Goal: Task Accomplishment & Management: Manage account settings

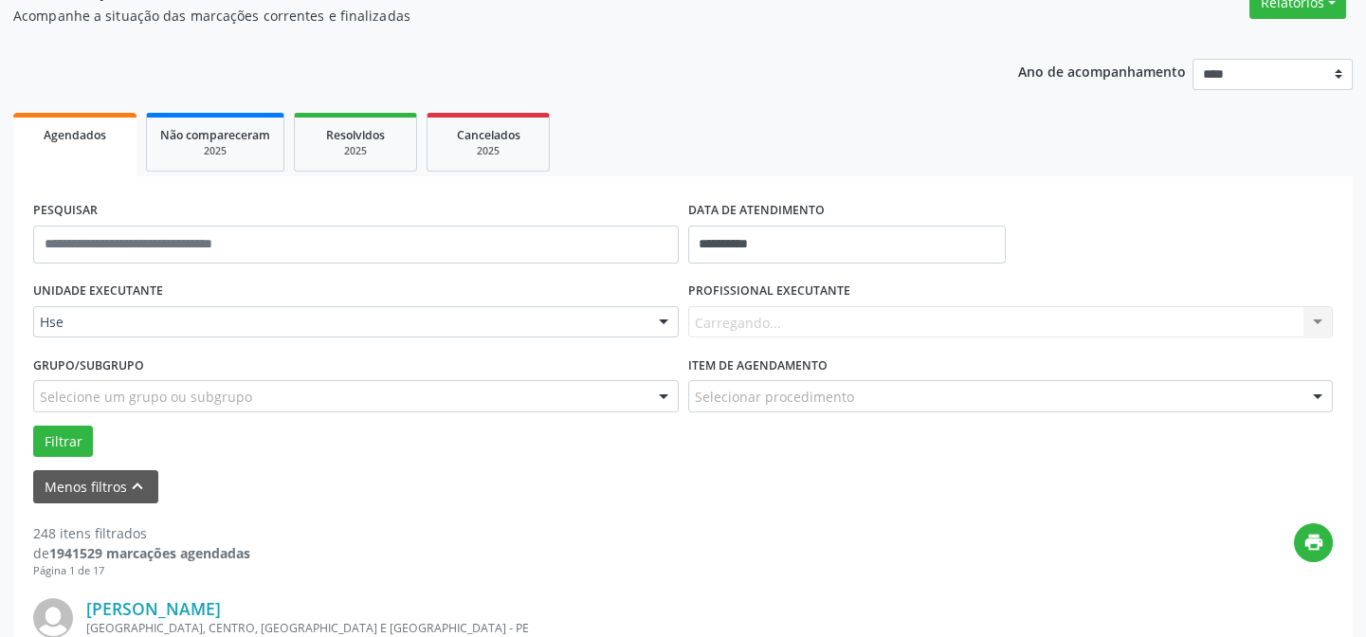
scroll to position [172, 0]
type input "*"
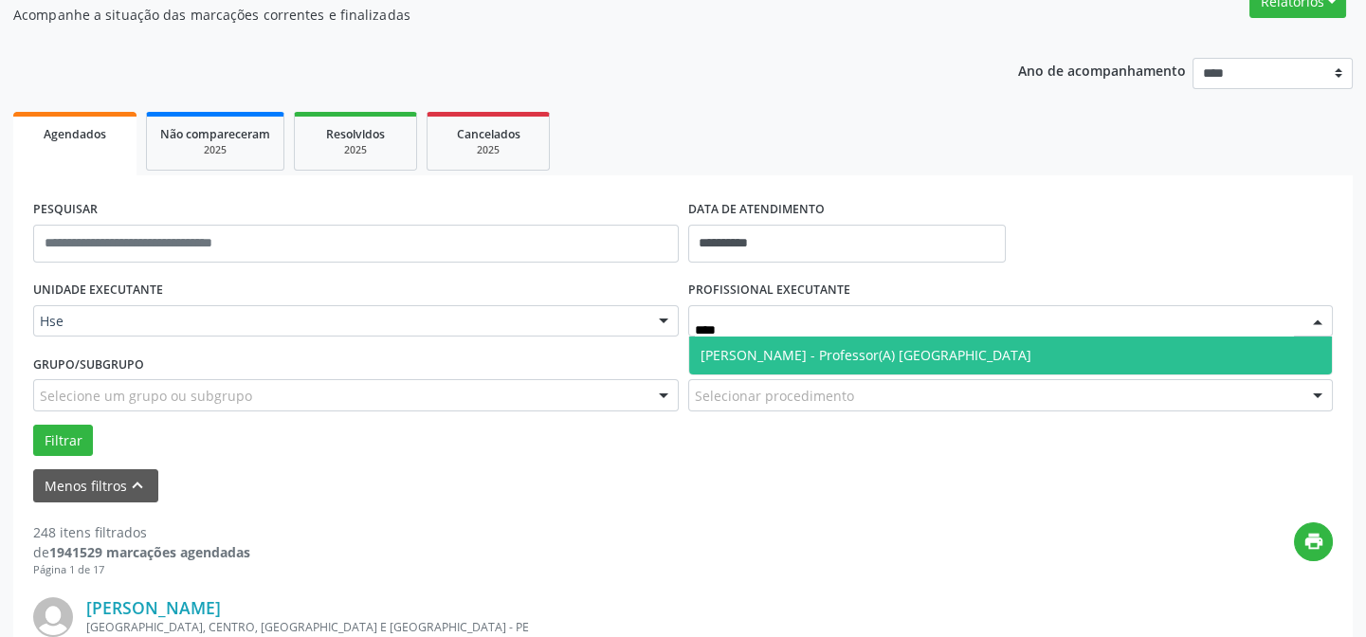
type input "*****"
click at [711, 347] on span "[PERSON_NAME] - Professor(A) [GEOGRAPHIC_DATA]" at bounding box center [865, 355] width 331 height 18
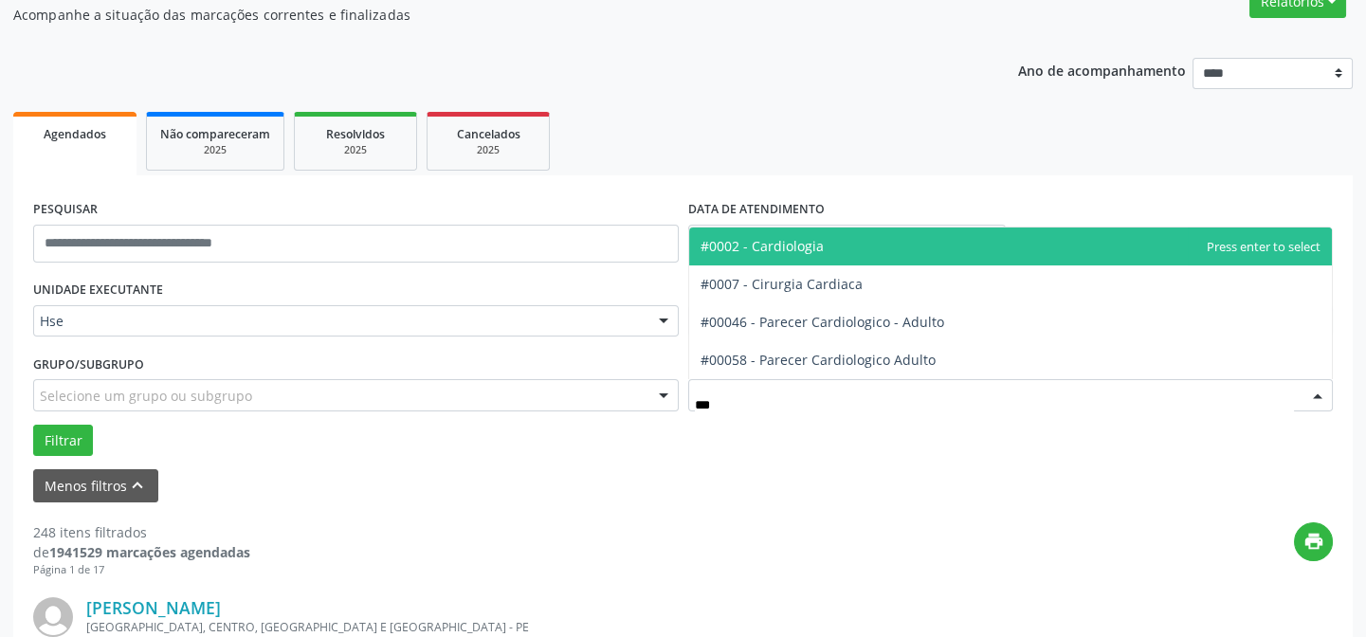
type input "****"
click at [766, 251] on span "#0002 - Cardiologia" at bounding box center [761, 246] width 123 height 18
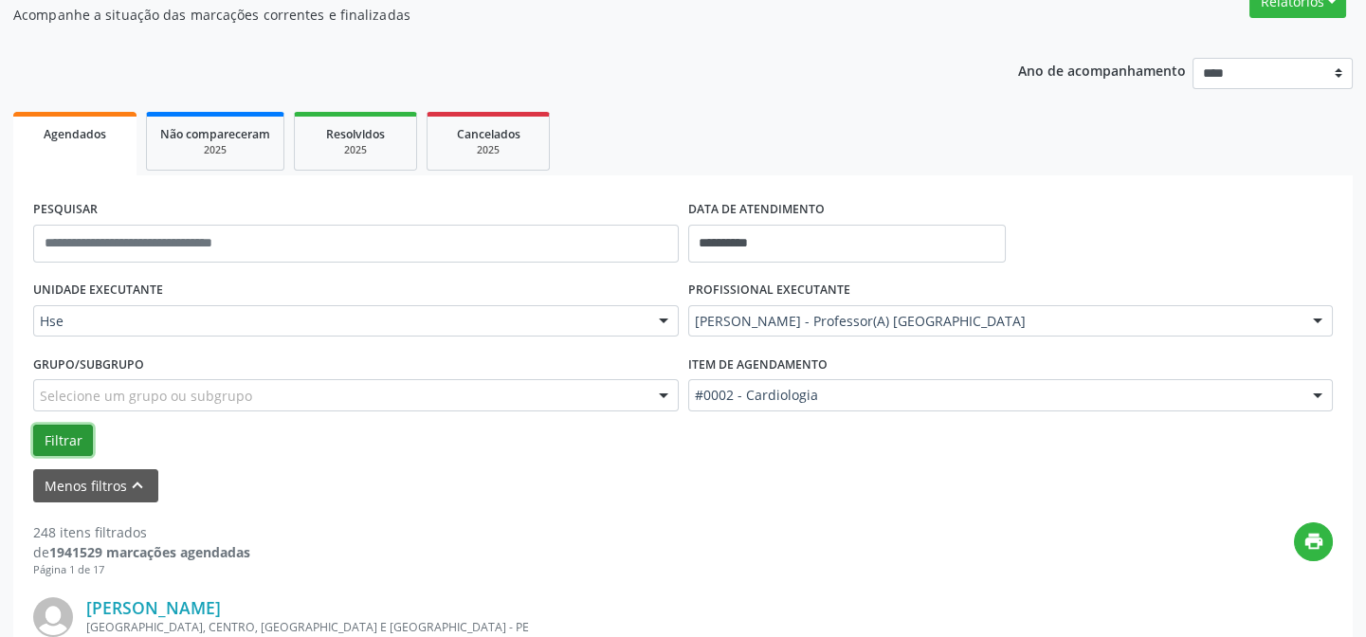
click at [70, 438] on button "Filtrar" at bounding box center [63, 441] width 60 height 32
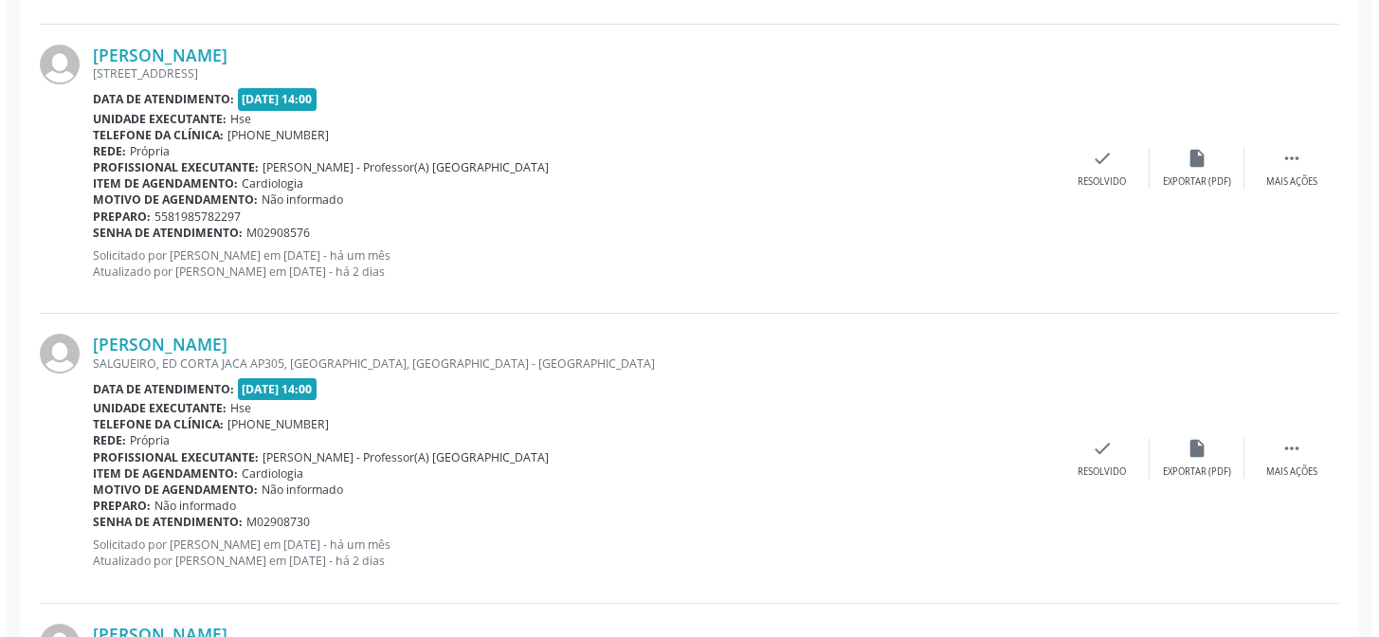
scroll to position [1292, 0]
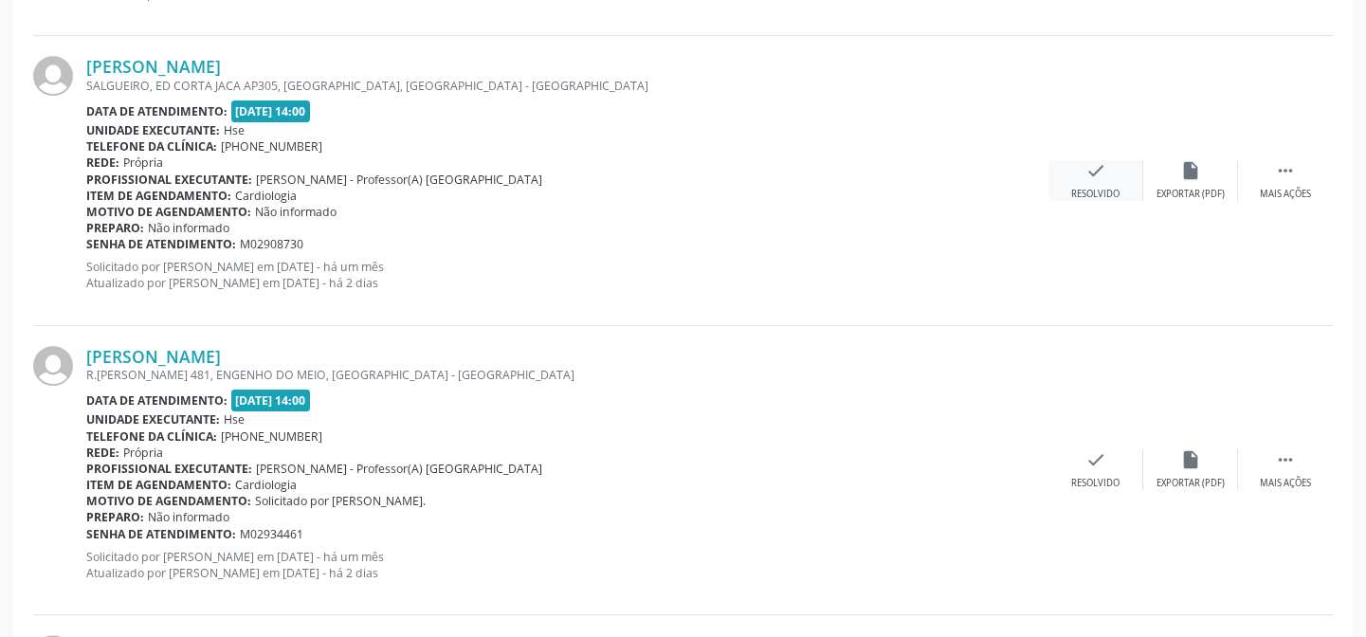
click at [1115, 188] on div "Resolvido" at bounding box center [1095, 194] width 48 height 13
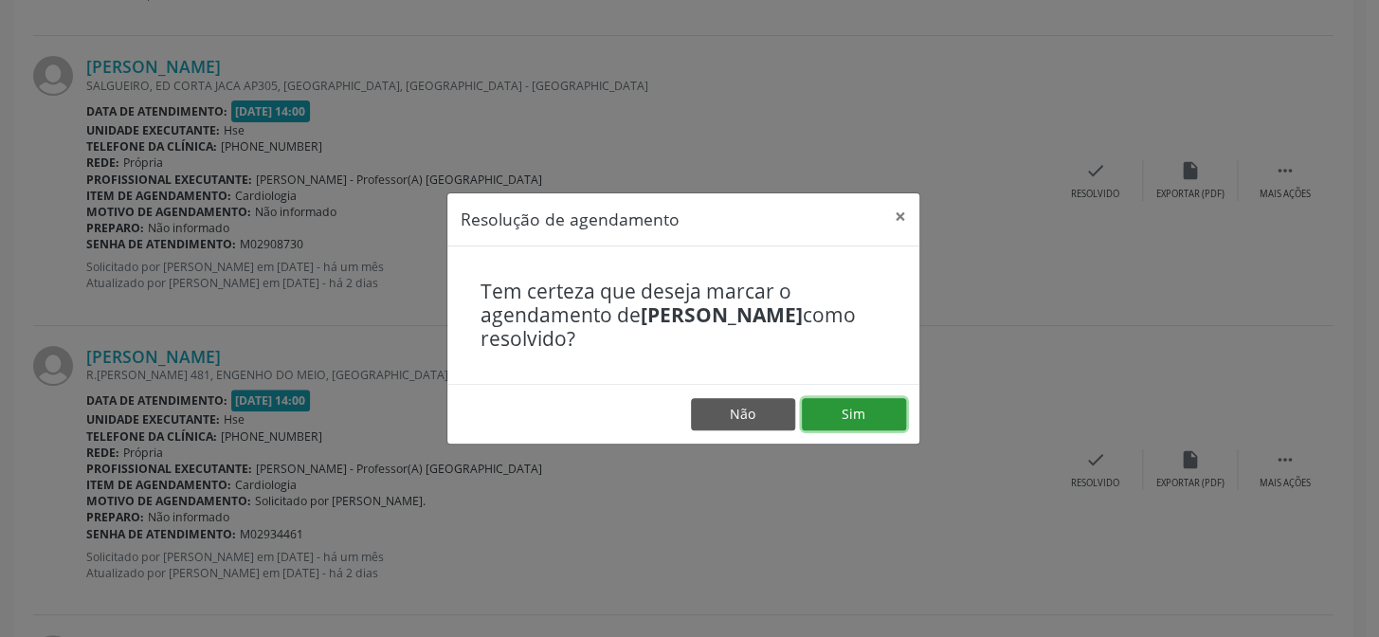
click at [862, 417] on button "Sim" at bounding box center [854, 414] width 104 height 32
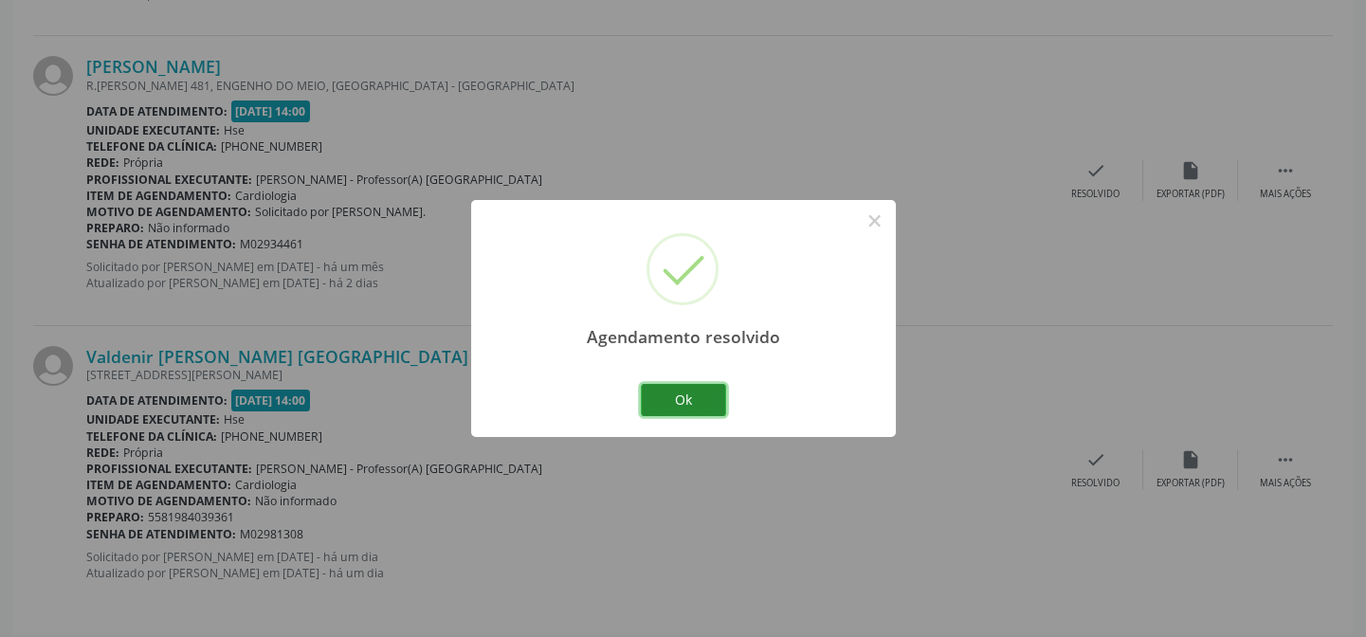
click at [707, 403] on button "Ok" at bounding box center [683, 400] width 85 height 32
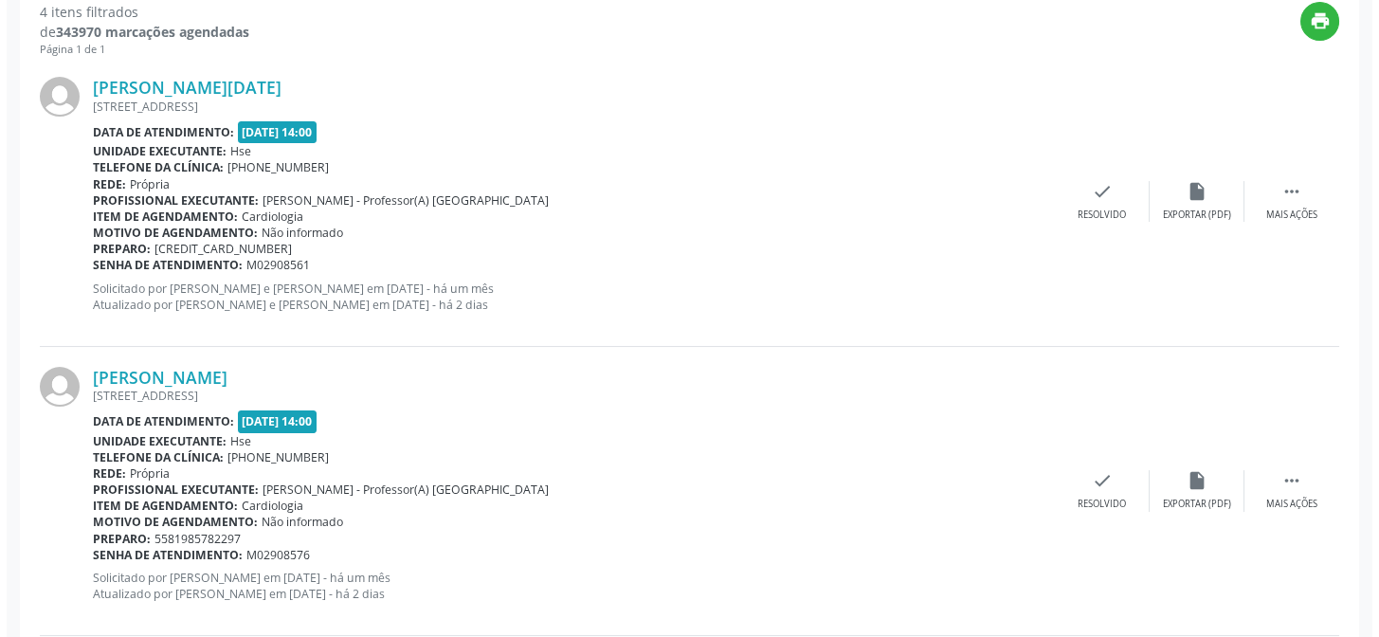
scroll to position [689, 0]
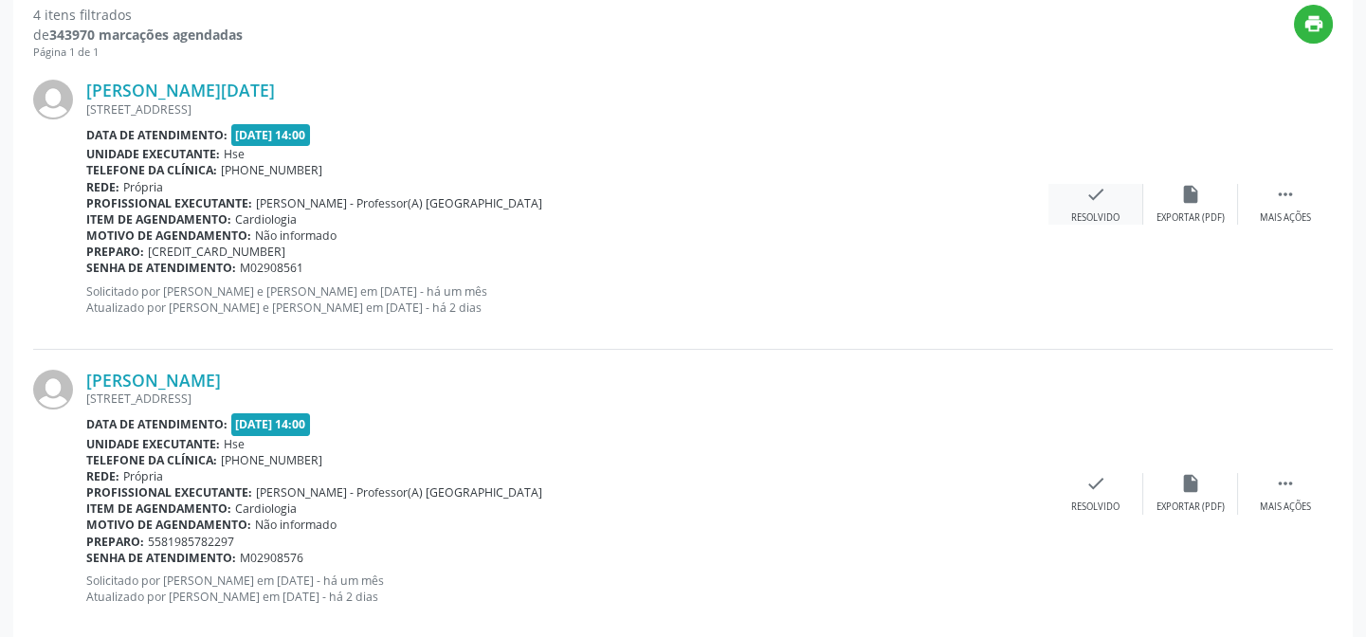
click at [1078, 204] on div "check Resolvido" at bounding box center [1095, 204] width 95 height 41
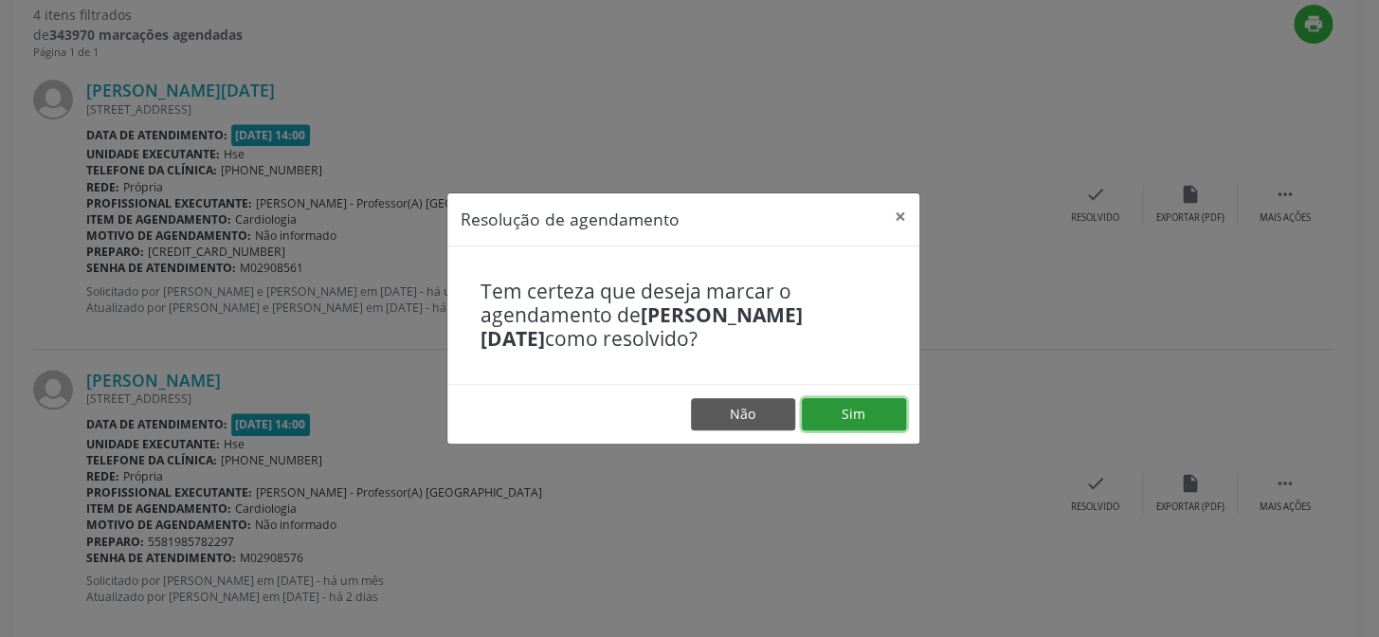
click at [841, 412] on button "Sim" at bounding box center [854, 414] width 104 height 32
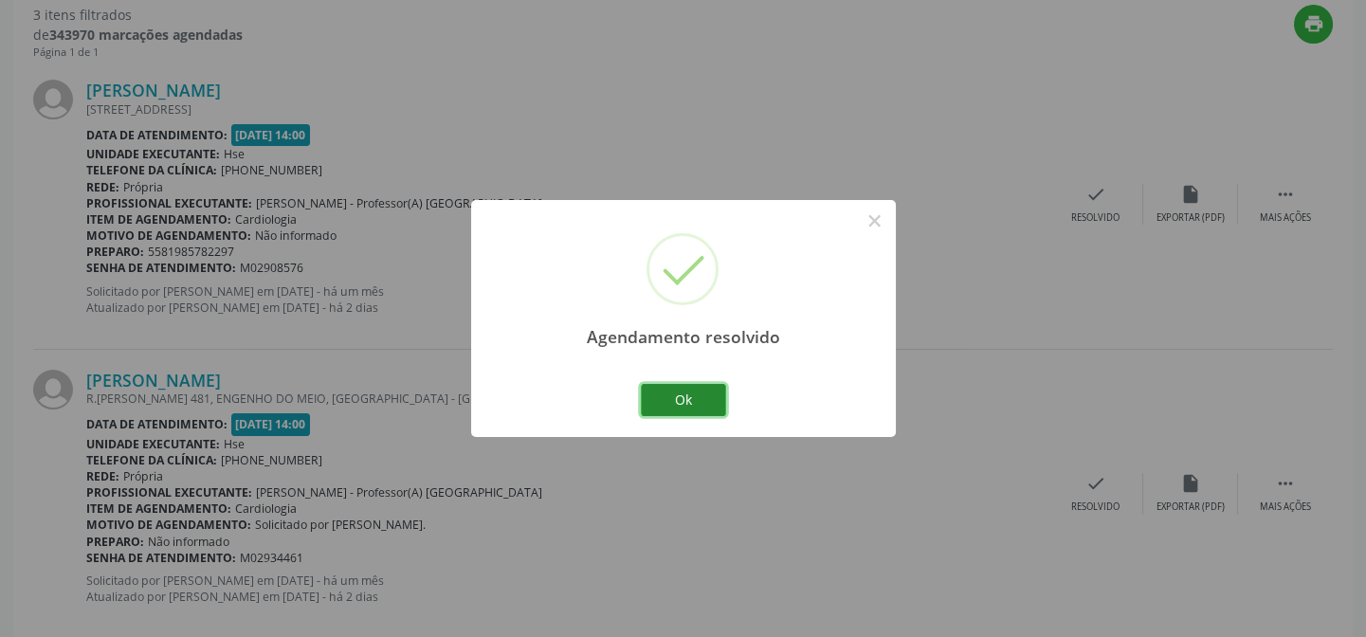
click at [700, 404] on button "Ok" at bounding box center [683, 400] width 85 height 32
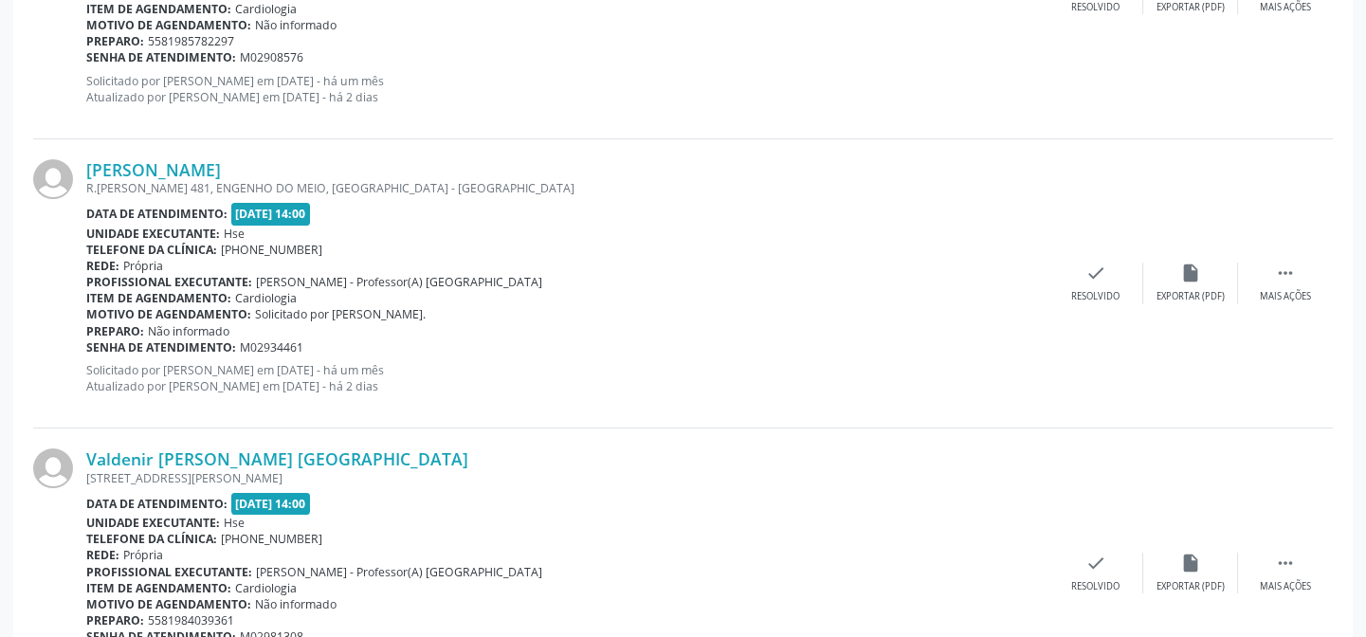
scroll to position [1011, 0]
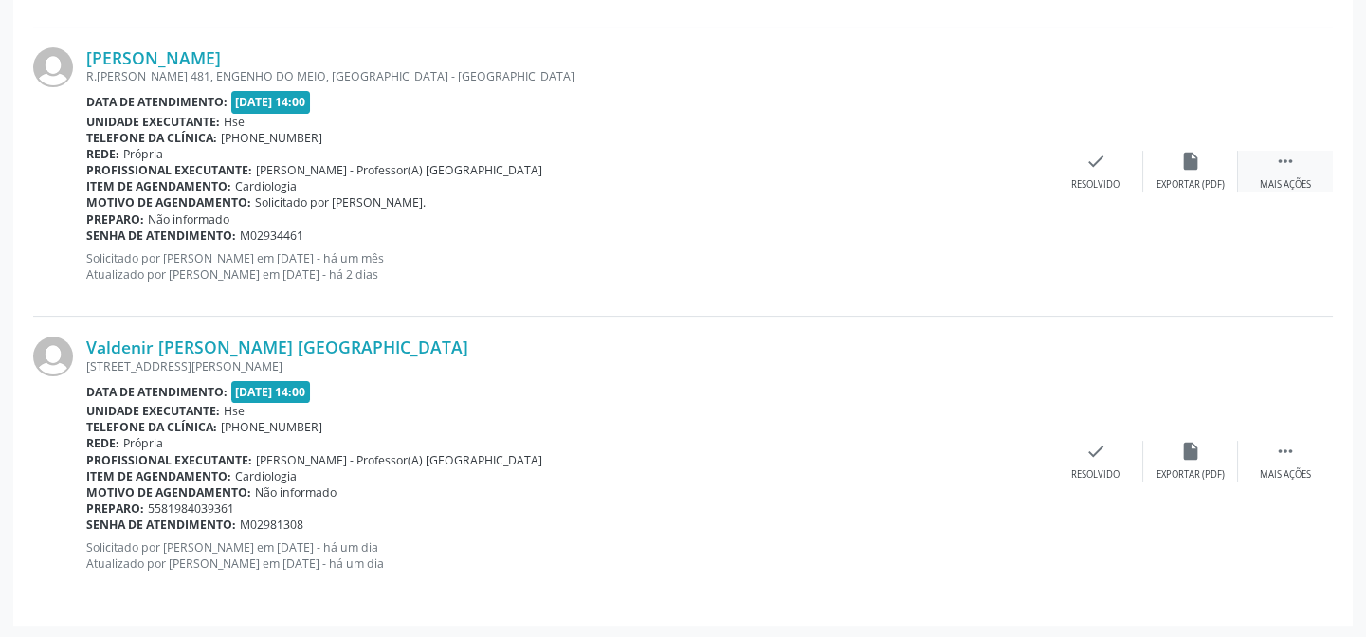
click at [1286, 171] on div " Mais ações" at bounding box center [1285, 171] width 95 height 41
click at [1178, 179] on div "Não compareceu" at bounding box center [1190, 184] width 81 height 13
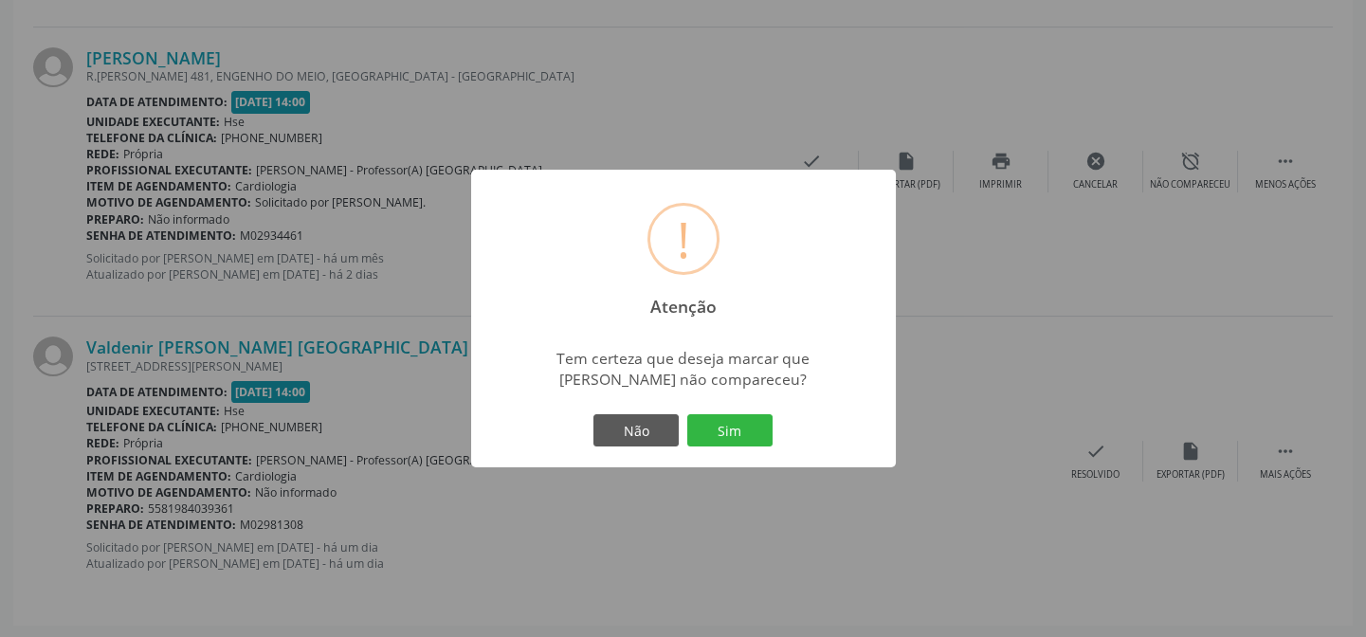
drag, startPoint x: 732, startPoint y: 435, endPoint x: 739, endPoint y: 427, distance: 10.7
click at [732, 434] on button "Sim" at bounding box center [729, 430] width 85 height 32
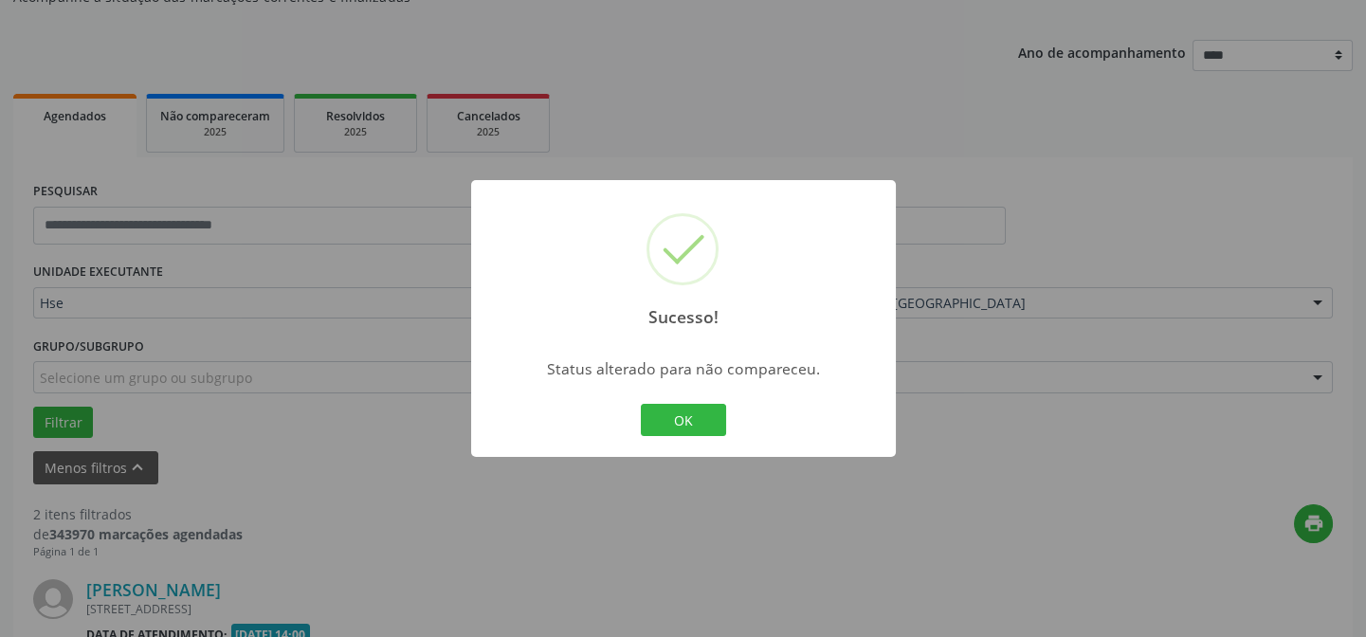
scroll to position [721, 0]
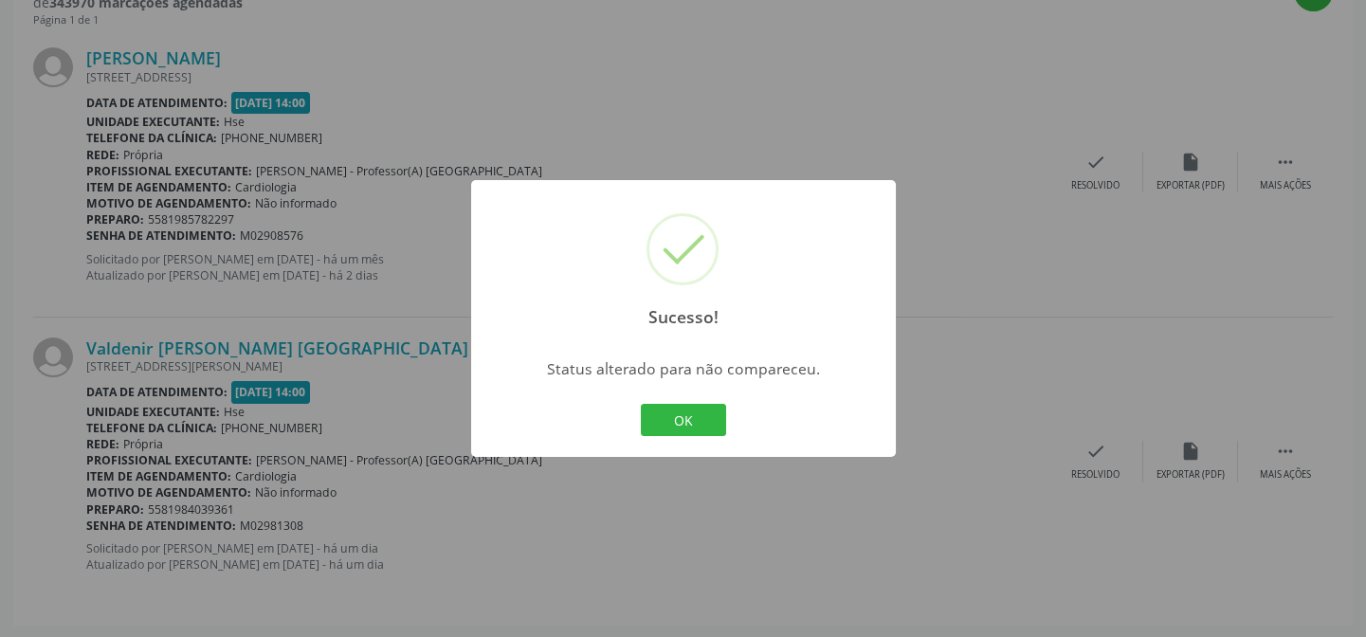
drag, startPoint x: 675, startPoint y: 428, endPoint x: 727, endPoint y: 407, distance: 56.5
click at [682, 426] on button "OK" at bounding box center [683, 420] width 85 height 32
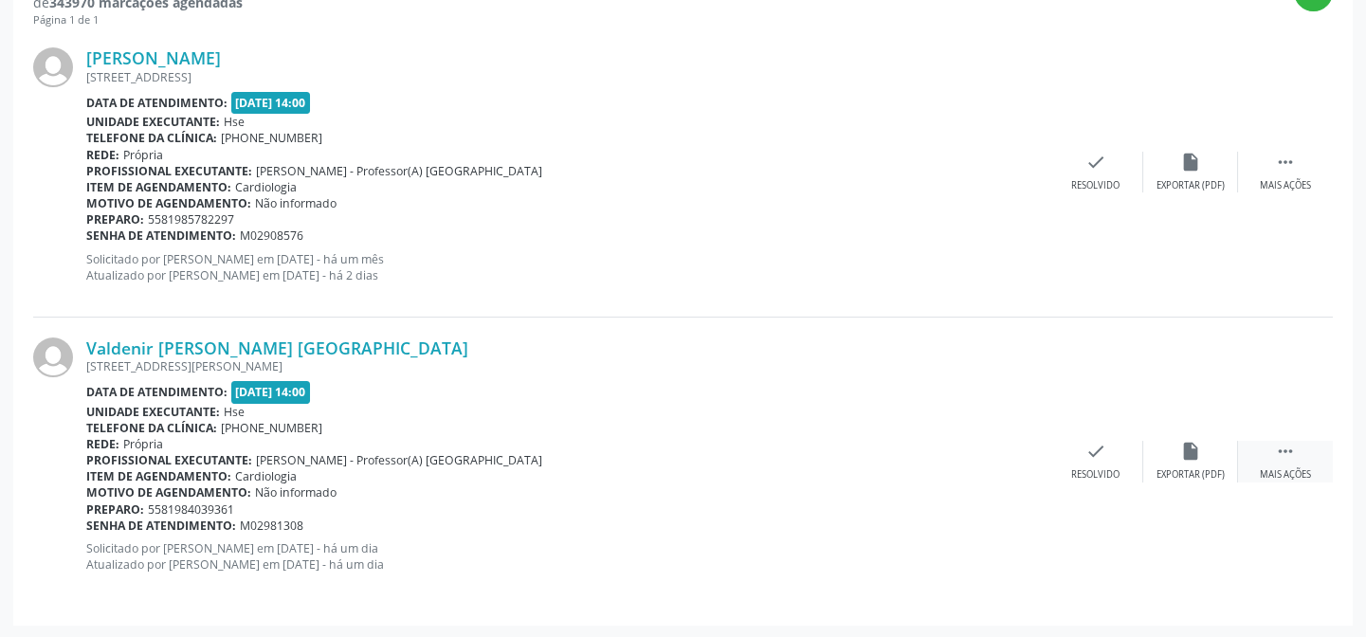
click at [1283, 450] on icon "" at bounding box center [1285, 451] width 21 height 21
click at [1183, 458] on icon "alarm_off" at bounding box center [1190, 451] width 21 height 21
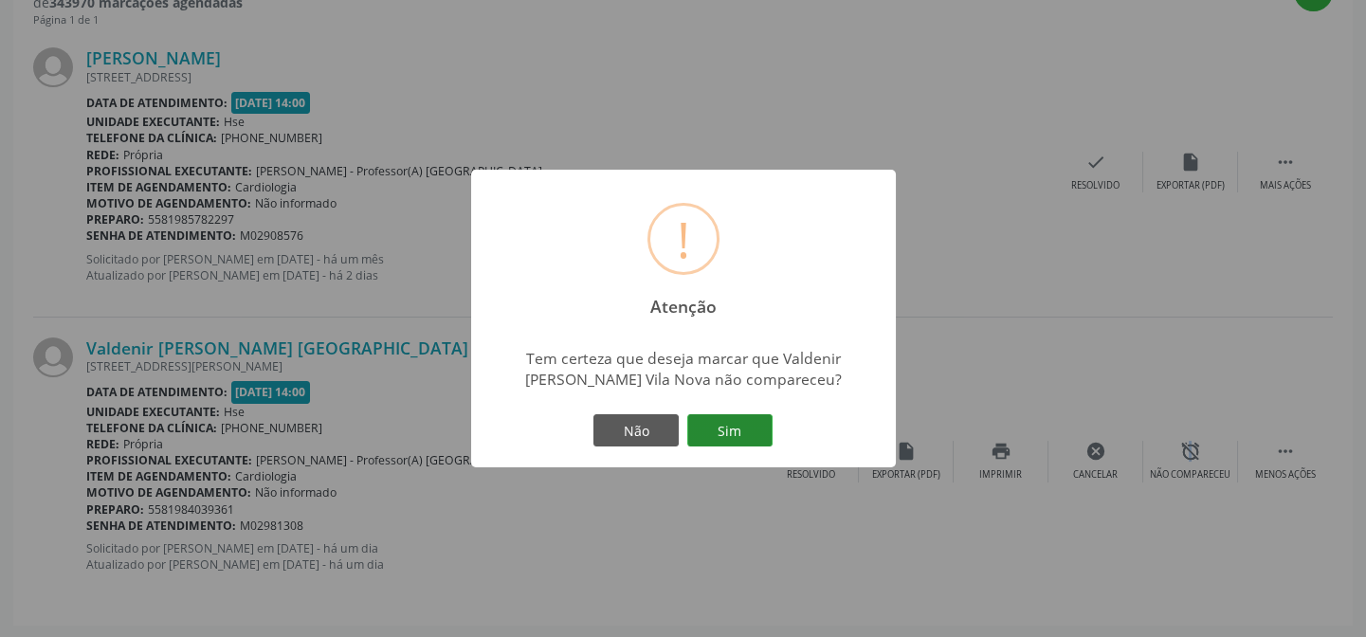
click at [751, 426] on button "Sim" at bounding box center [729, 430] width 85 height 32
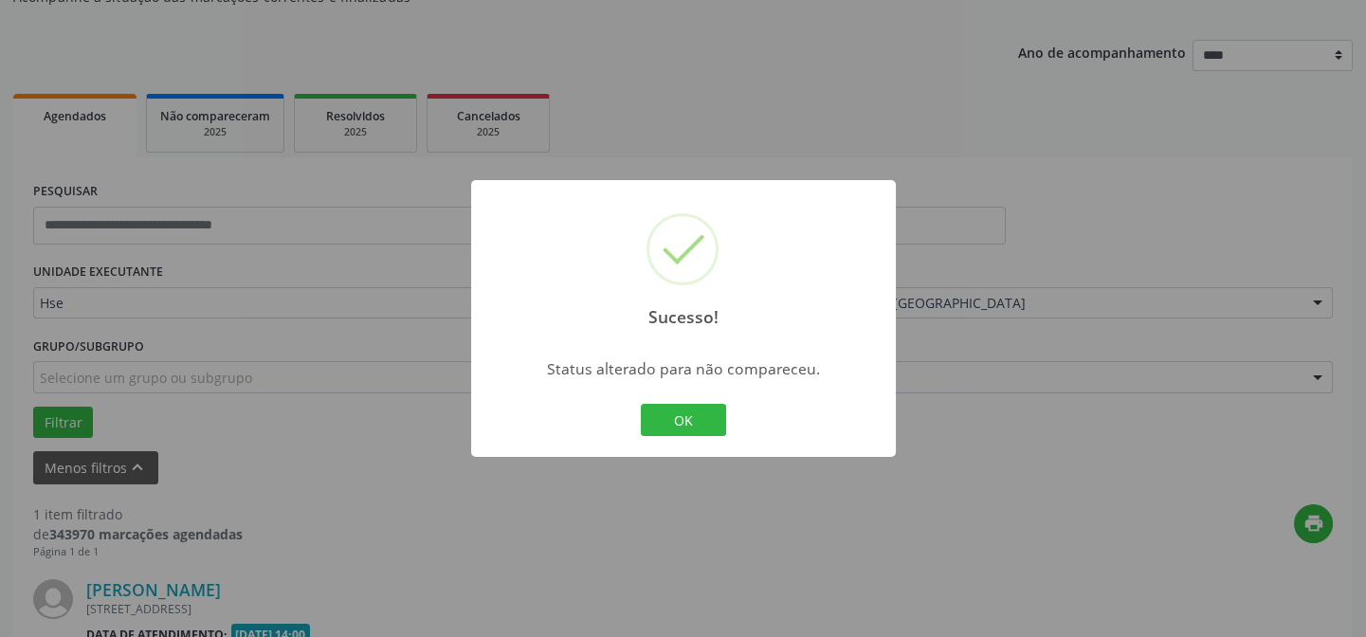
scroll to position [433, 0]
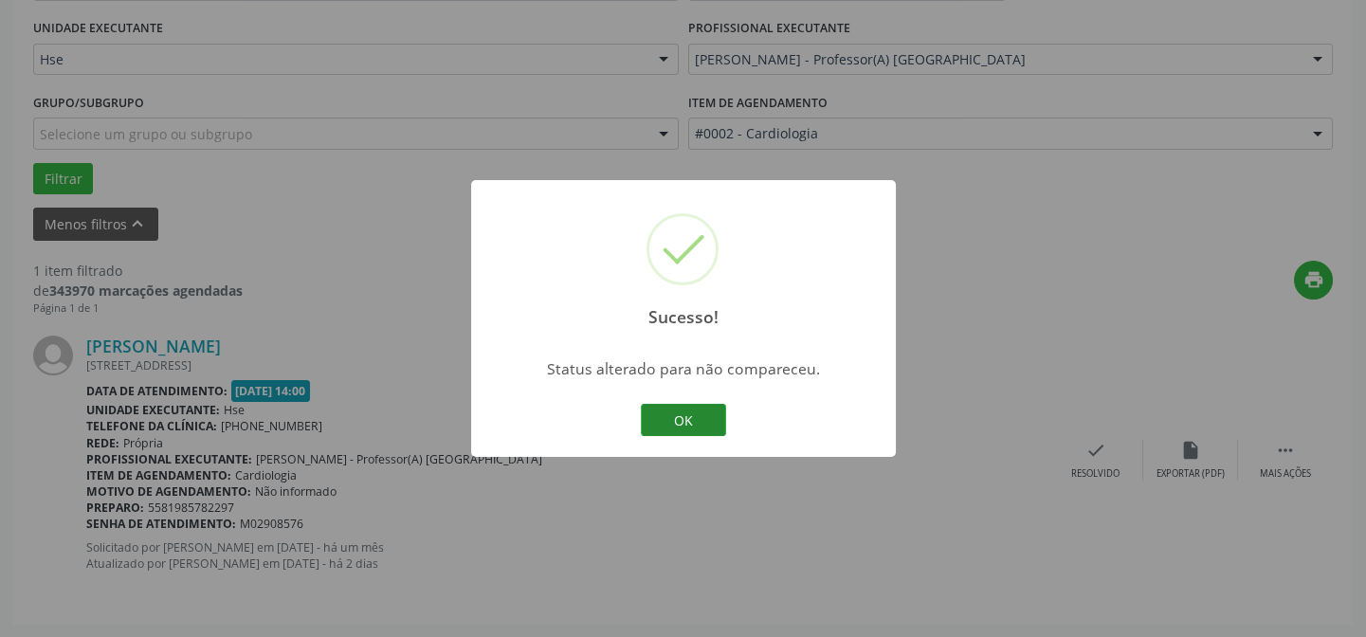
click at [692, 426] on button "OK" at bounding box center [683, 420] width 85 height 32
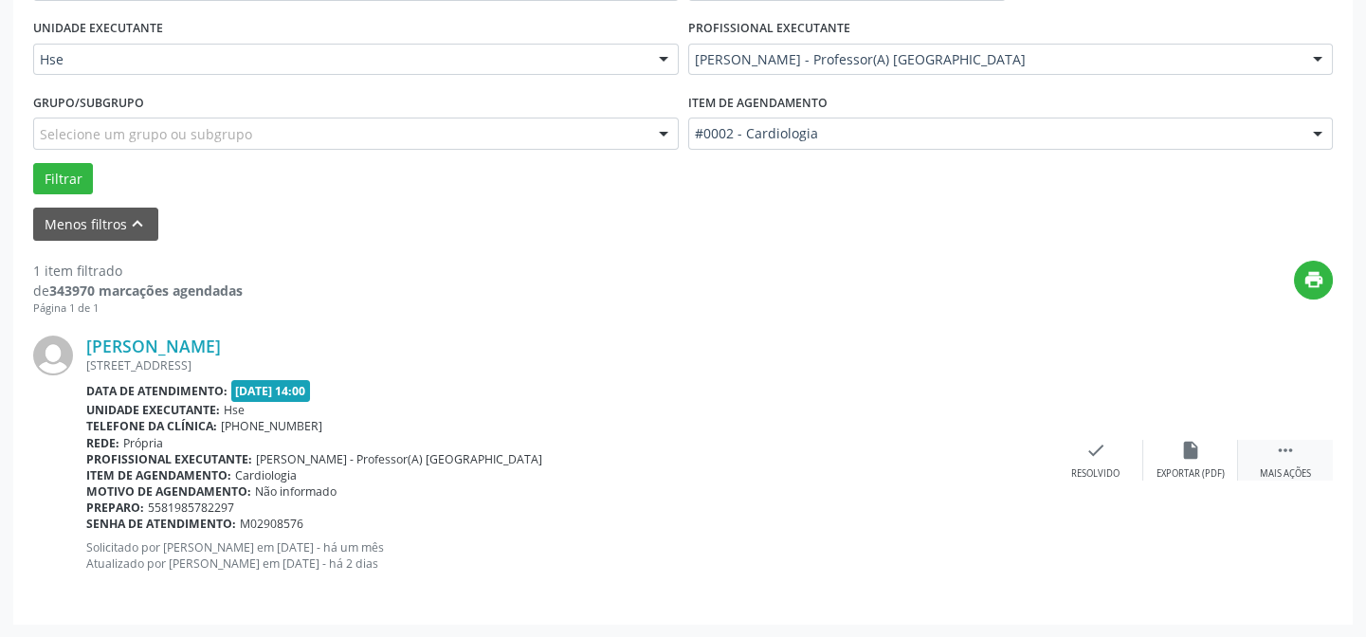
click at [1281, 463] on div " Mais ações" at bounding box center [1285, 460] width 95 height 41
click at [1185, 459] on icon "alarm_off" at bounding box center [1190, 450] width 21 height 21
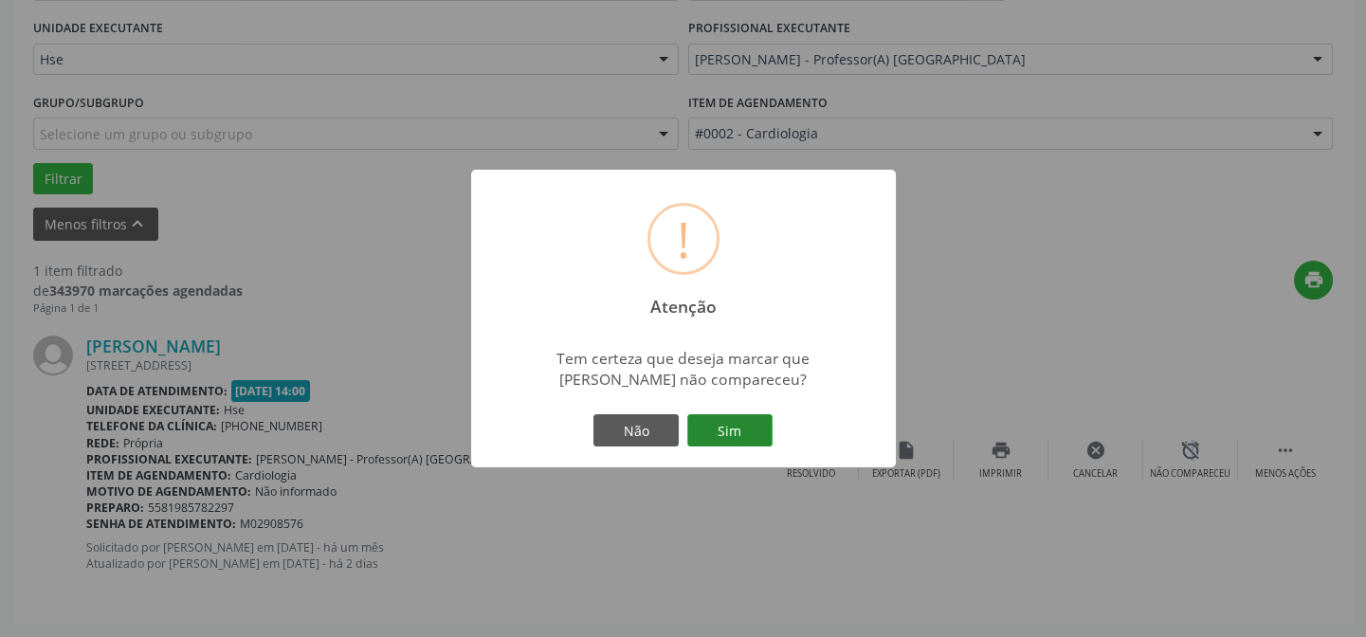
click at [740, 435] on button "Sim" at bounding box center [729, 430] width 85 height 32
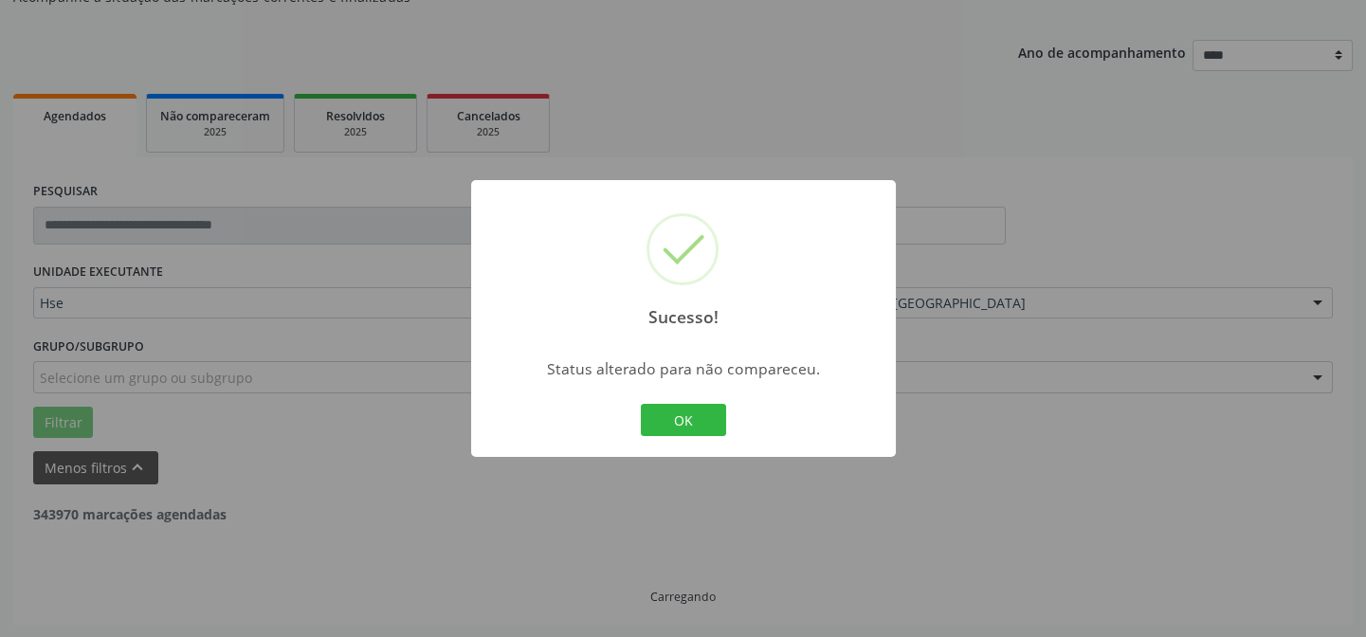
scroll to position [128, 0]
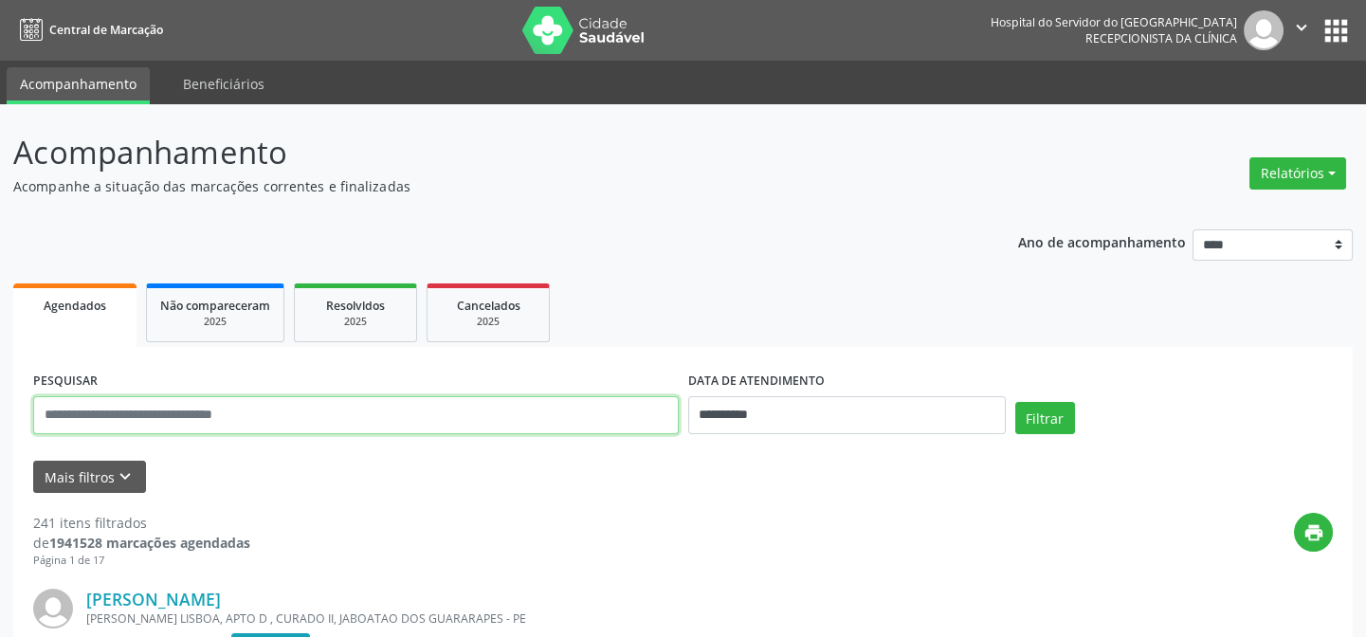
click at [83, 416] on input "text" at bounding box center [355, 415] width 645 height 38
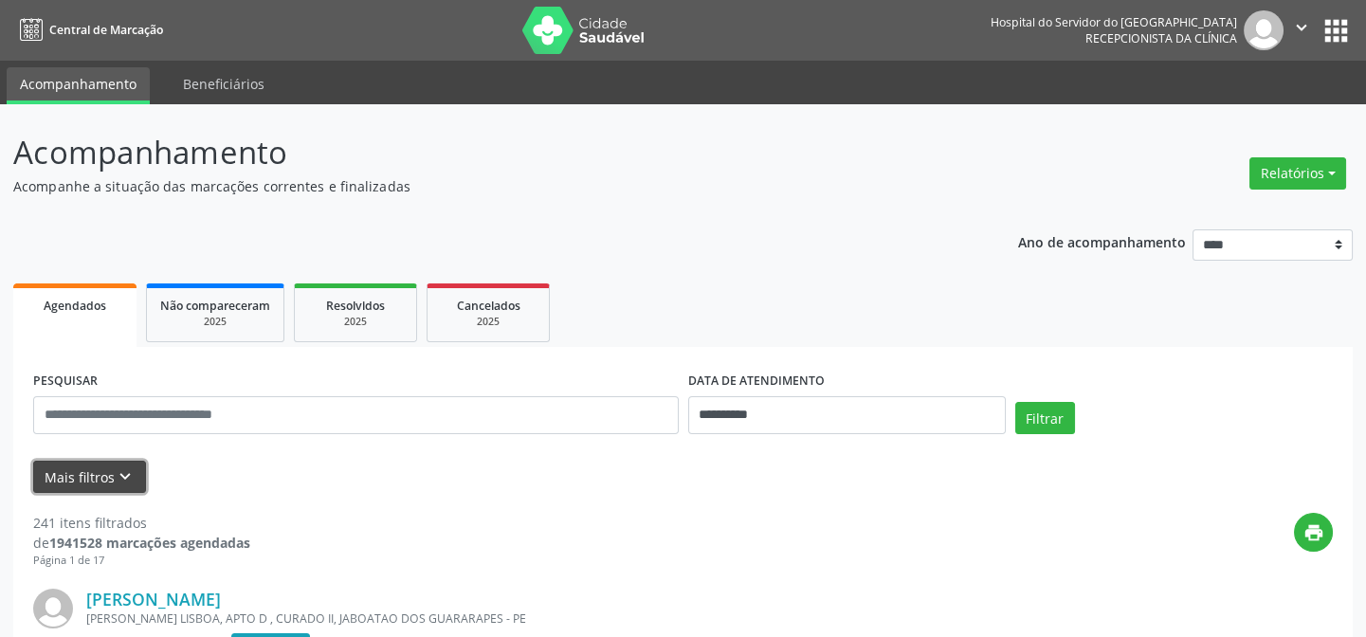
click at [96, 480] on button "Mais filtros keyboard_arrow_down" at bounding box center [89, 477] width 113 height 33
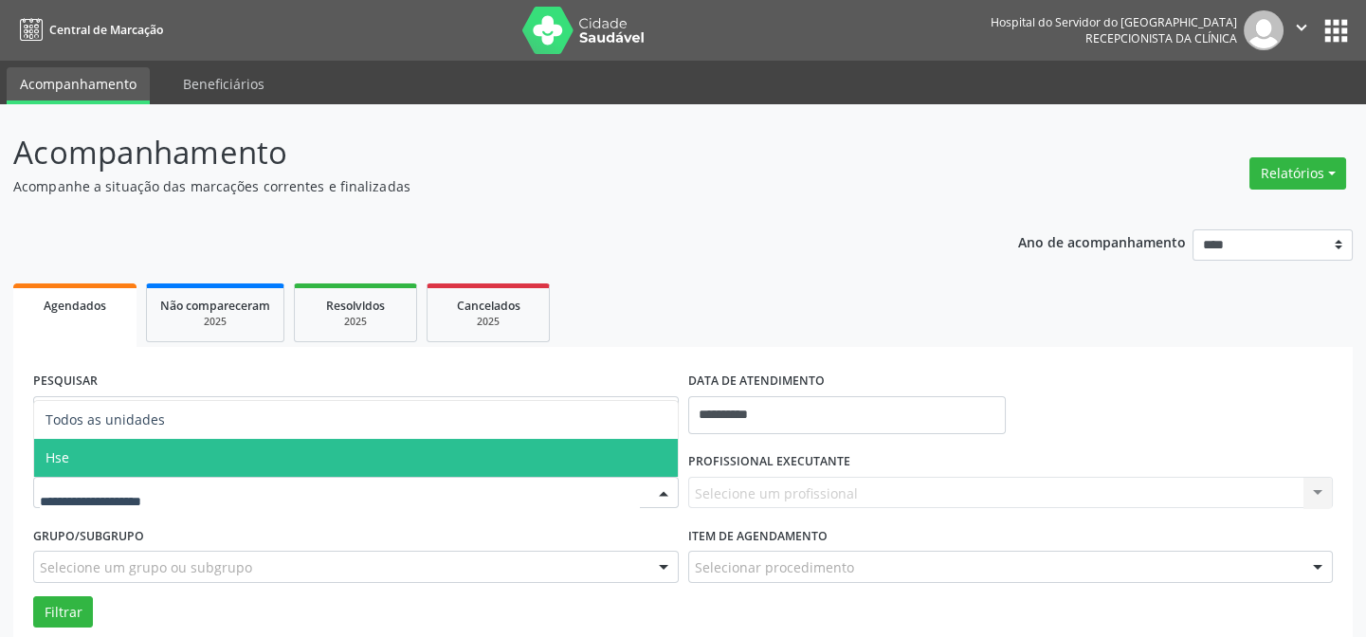
click at [95, 459] on span "Hse" at bounding box center [356, 458] width 644 height 38
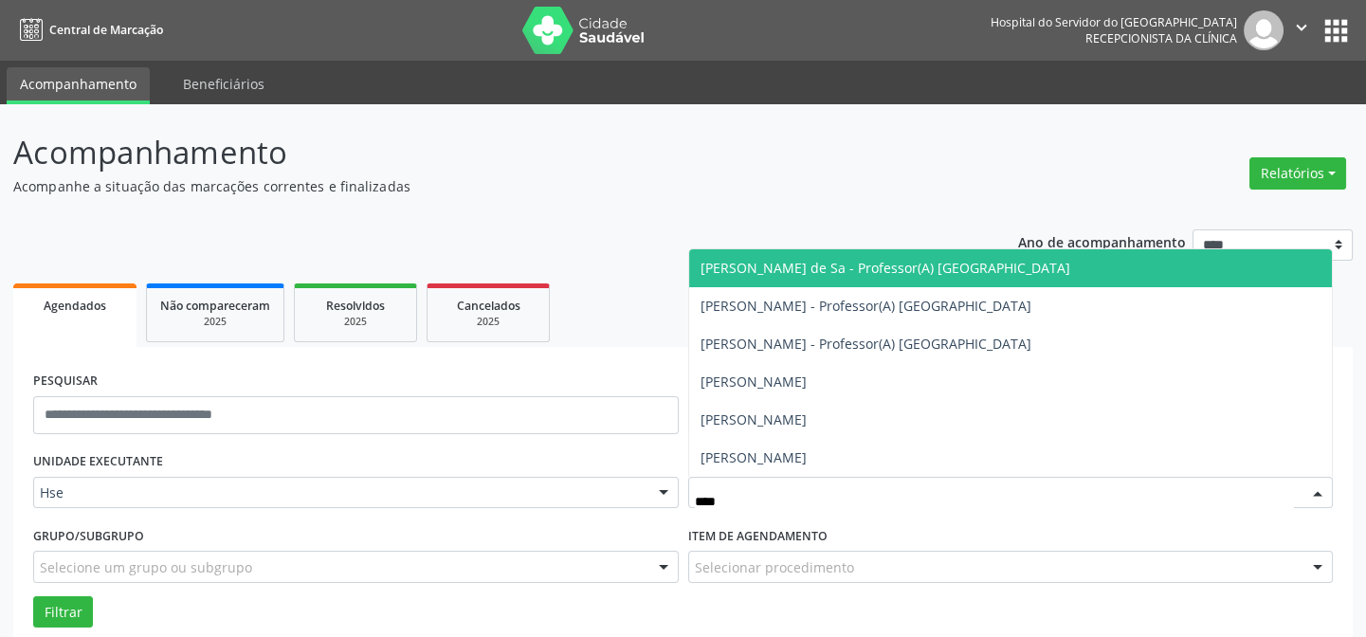
type input "*****"
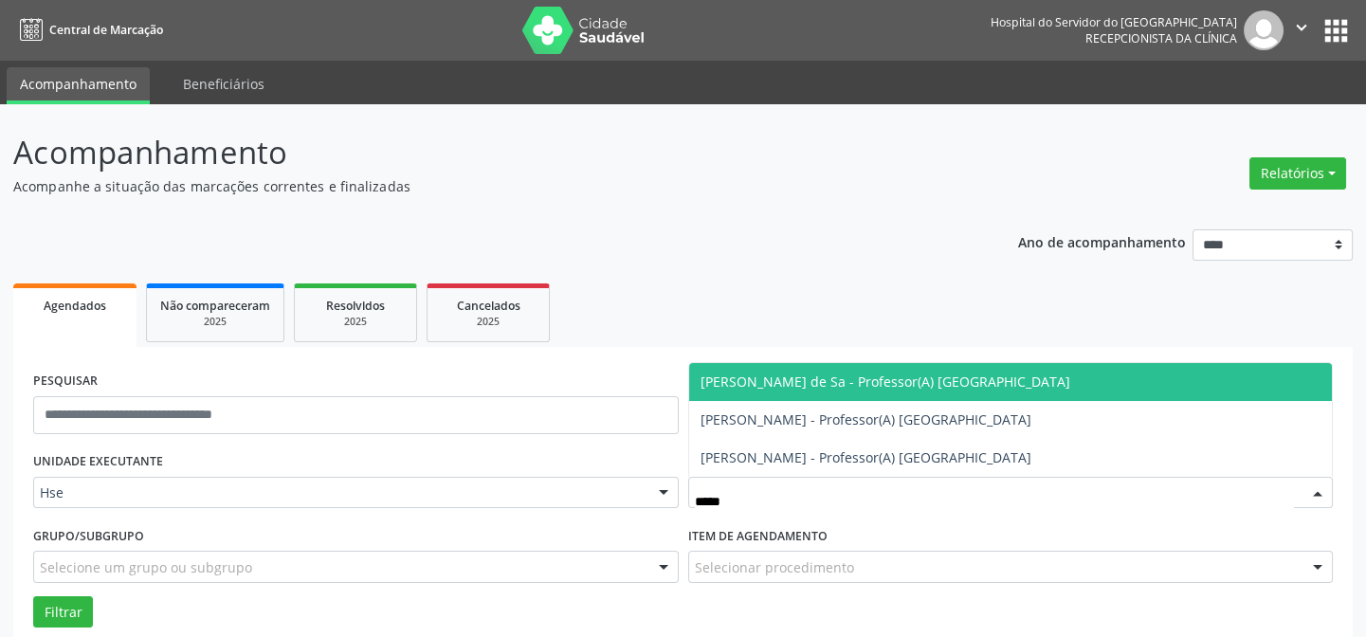
click at [844, 388] on span "[PERSON_NAME] de Sa - Professor(A) [GEOGRAPHIC_DATA]" at bounding box center [885, 381] width 370 height 18
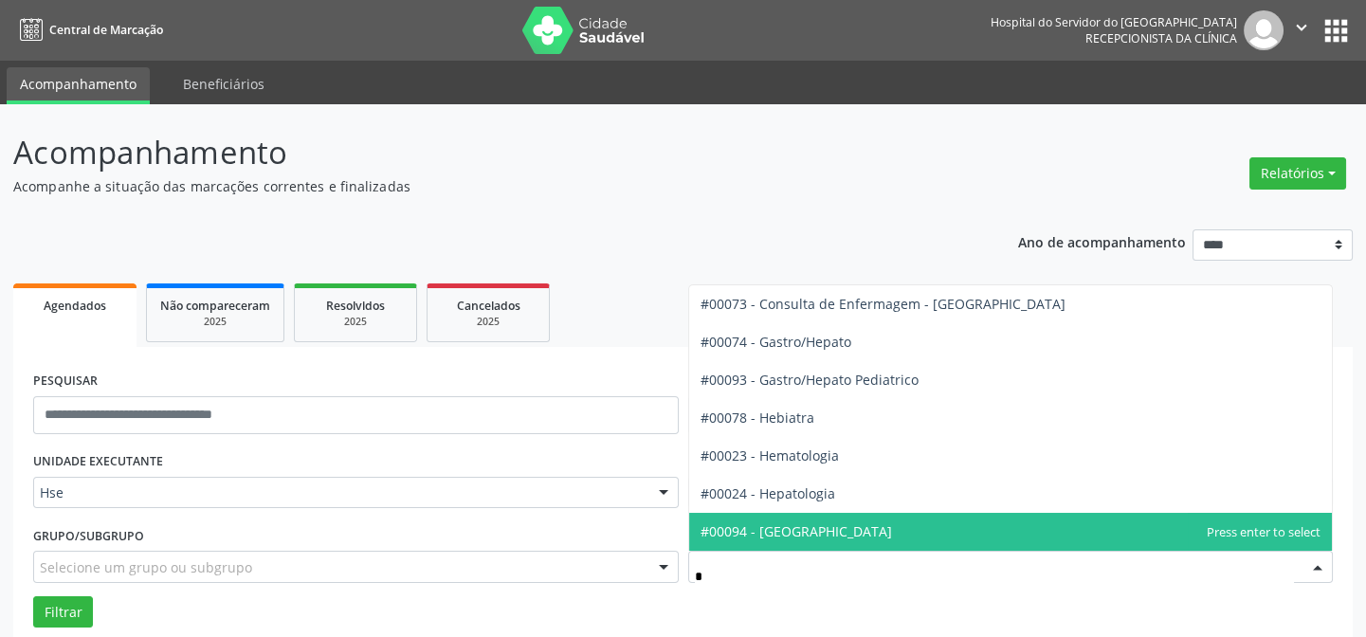
type input "**"
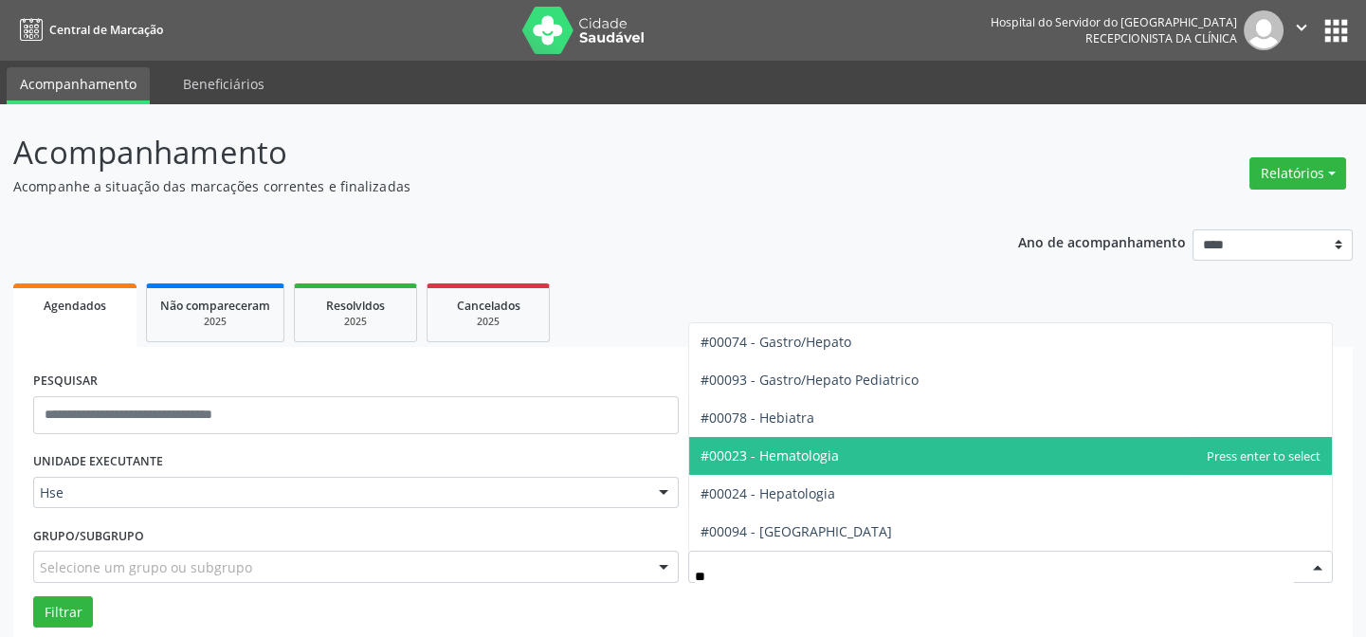
click at [783, 462] on span "#00023 - Hematologia" at bounding box center [769, 455] width 138 height 18
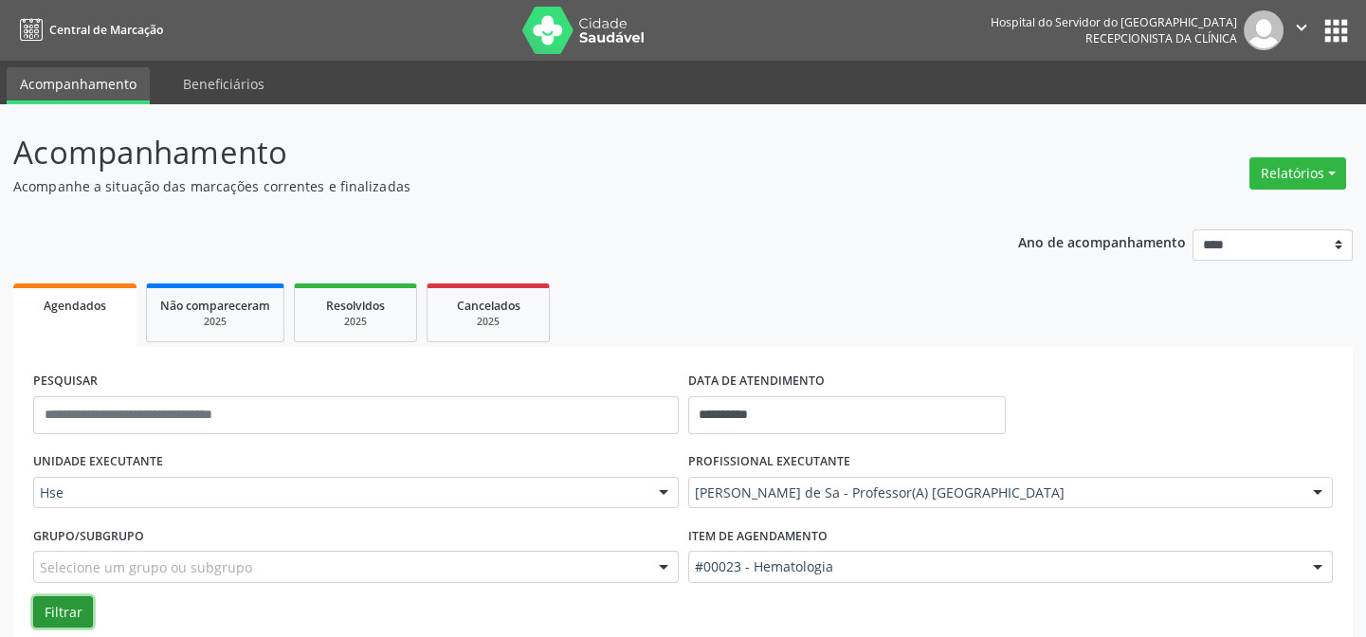
click at [68, 608] on button "Filtrar" at bounding box center [63, 612] width 60 height 32
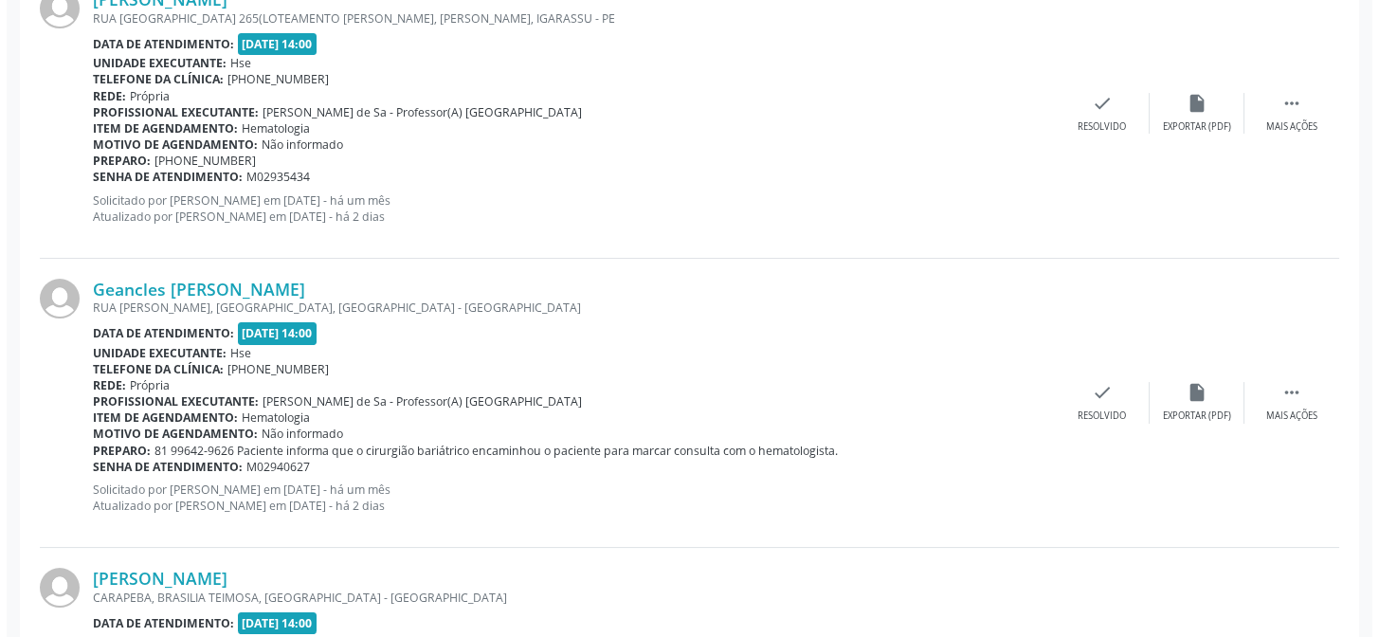
scroll to position [689, 0]
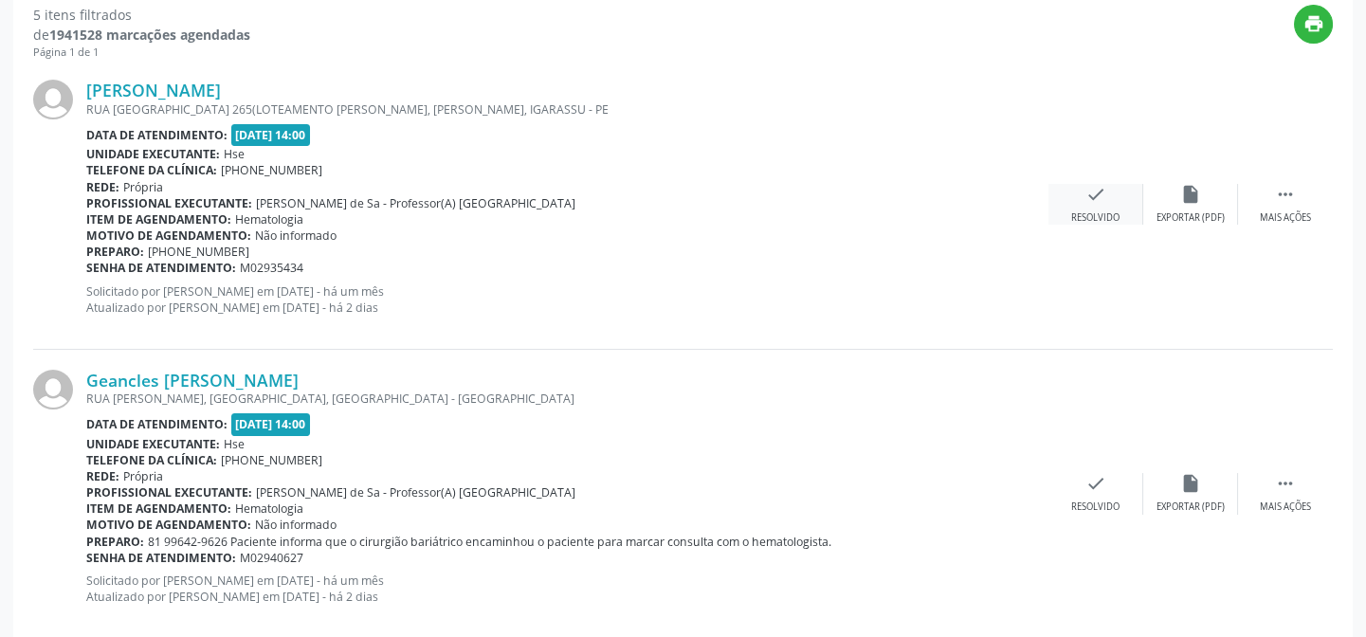
click at [1104, 214] on div "Resolvido" at bounding box center [1095, 217] width 48 height 13
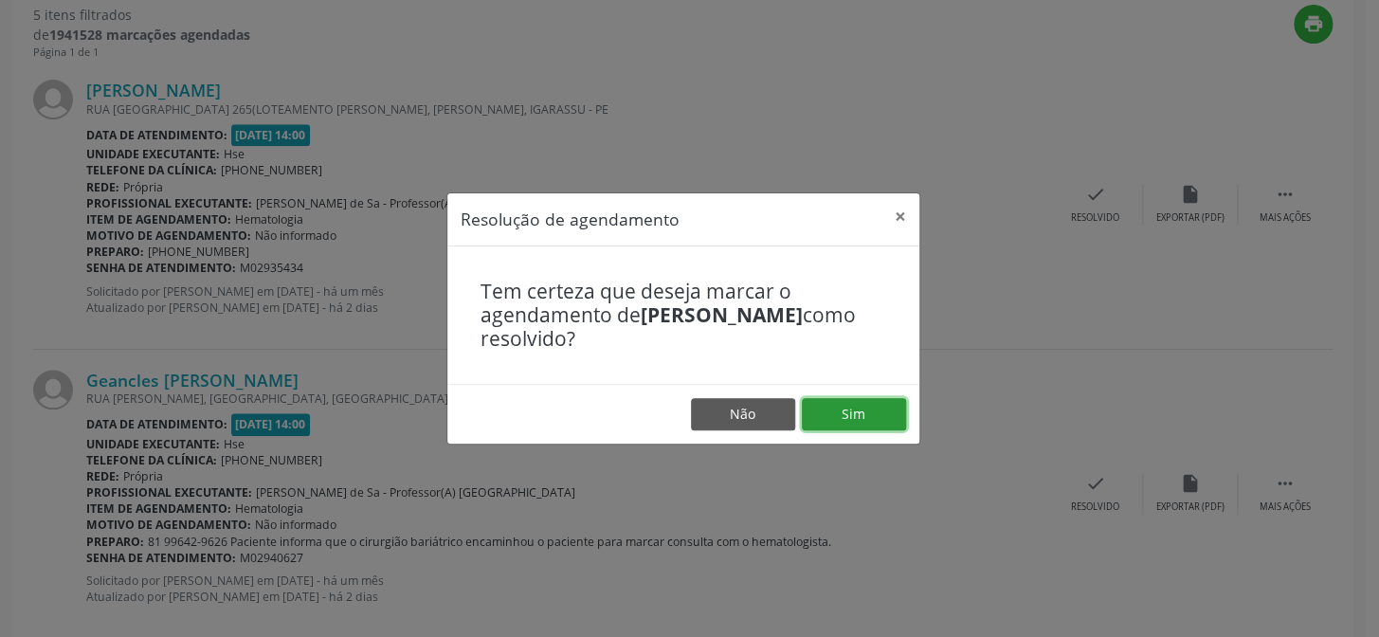
click at [853, 401] on button "Sim" at bounding box center [854, 414] width 104 height 32
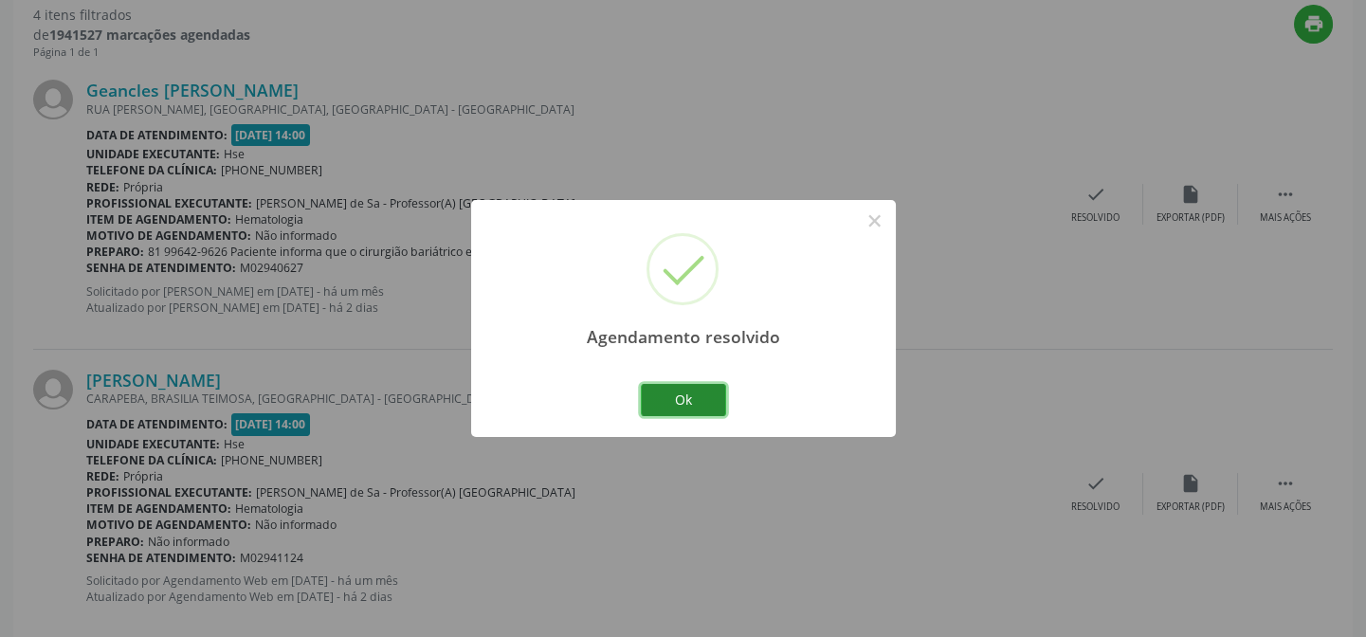
click at [699, 394] on button "Ok" at bounding box center [683, 400] width 85 height 32
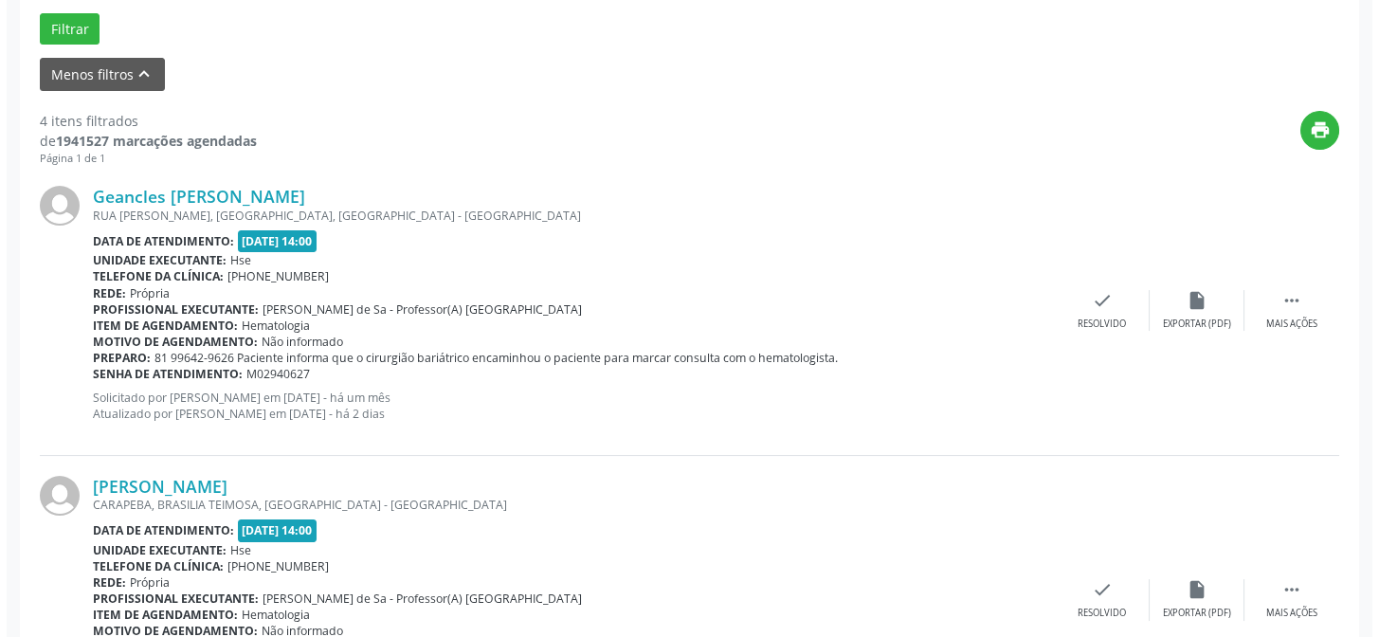
scroll to position [603, 0]
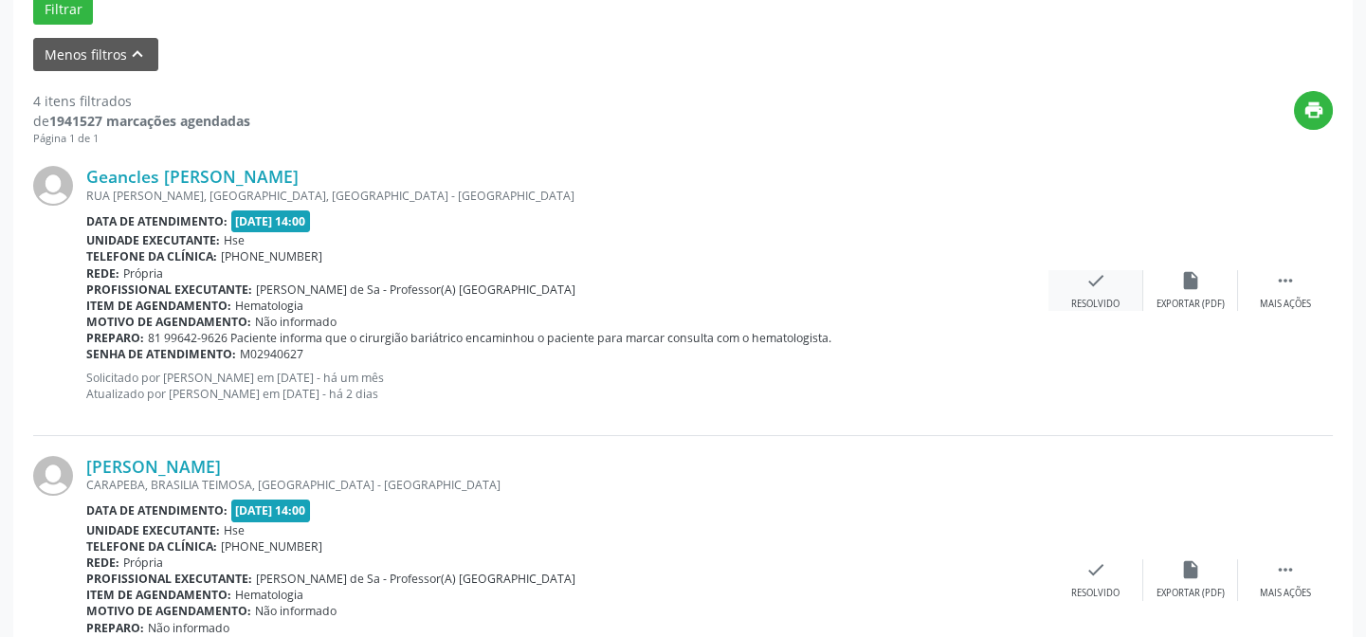
click at [1102, 294] on div "check Resolvido" at bounding box center [1095, 290] width 95 height 41
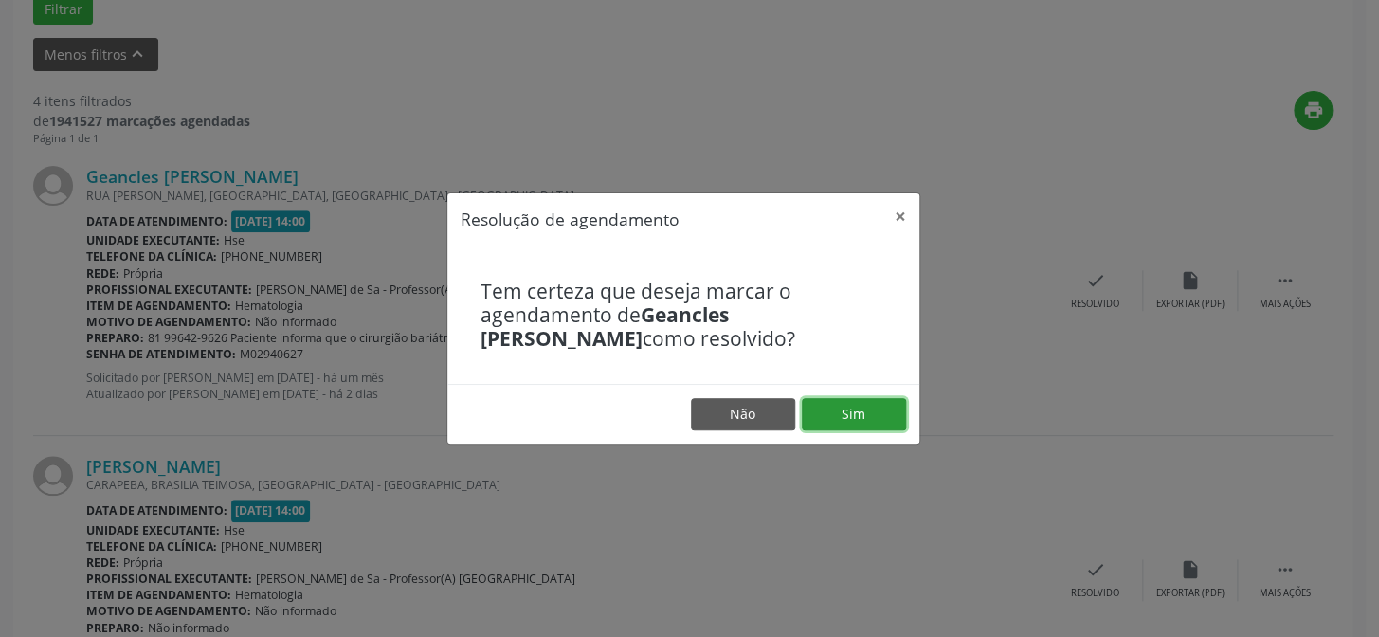
click at [853, 411] on button "Sim" at bounding box center [854, 414] width 104 height 32
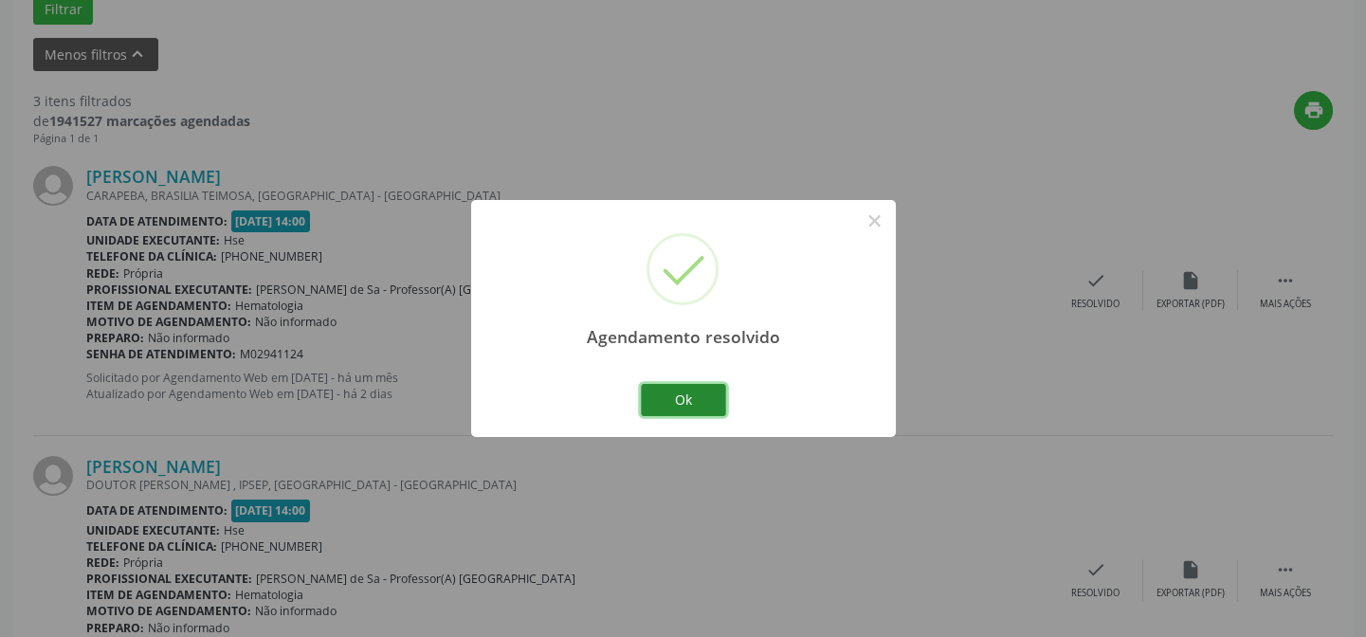
click at [708, 404] on button "Ok" at bounding box center [683, 400] width 85 height 32
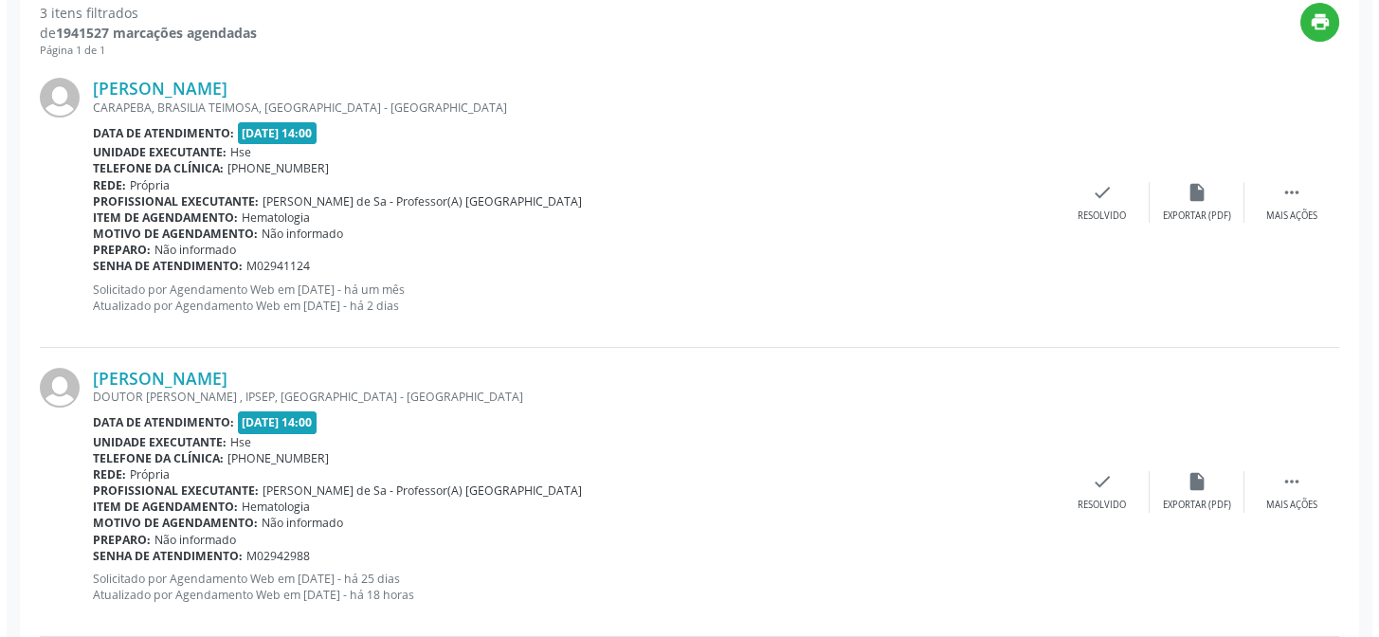
scroll to position [775, 0]
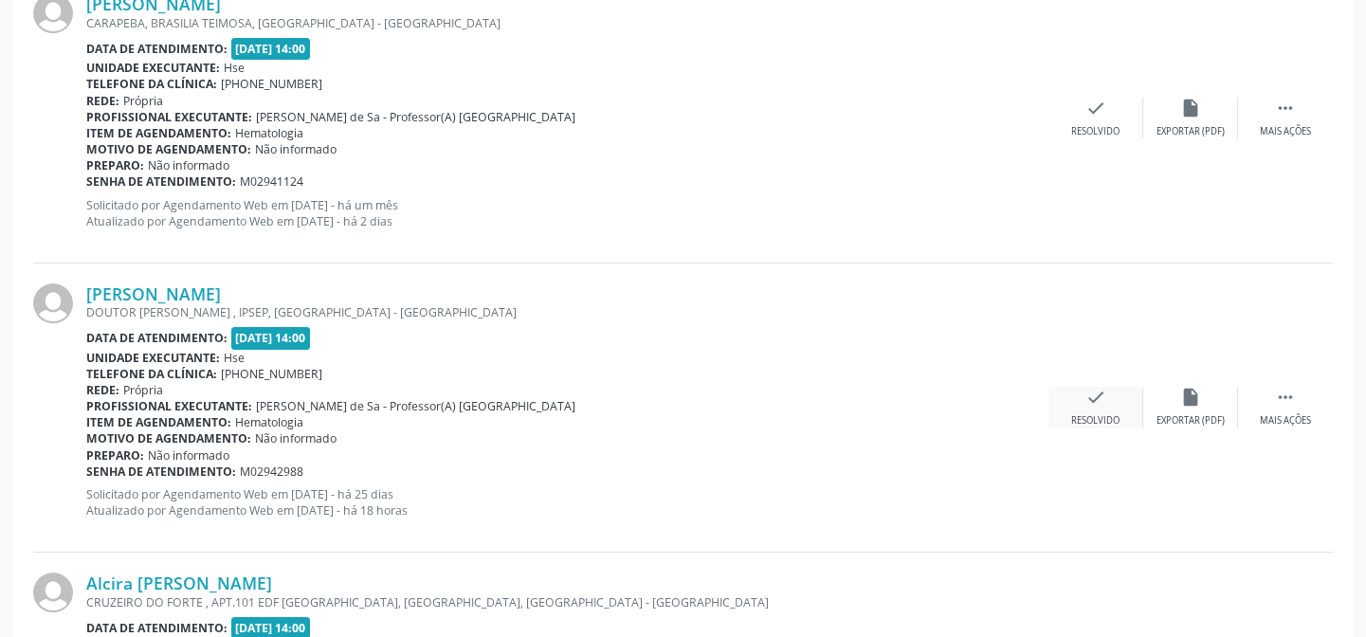
click at [1121, 407] on div "check Resolvido" at bounding box center [1095, 407] width 95 height 41
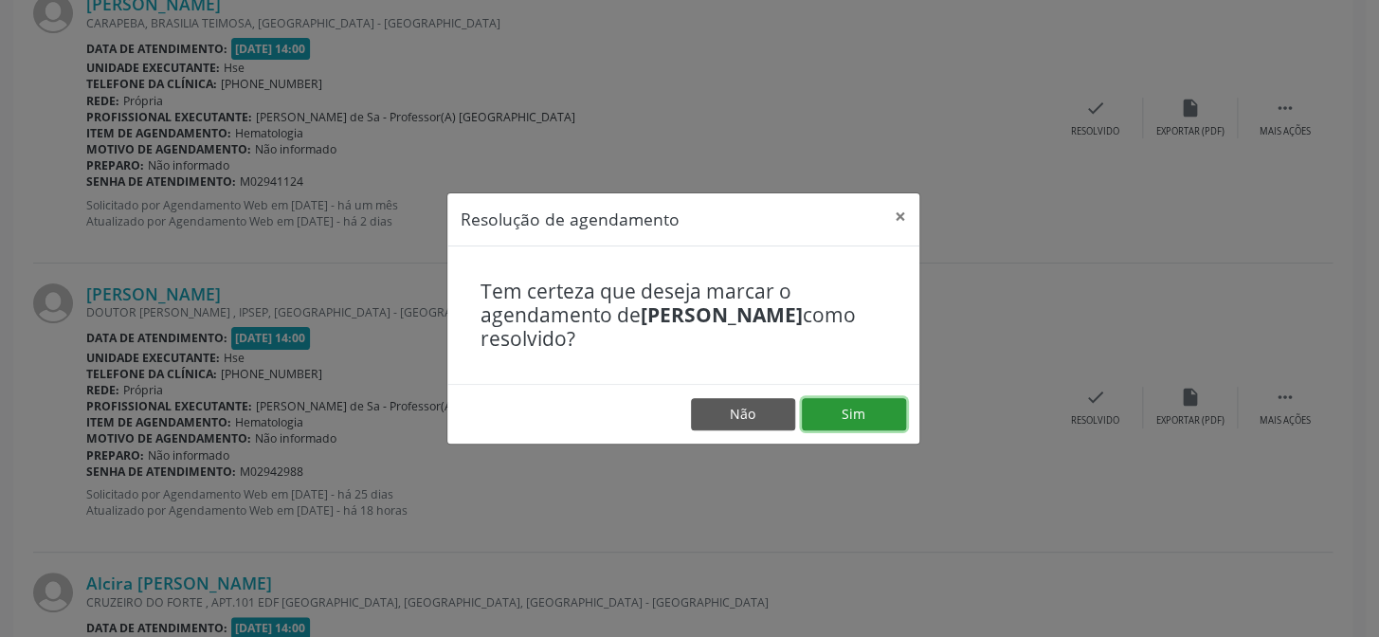
click at [843, 416] on button "Sim" at bounding box center [854, 414] width 104 height 32
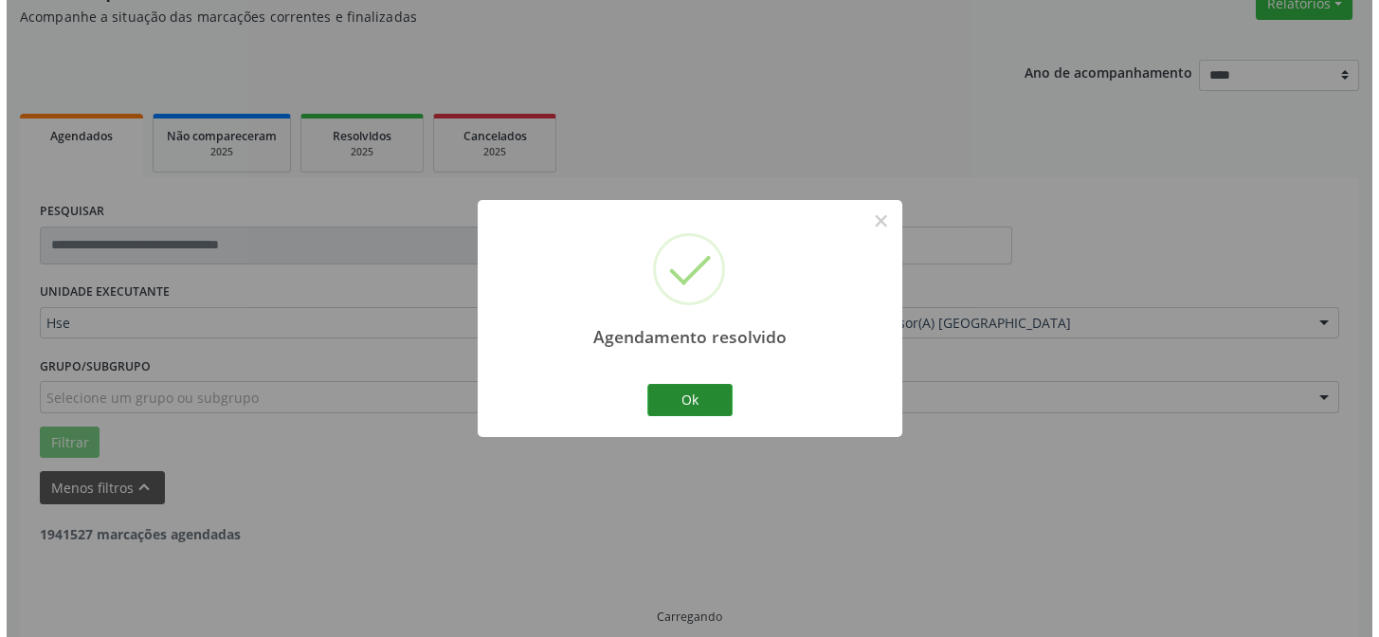
scroll to position [721, 0]
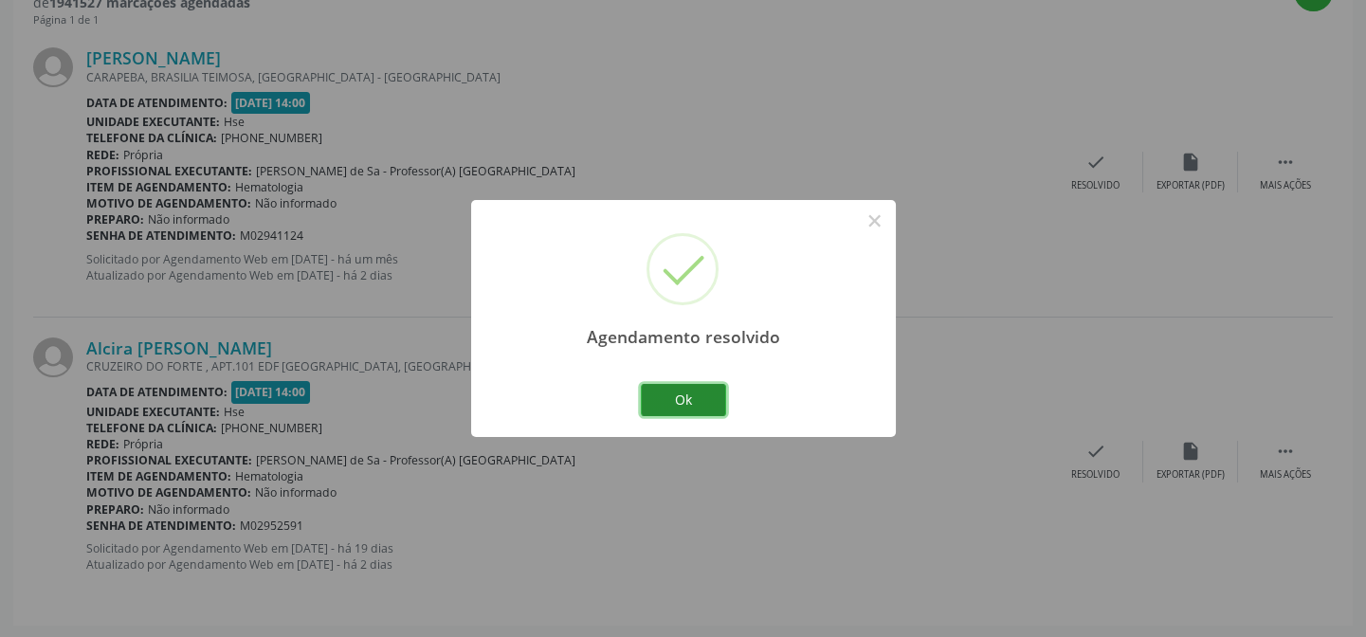
click at [670, 395] on button "Ok" at bounding box center [683, 400] width 85 height 32
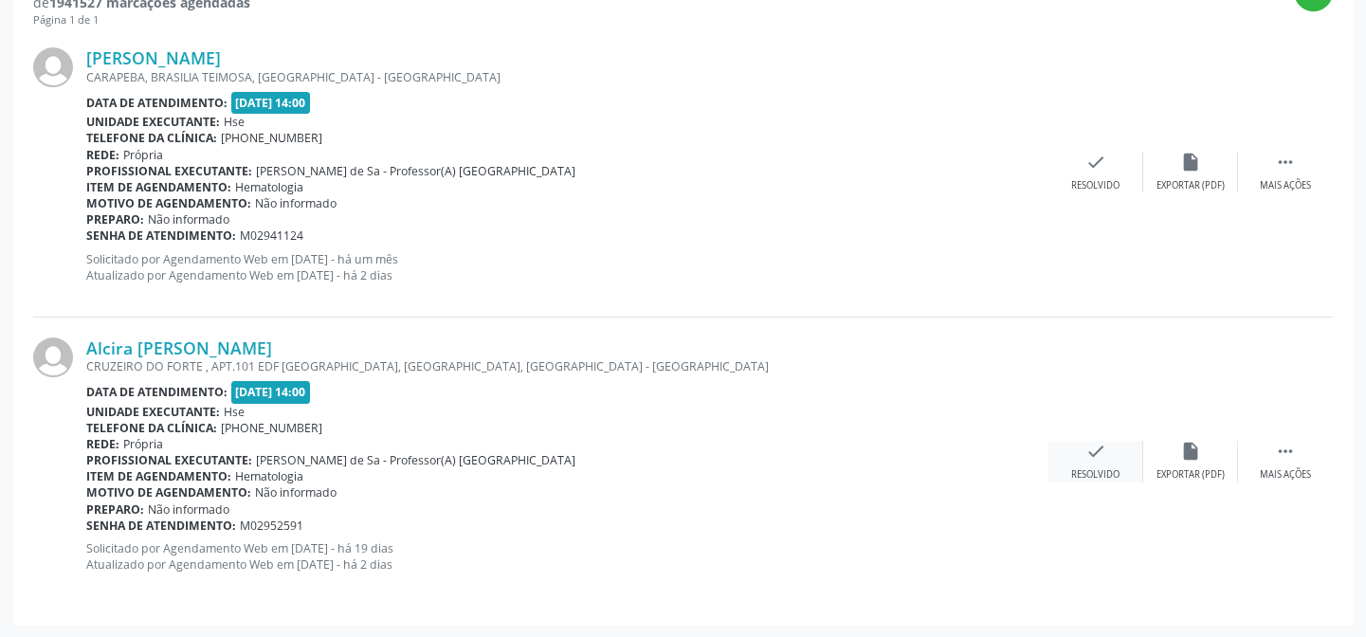
click at [1085, 450] on icon "check" at bounding box center [1095, 451] width 21 height 21
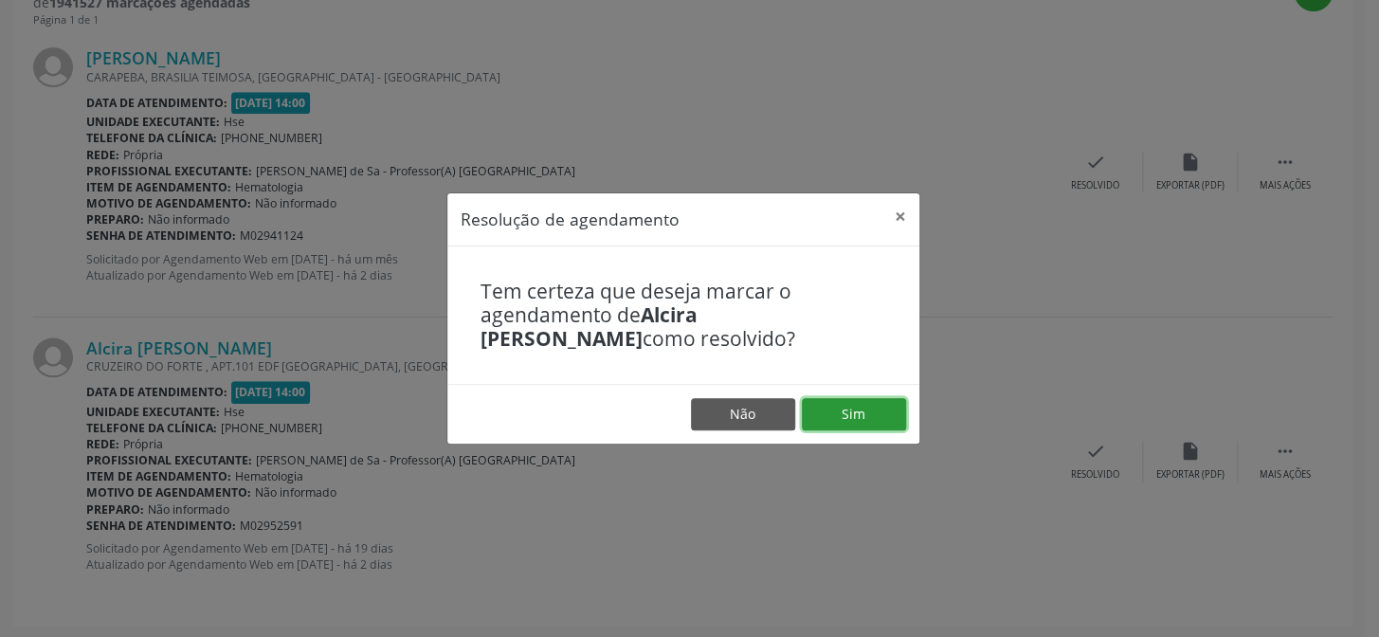
click at [874, 411] on button "Sim" at bounding box center [854, 414] width 104 height 32
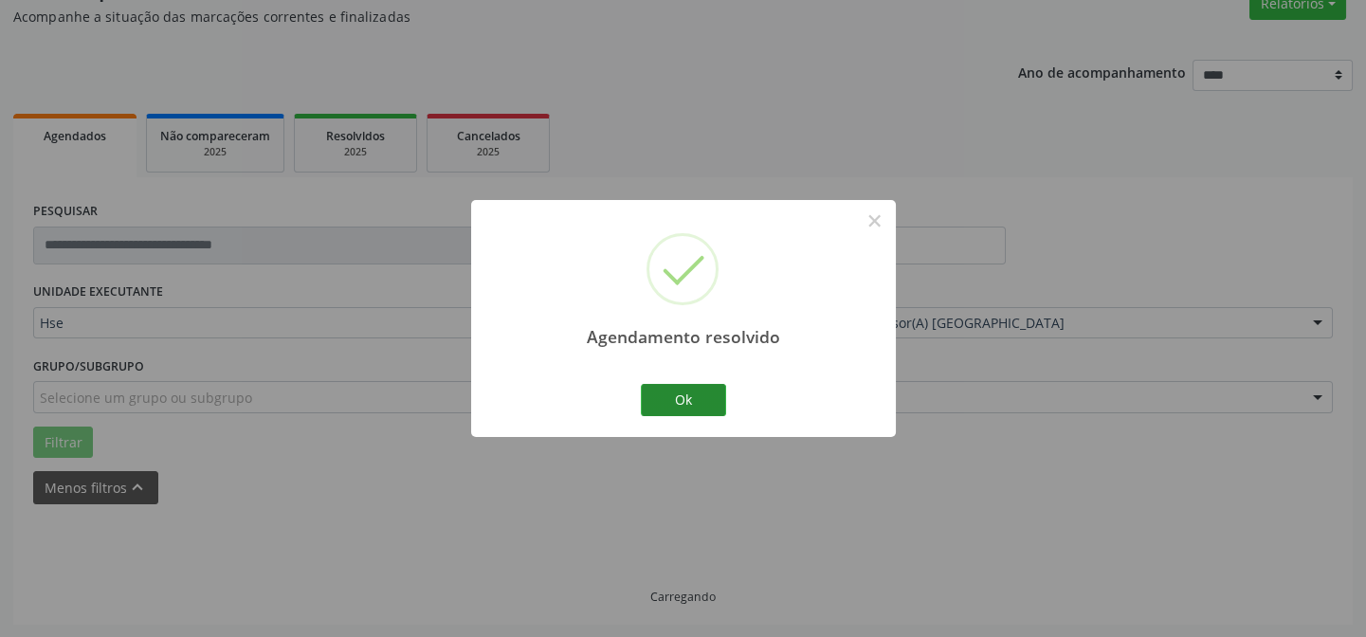
scroll to position [433, 0]
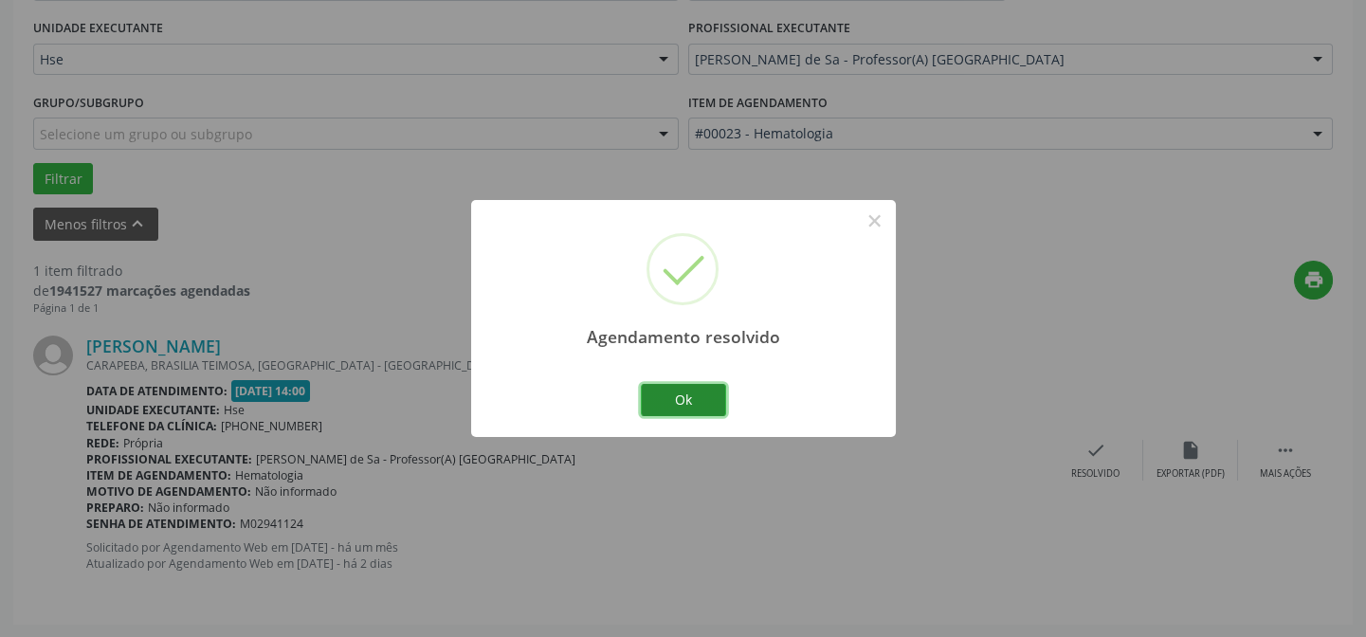
click at [687, 397] on button "Ok" at bounding box center [683, 400] width 85 height 32
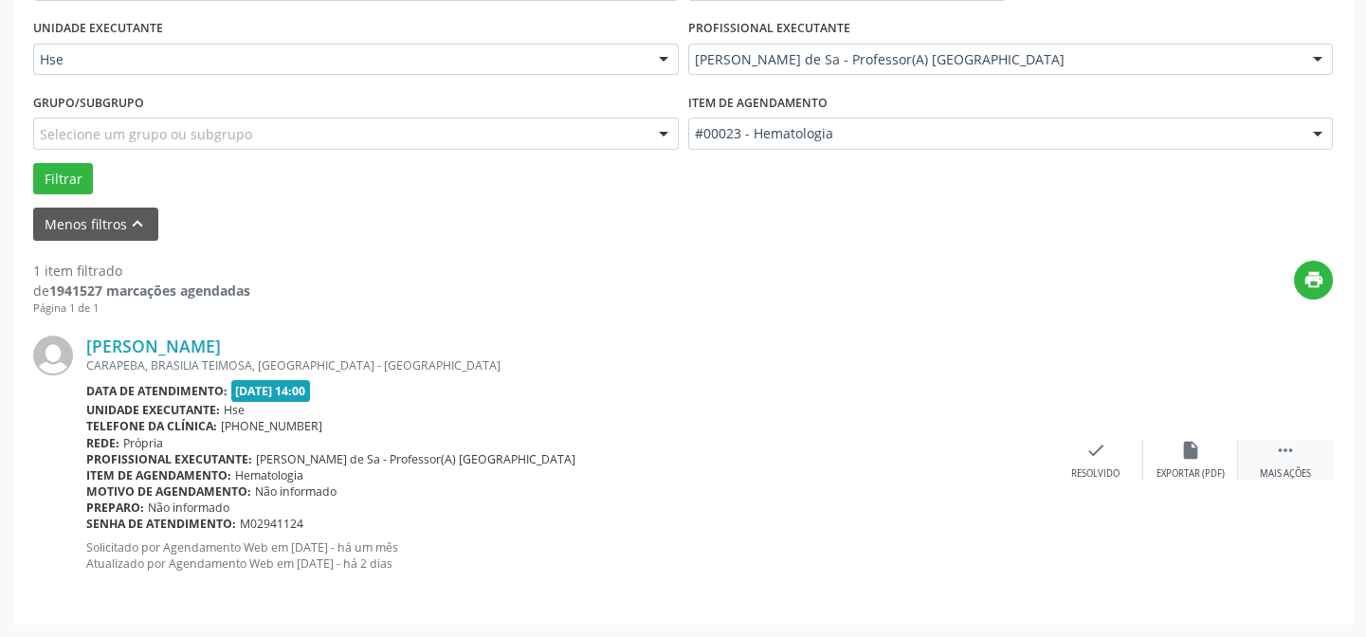
click at [1276, 461] on div " Mais ações" at bounding box center [1285, 460] width 95 height 41
click at [1207, 461] on div "alarm_off Não compareceu" at bounding box center [1190, 460] width 95 height 41
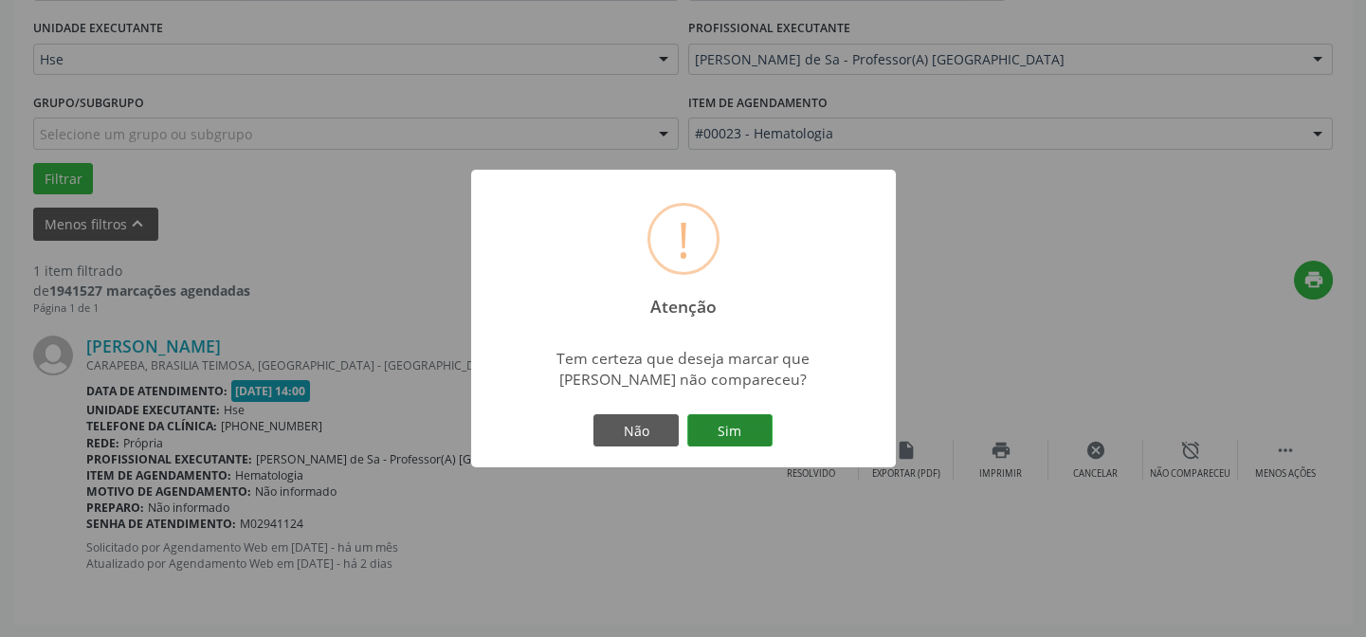
click at [739, 430] on button "Sim" at bounding box center [729, 430] width 85 height 32
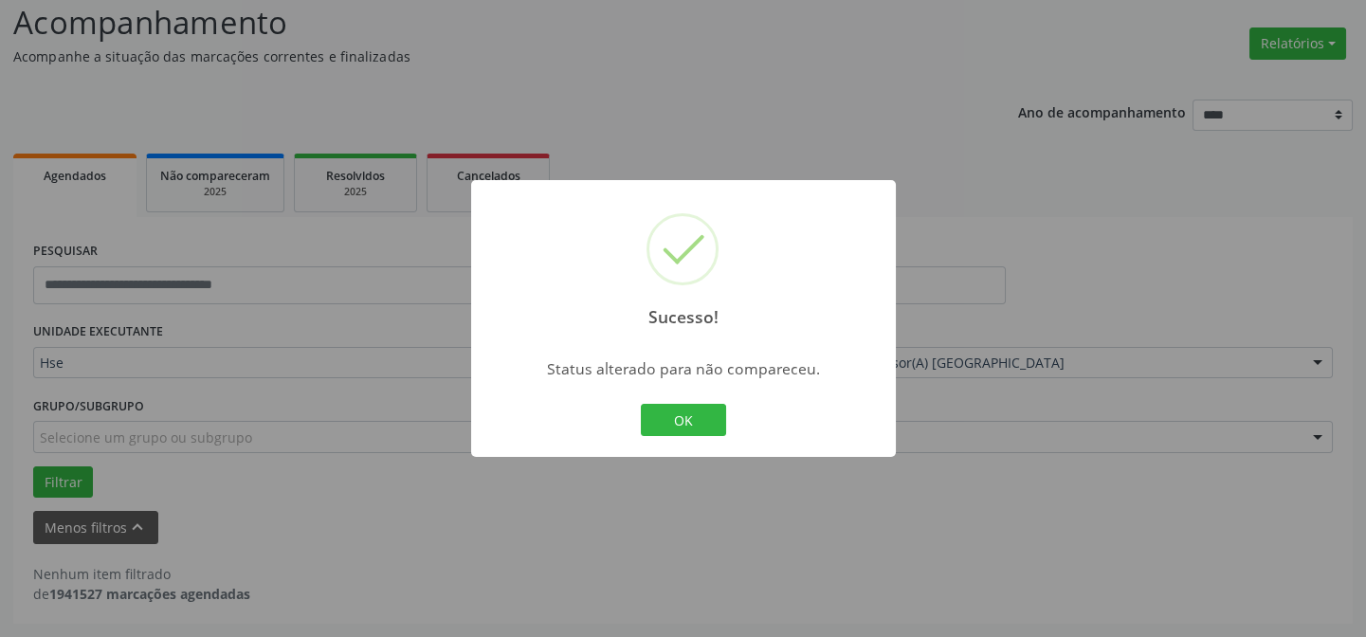
scroll to position [128, 0]
click at [703, 438] on div "OK Cancel" at bounding box center [683, 420] width 94 height 40
drag, startPoint x: 698, startPoint y: 424, endPoint x: 698, endPoint y: 278, distance: 146.0
click at [698, 421] on button "OK" at bounding box center [683, 420] width 85 height 32
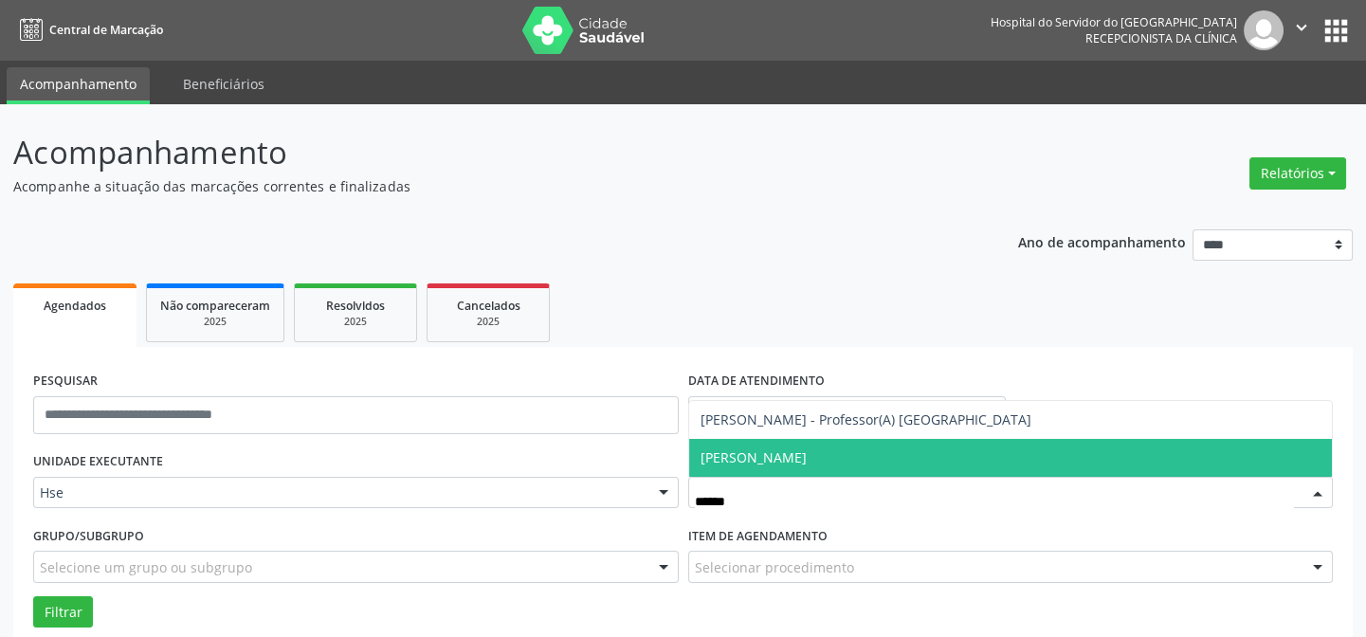
type input "*******"
click at [798, 452] on span "[PERSON_NAME]" at bounding box center [1011, 458] width 644 height 38
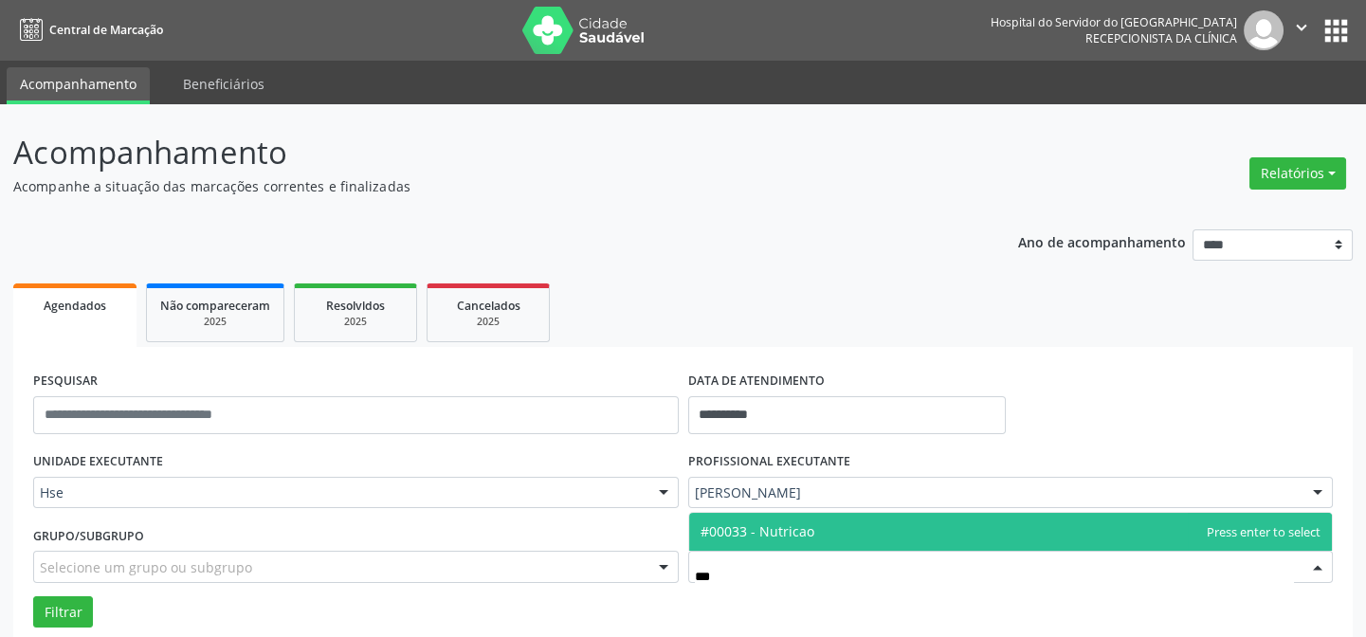
type input "****"
click at [770, 531] on span "#00033 - Nutricao" at bounding box center [757, 531] width 114 height 18
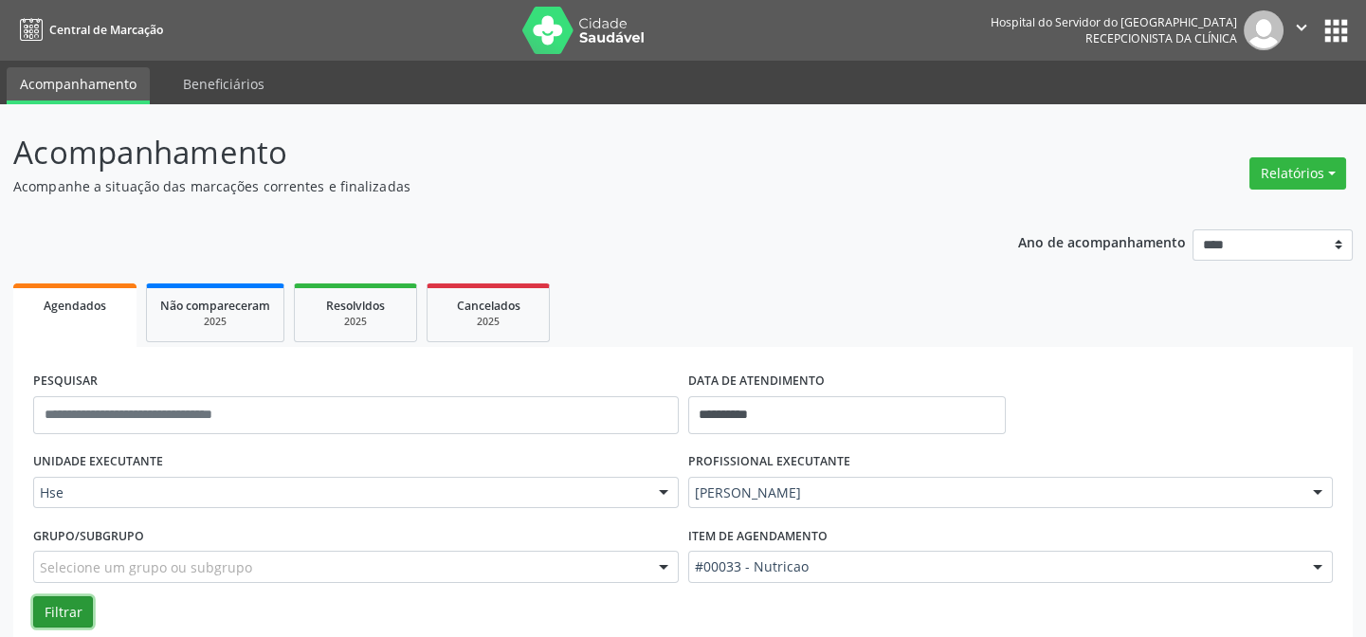
click at [63, 613] on button "Filtrar" at bounding box center [63, 612] width 60 height 32
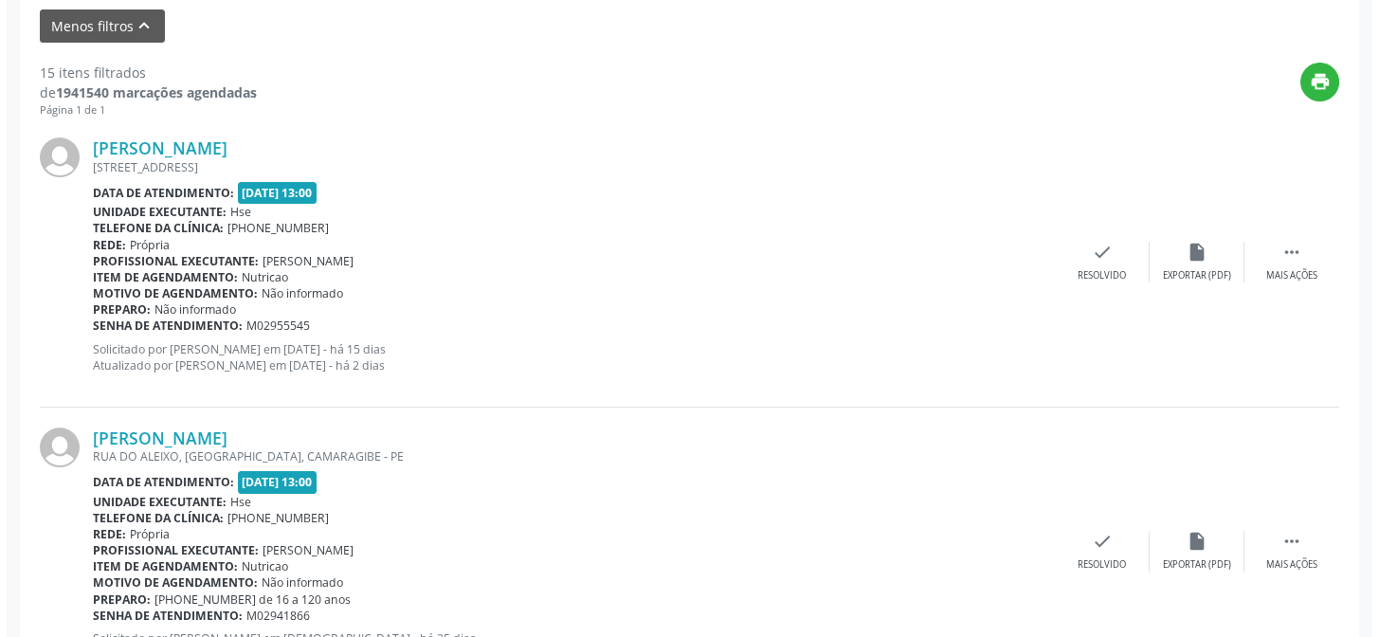
scroll to position [689, 0]
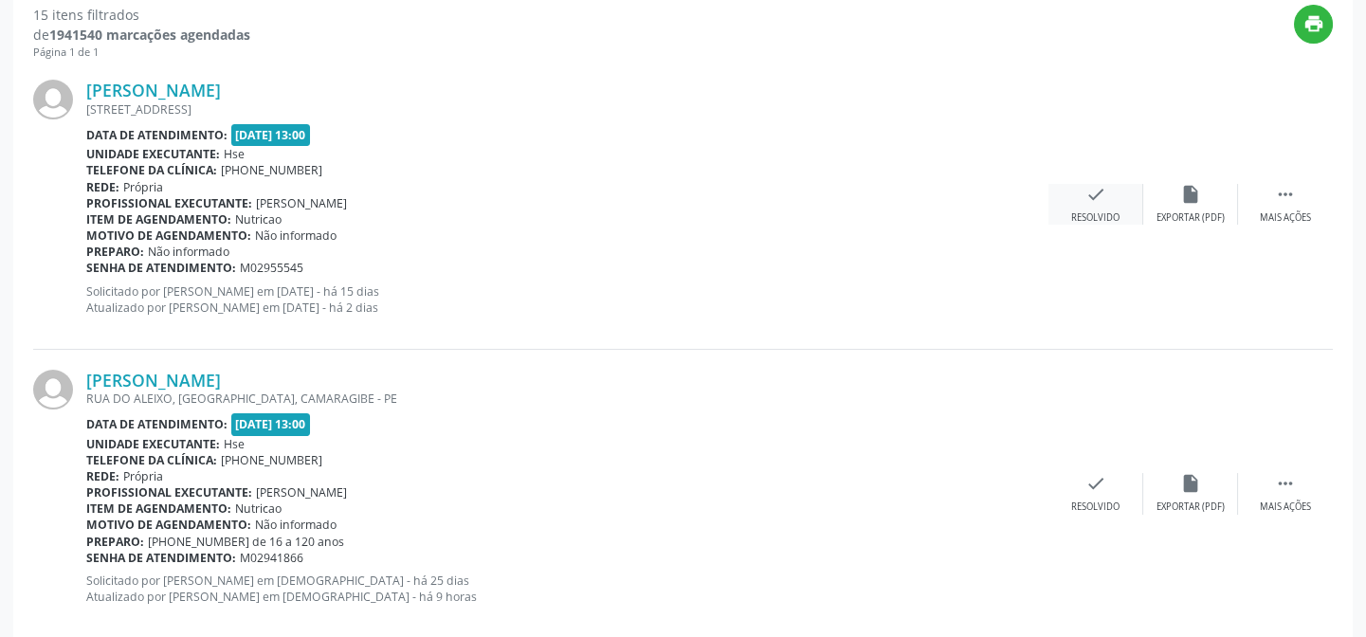
click at [1095, 206] on div "check Resolvido" at bounding box center [1095, 204] width 95 height 41
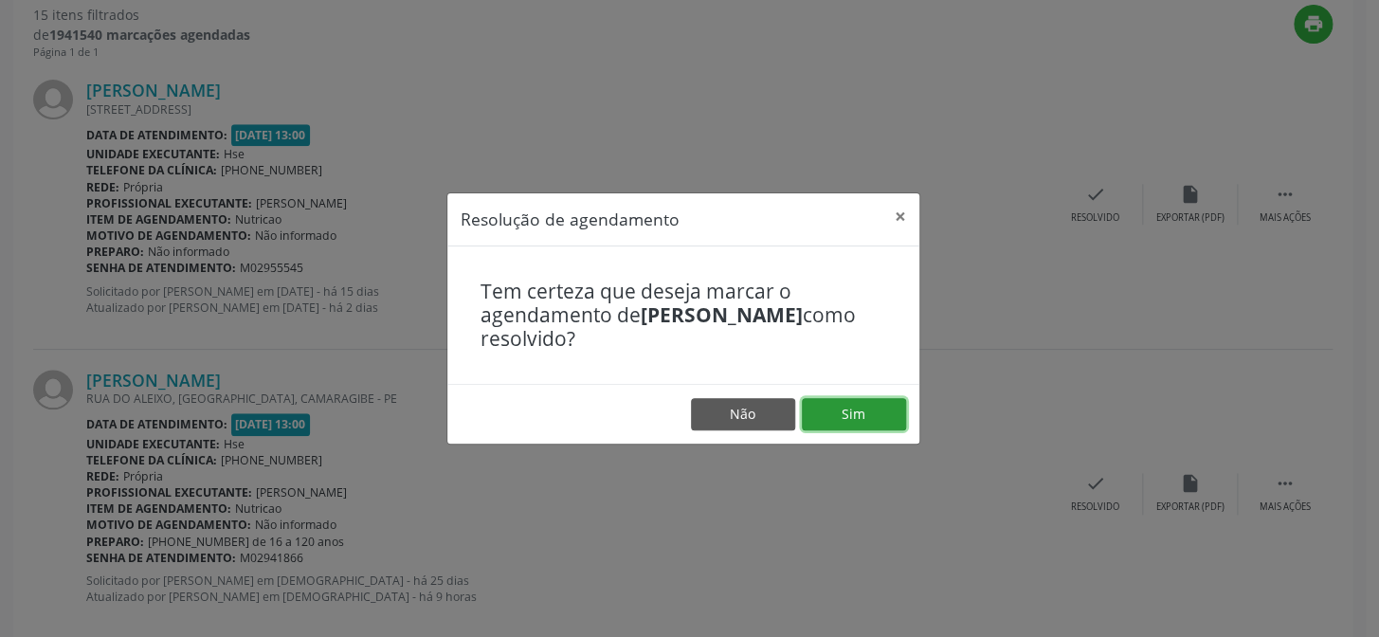
click at [871, 413] on button "Sim" at bounding box center [854, 414] width 104 height 32
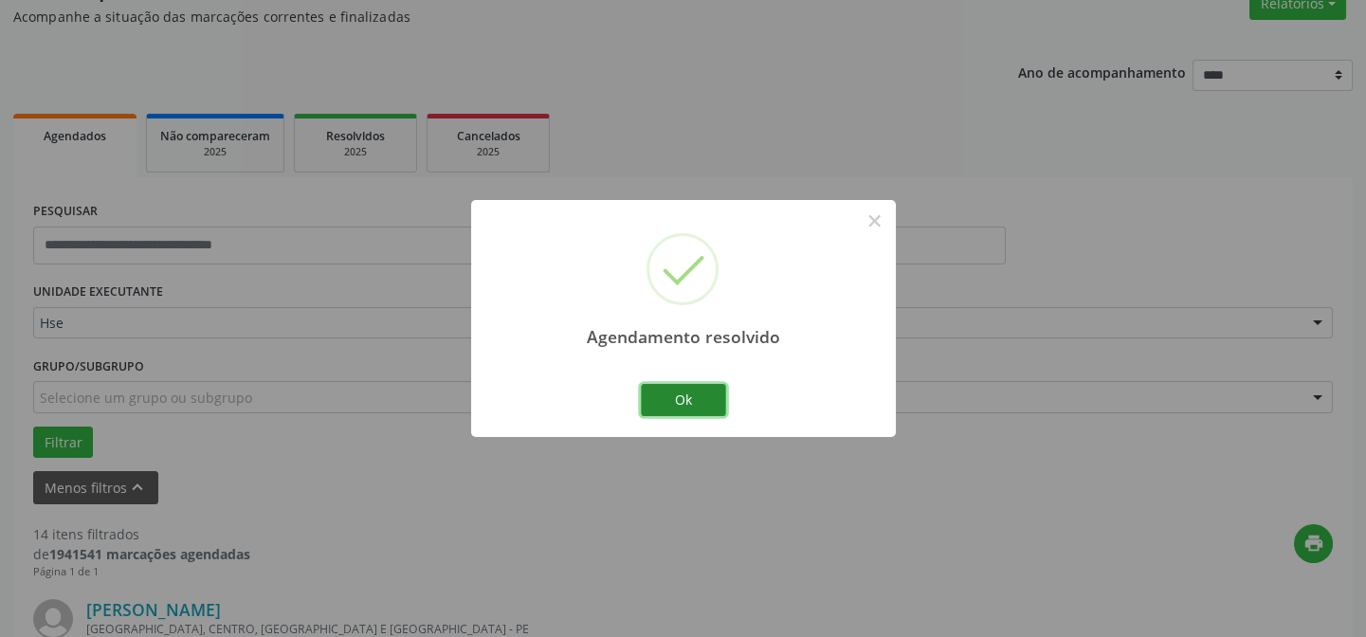
click at [709, 407] on button "Ok" at bounding box center [683, 400] width 85 height 32
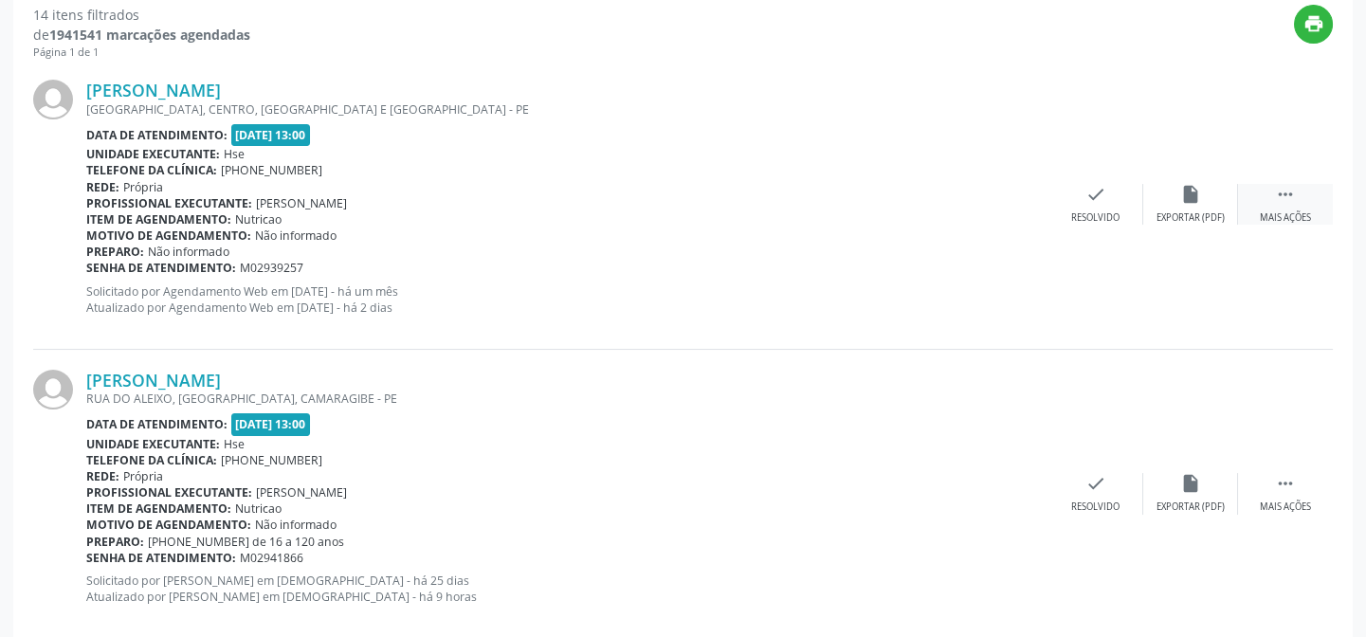
click at [1295, 208] on div " Mais ações" at bounding box center [1285, 204] width 95 height 41
click at [1190, 212] on div "Não compareceu" at bounding box center [1190, 217] width 81 height 13
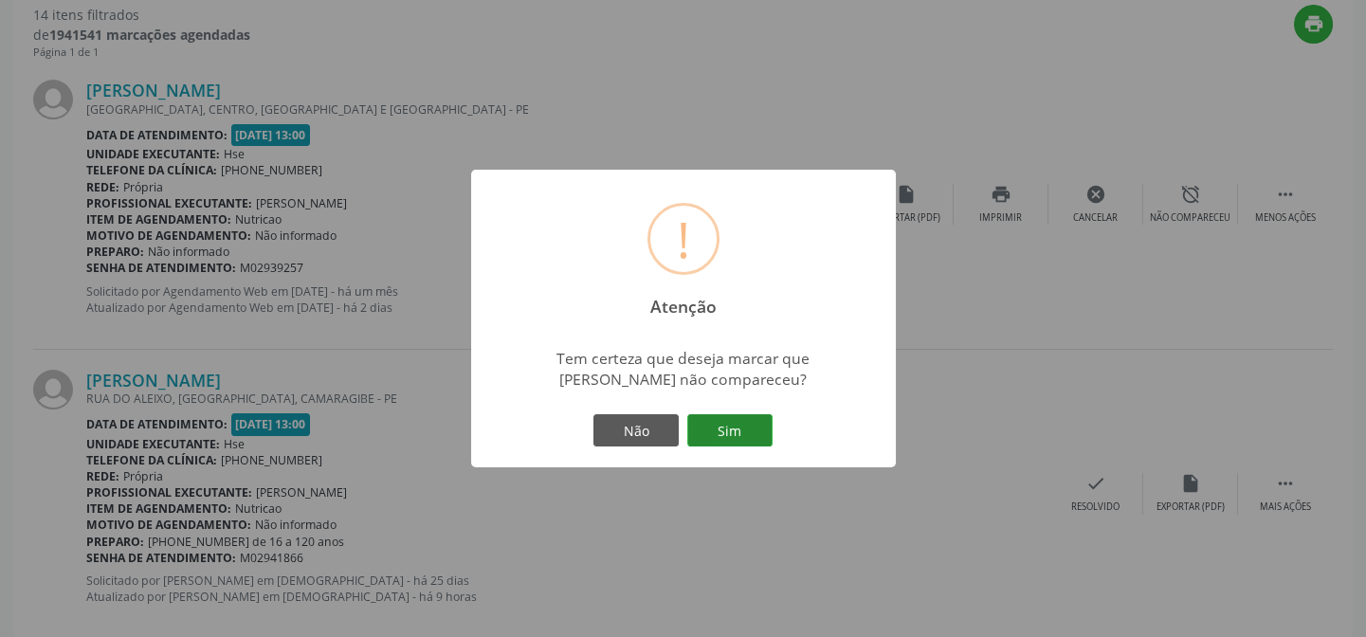
click at [747, 428] on button "Sim" at bounding box center [729, 430] width 85 height 32
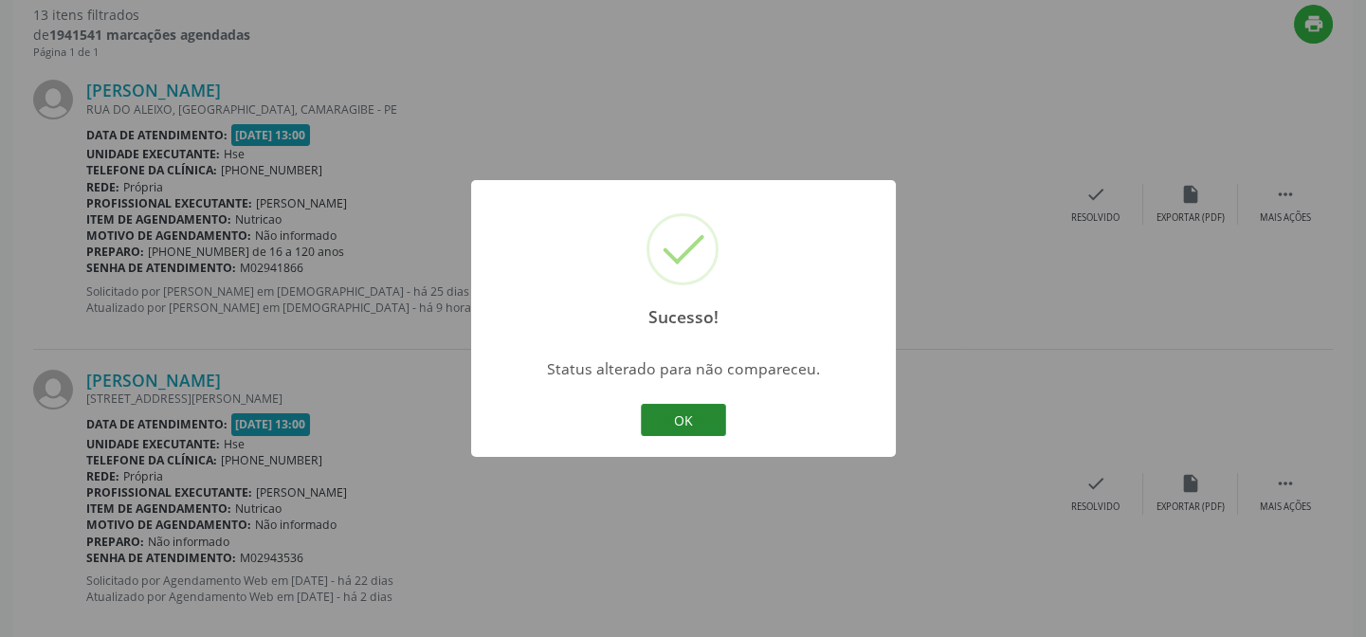
click at [706, 419] on button "OK" at bounding box center [683, 420] width 85 height 32
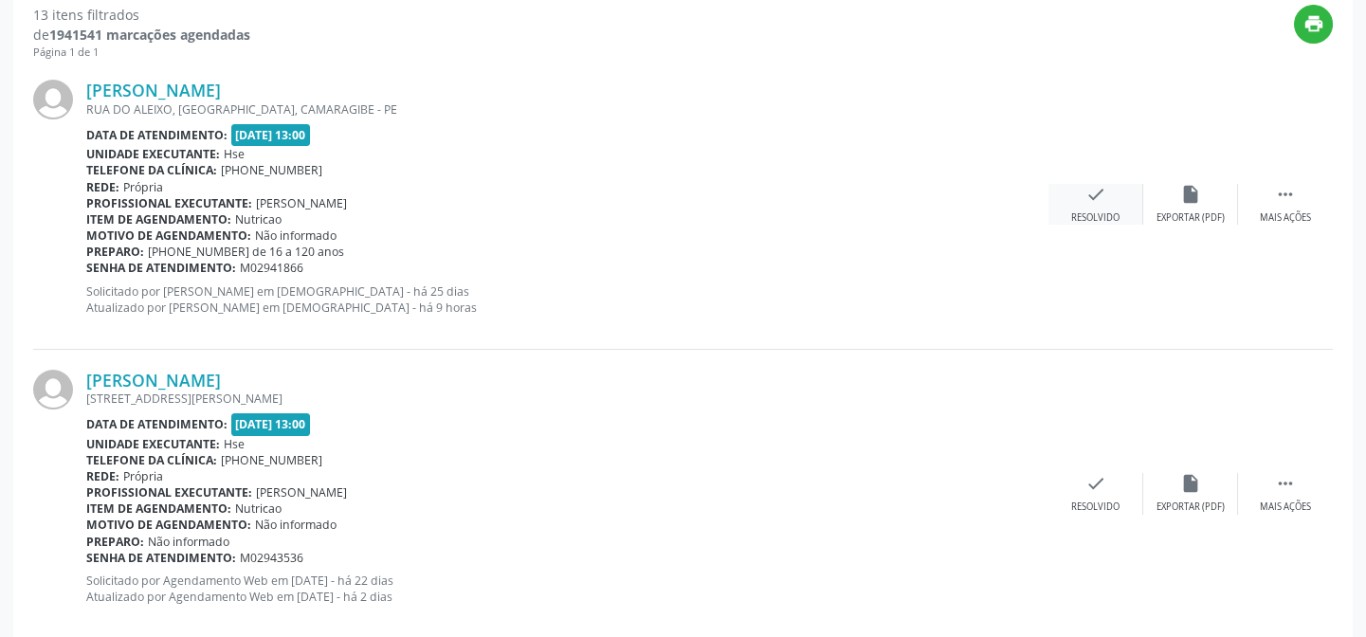
click at [1119, 222] on div "check Resolvido" at bounding box center [1095, 204] width 95 height 41
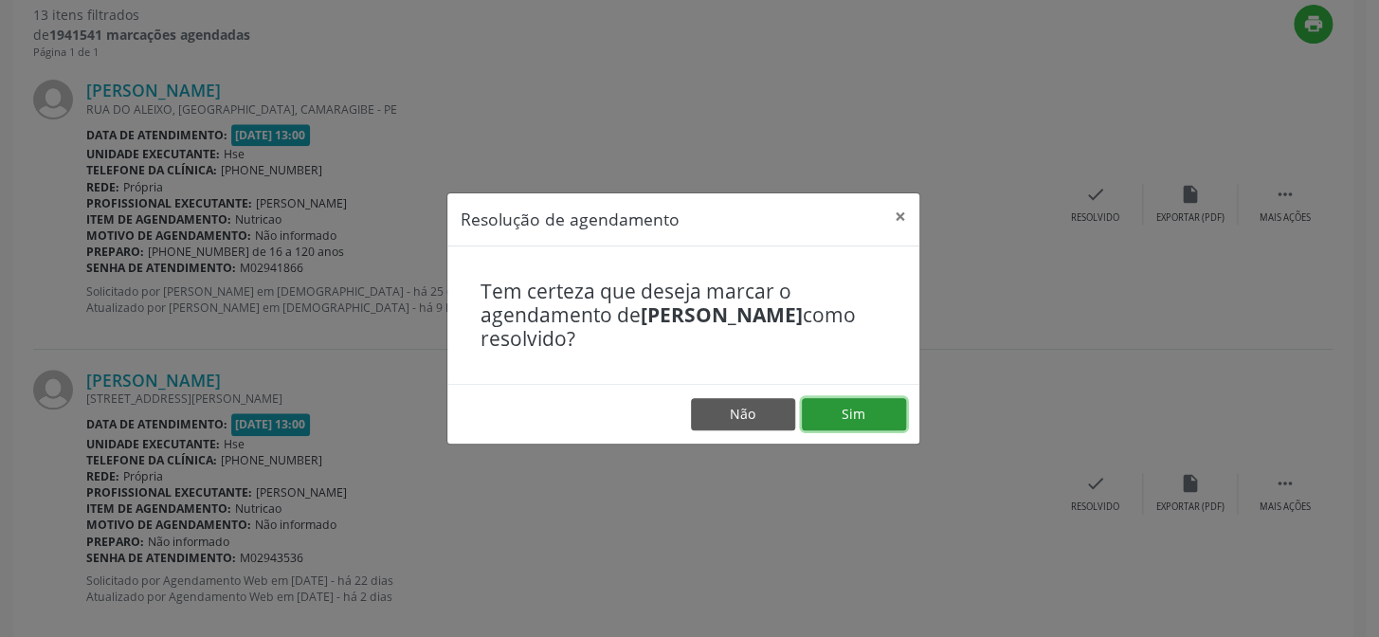
click at [844, 417] on button "Sim" at bounding box center [854, 414] width 104 height 32
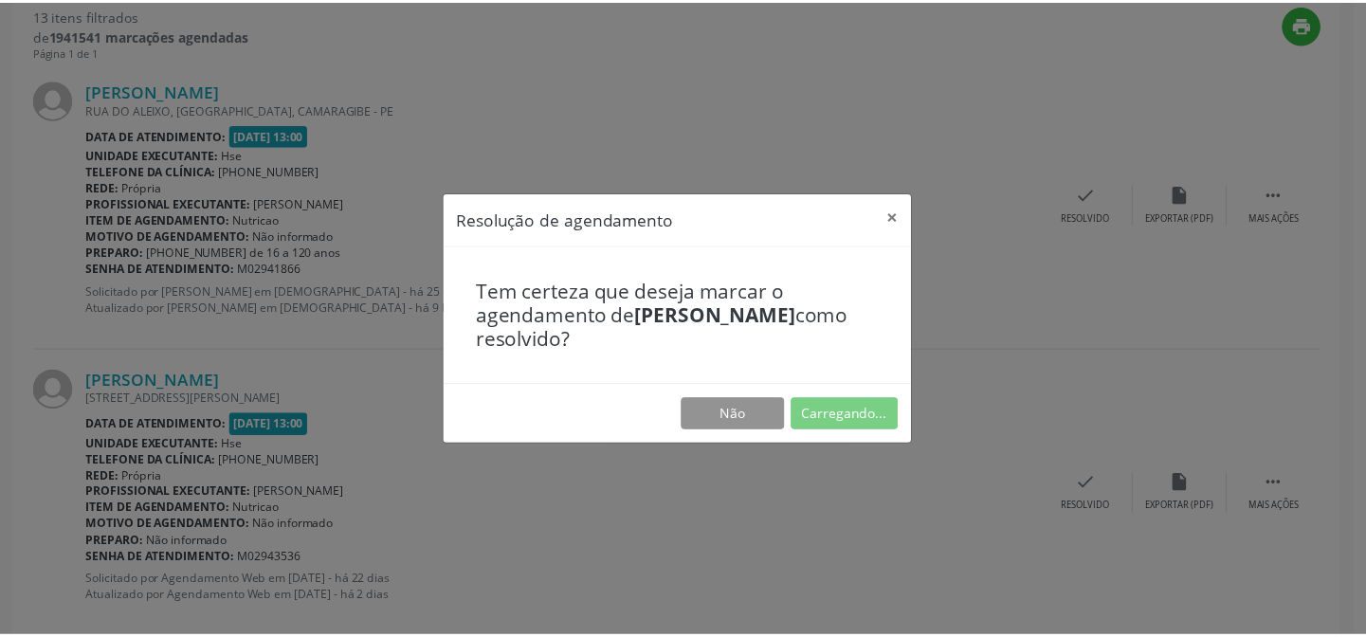
scroll to position [170, 0]
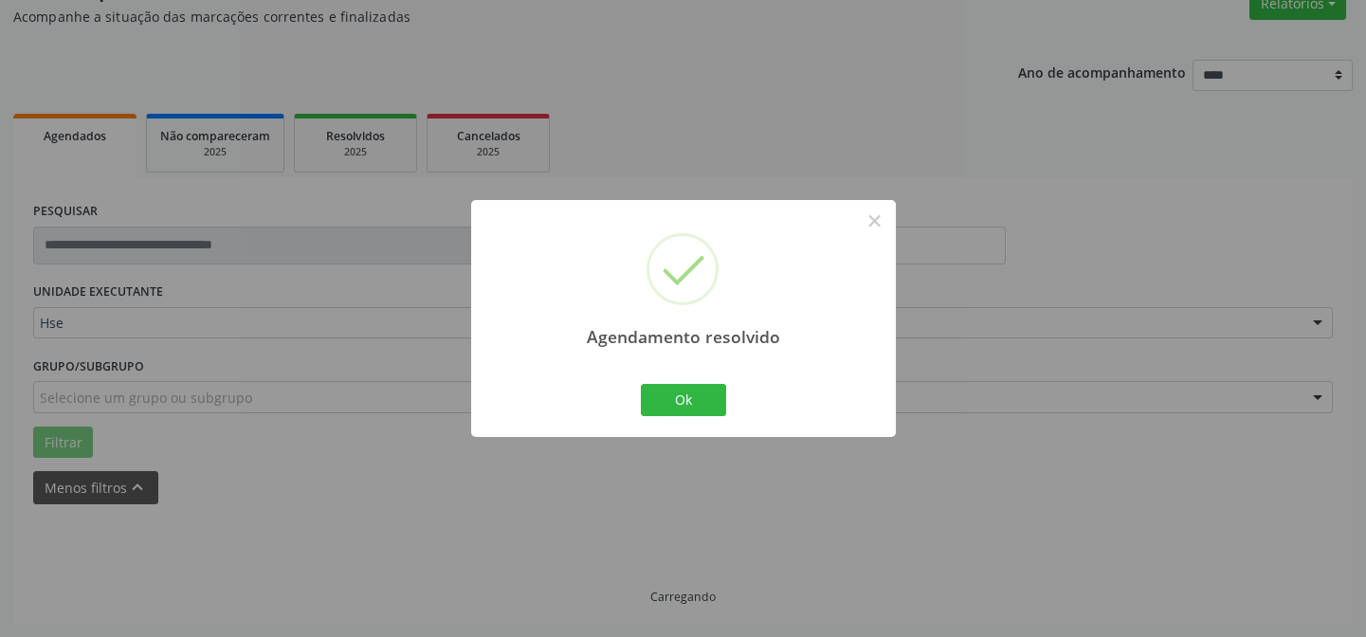
click at [725, 396] on div "Ok Cancel" at bounding box center [683, 400] width 94 height 40
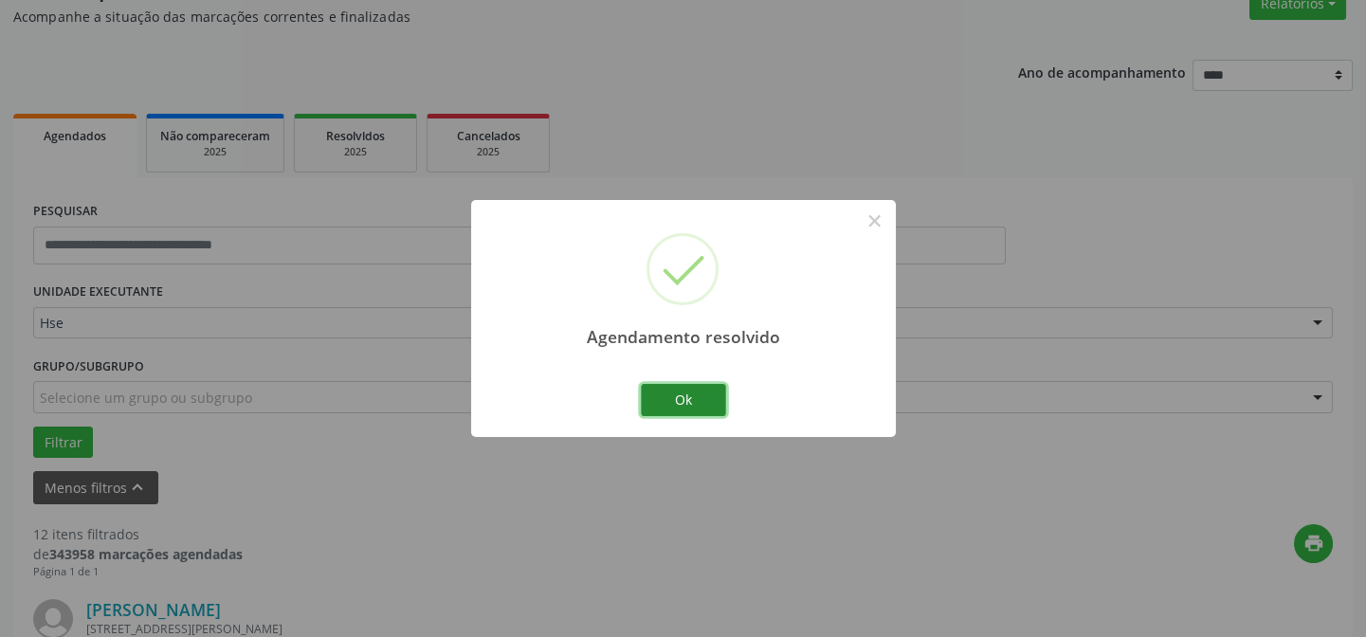
click at [689, 400] on button "Ok" at bounding box center [683, 400] width 85 height 32
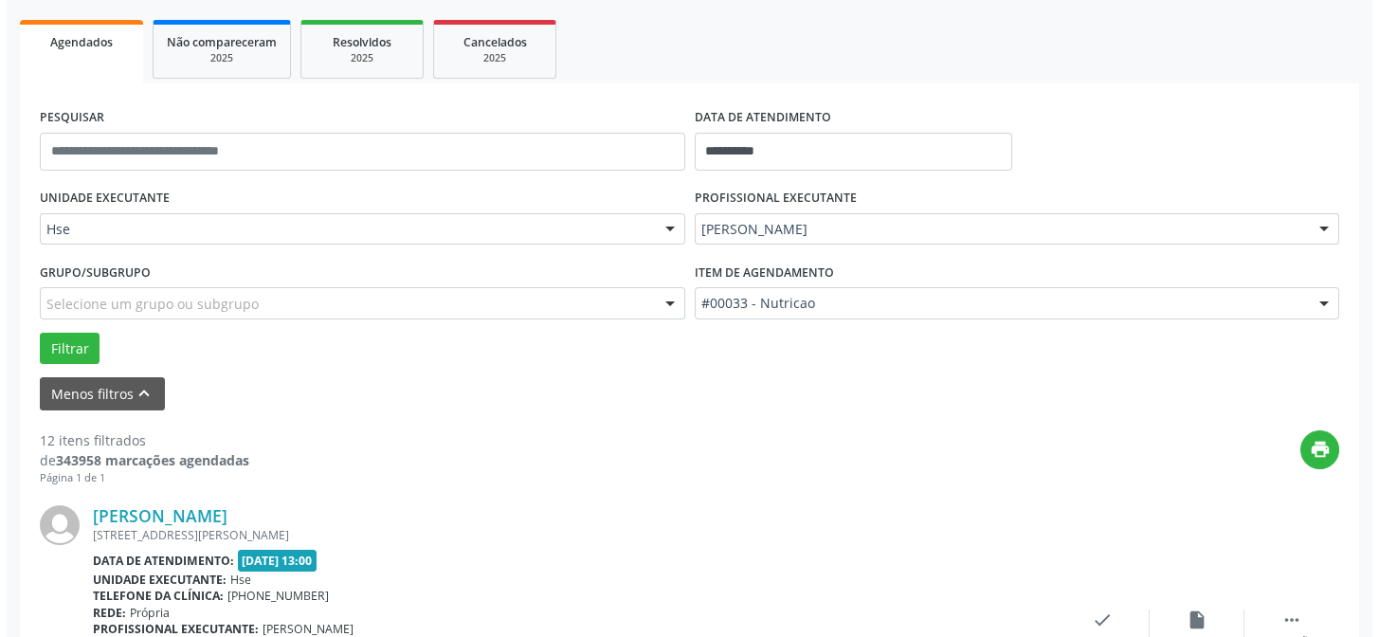
scroll to position [427, 0]
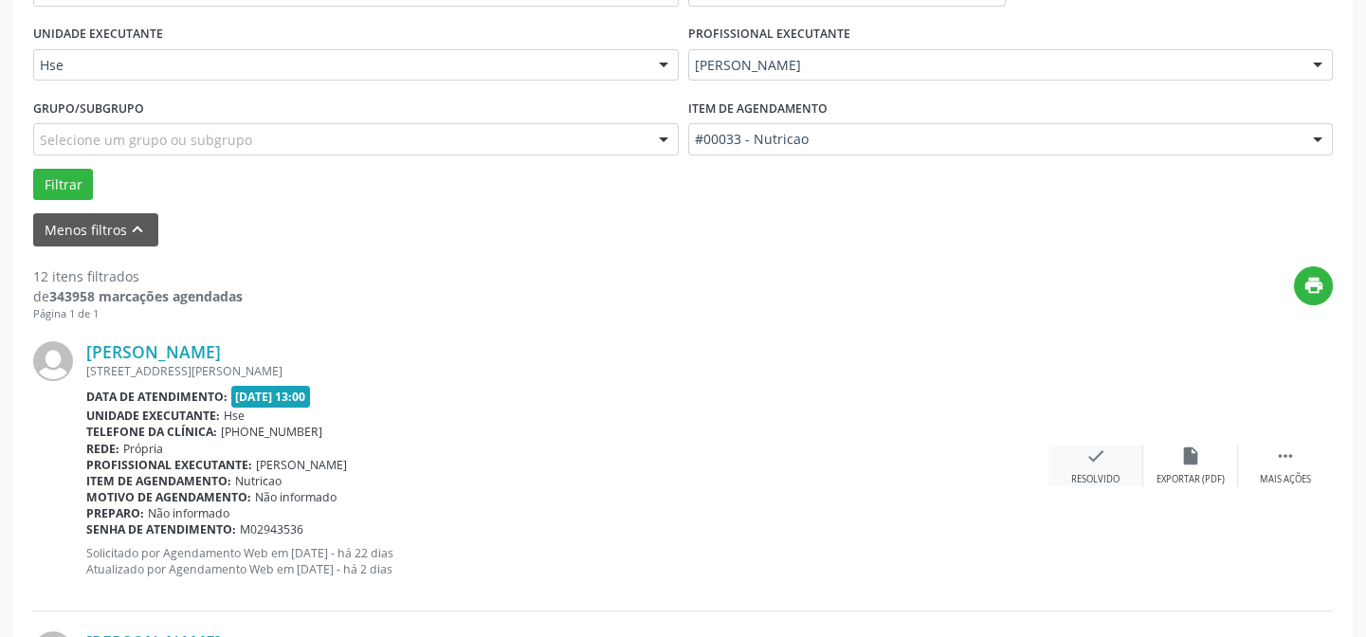
click at [1119, 459] on div "check Resolvido" at bounding box center [1095, 465] width 95 height 41
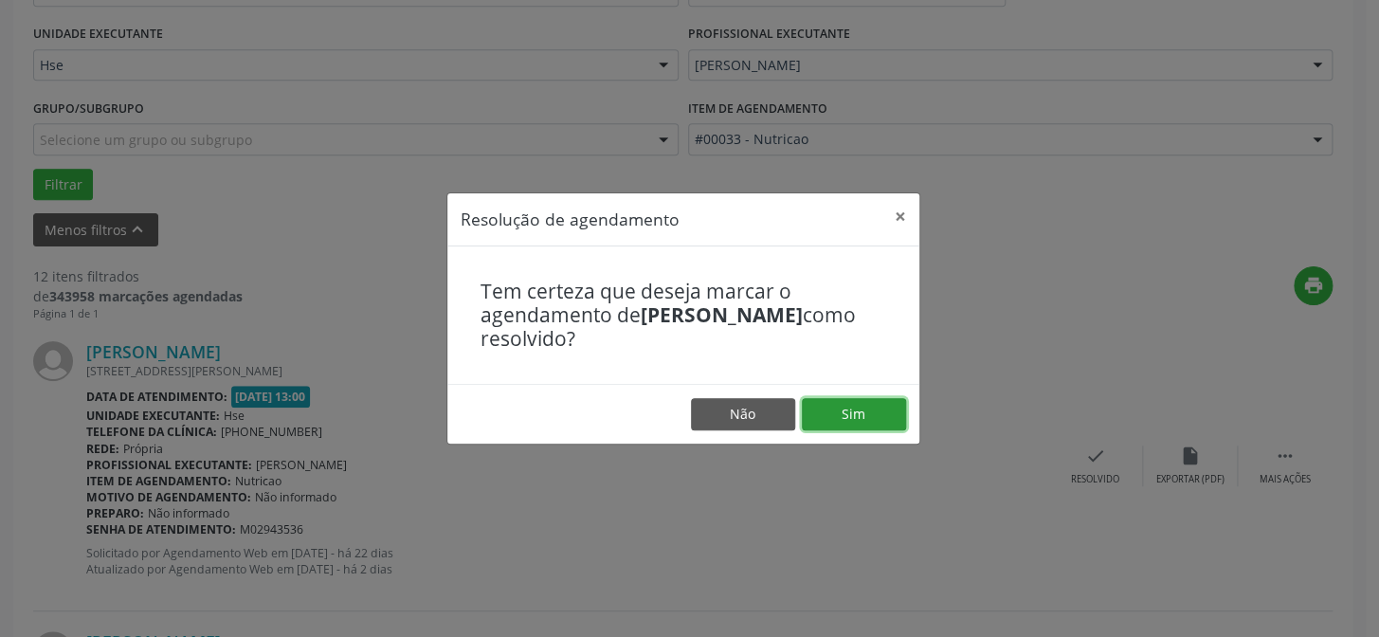
click at [872, 416] on button "Sim" at bounding box center [854, 414] width 104 height 32
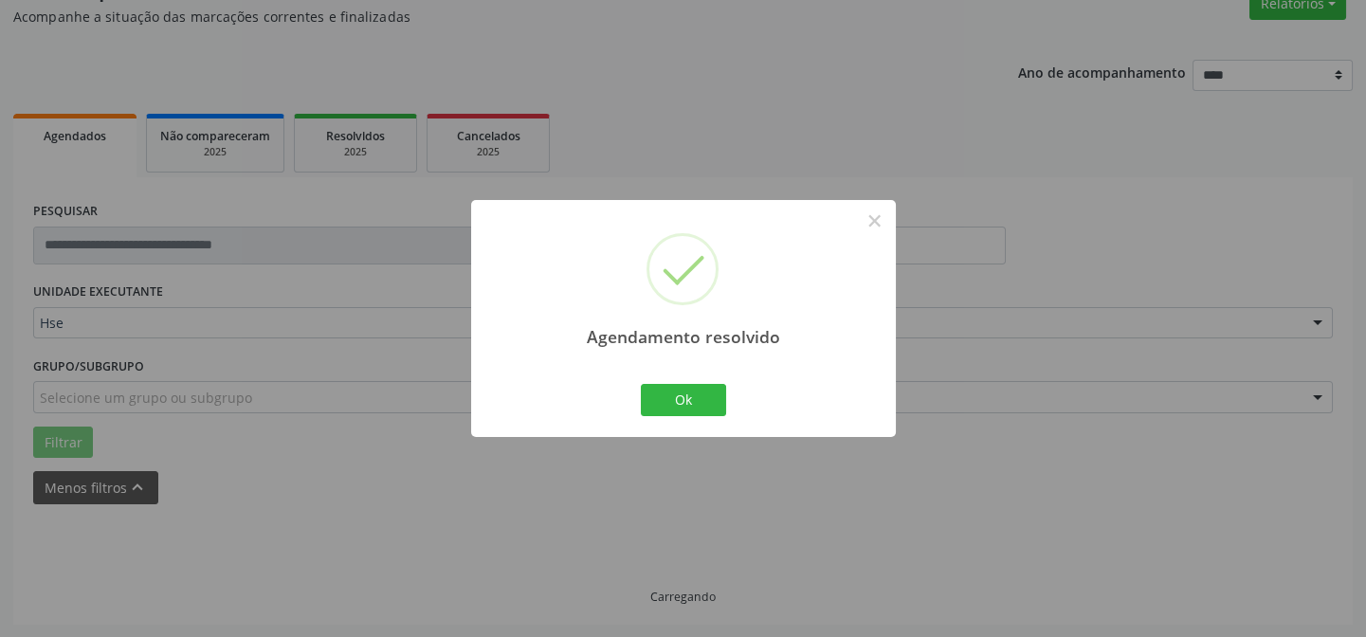
scroll to position [190, 0]
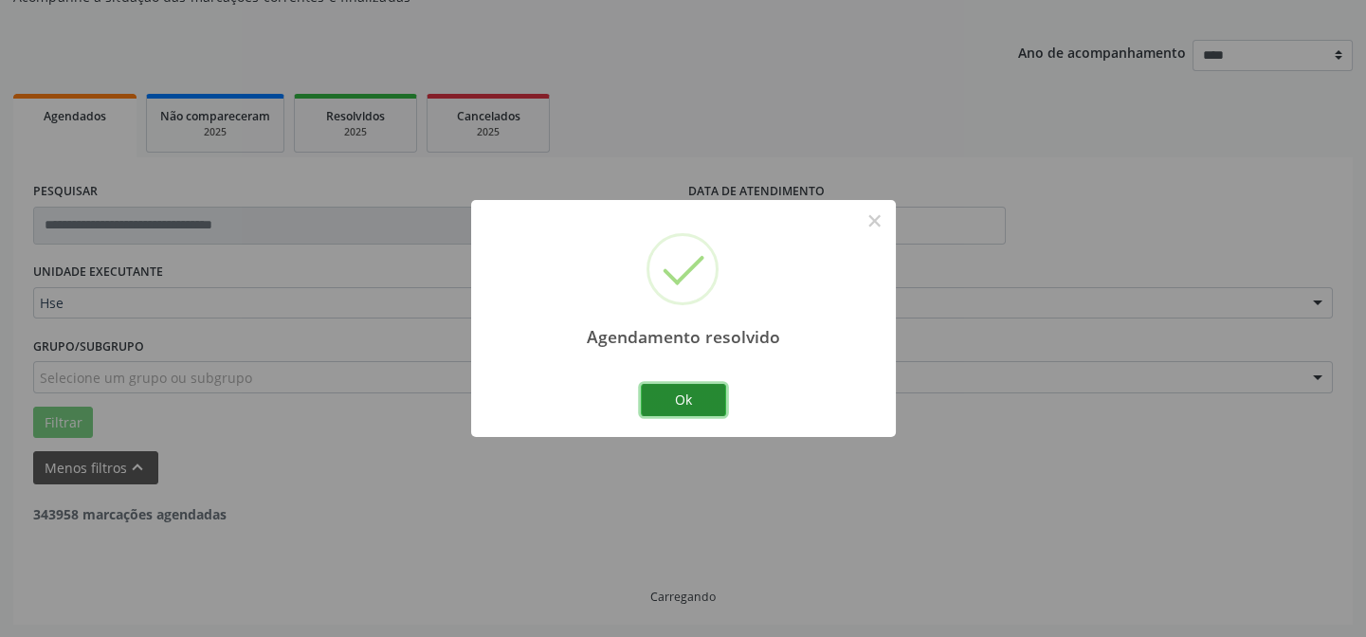
click at [692, 407] on button "Ok" at bounding box center [683, 400] width 85 height 32
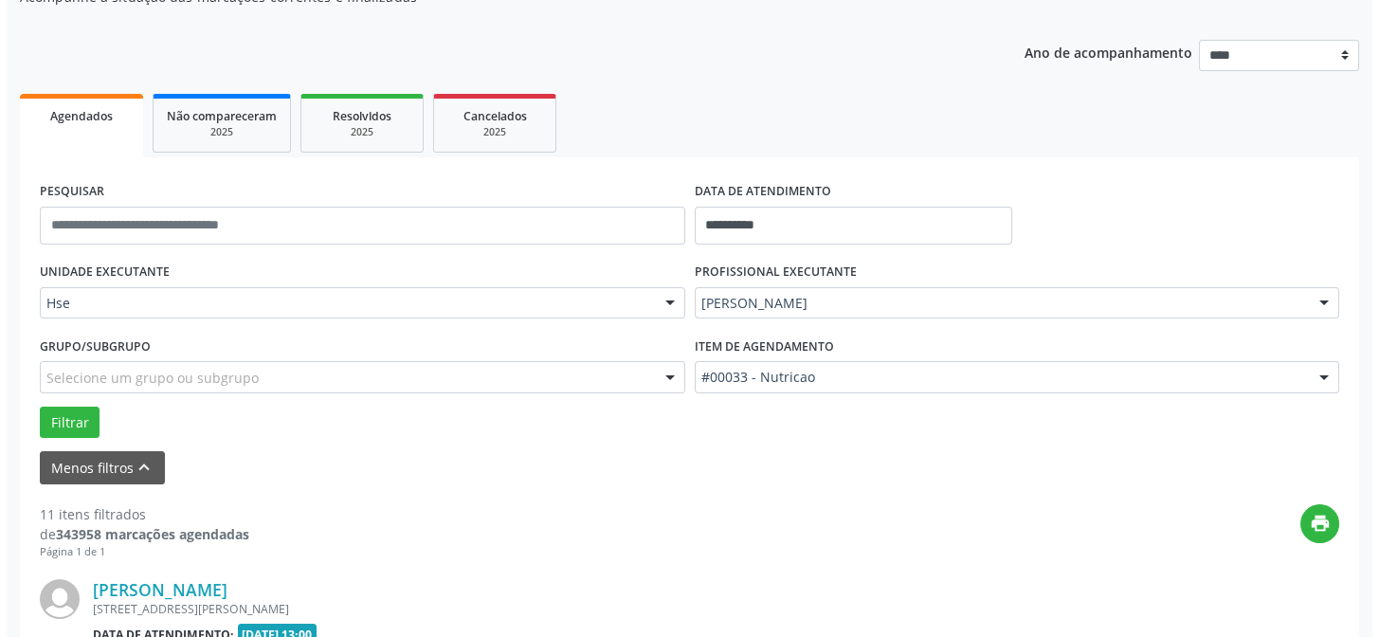
scroll to position [361, 0]
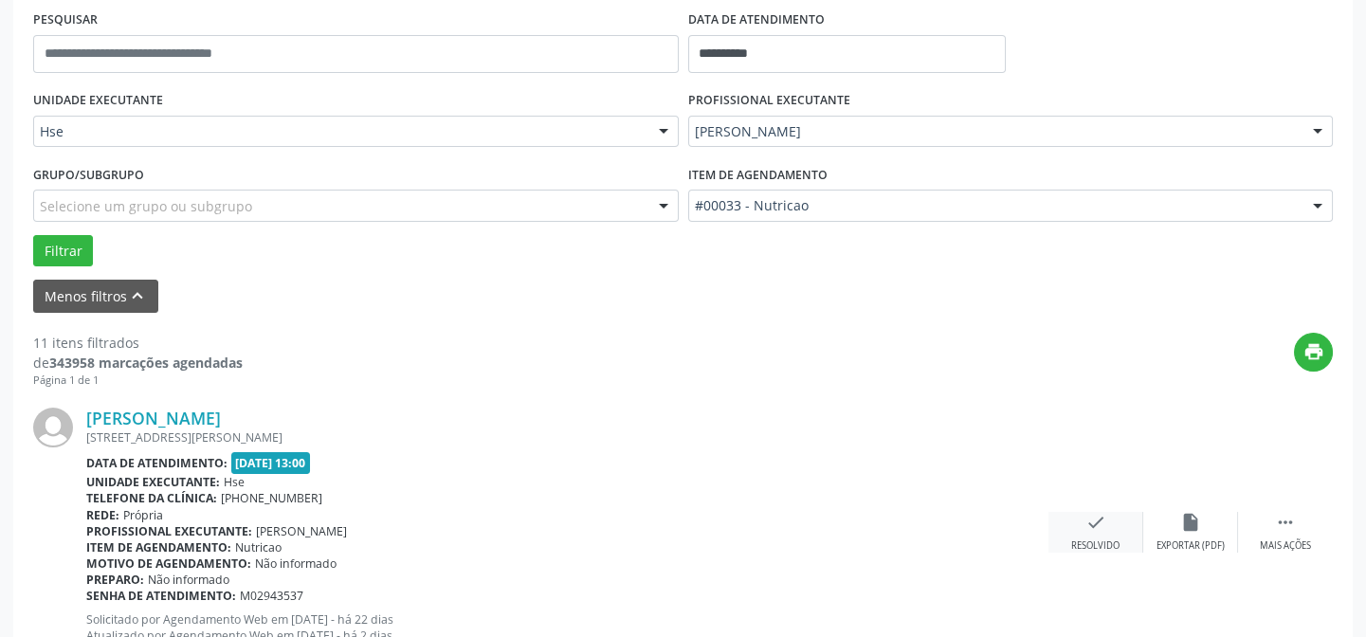
click at [1100, 531] on div "check Resolvido" at bounding box center [1095, 532] width 95 height 41
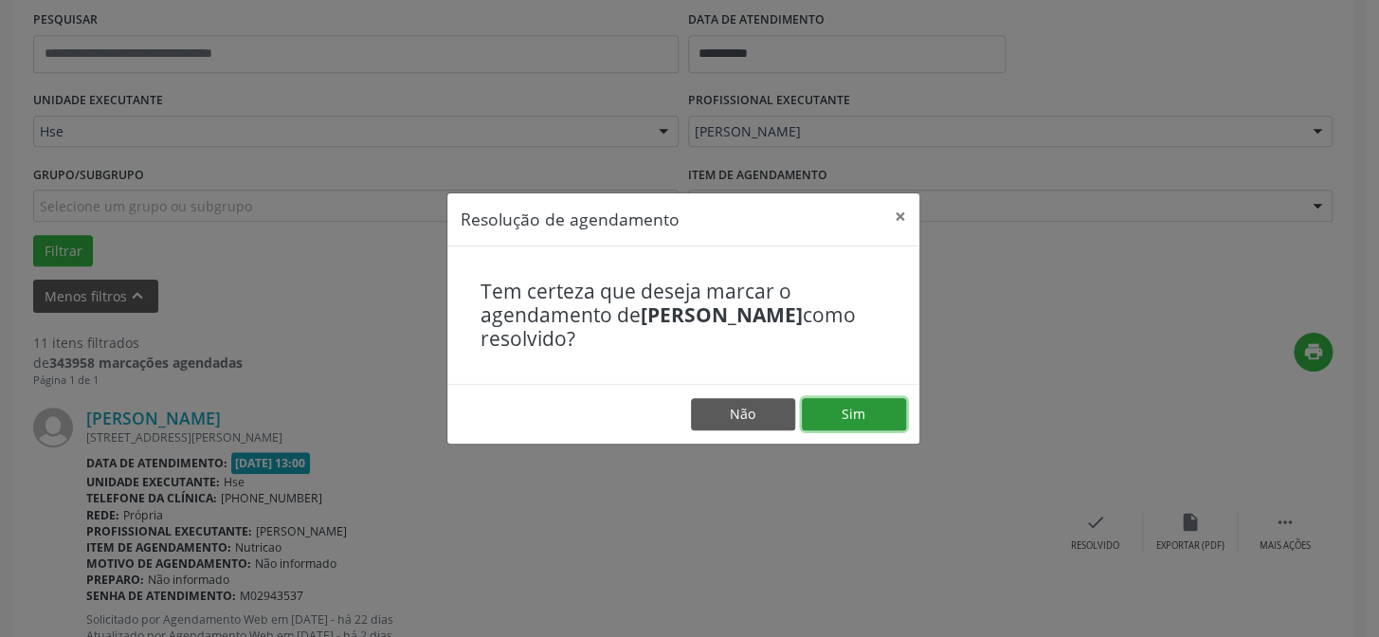
click at [853, 412] on button "Sim" at bounding box center [854, 414] width 104 height 32
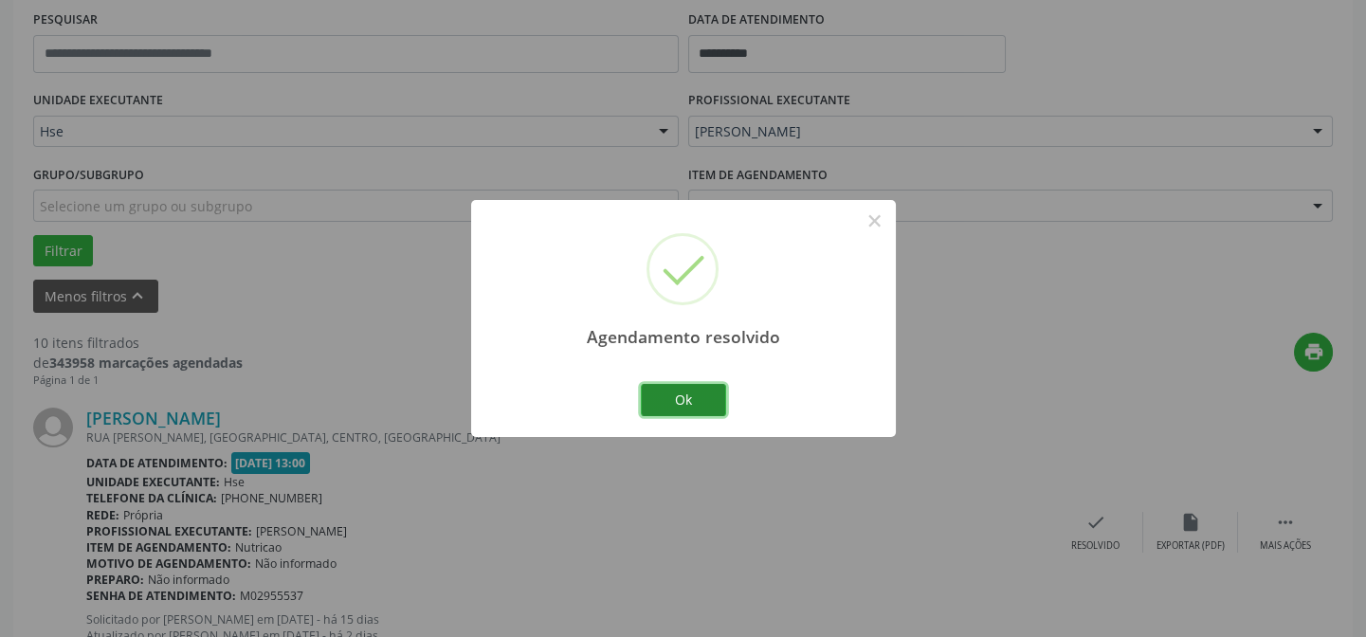
click at [690, 407] on button "Ok" at bounding box center [683, 400] width 85 height 32
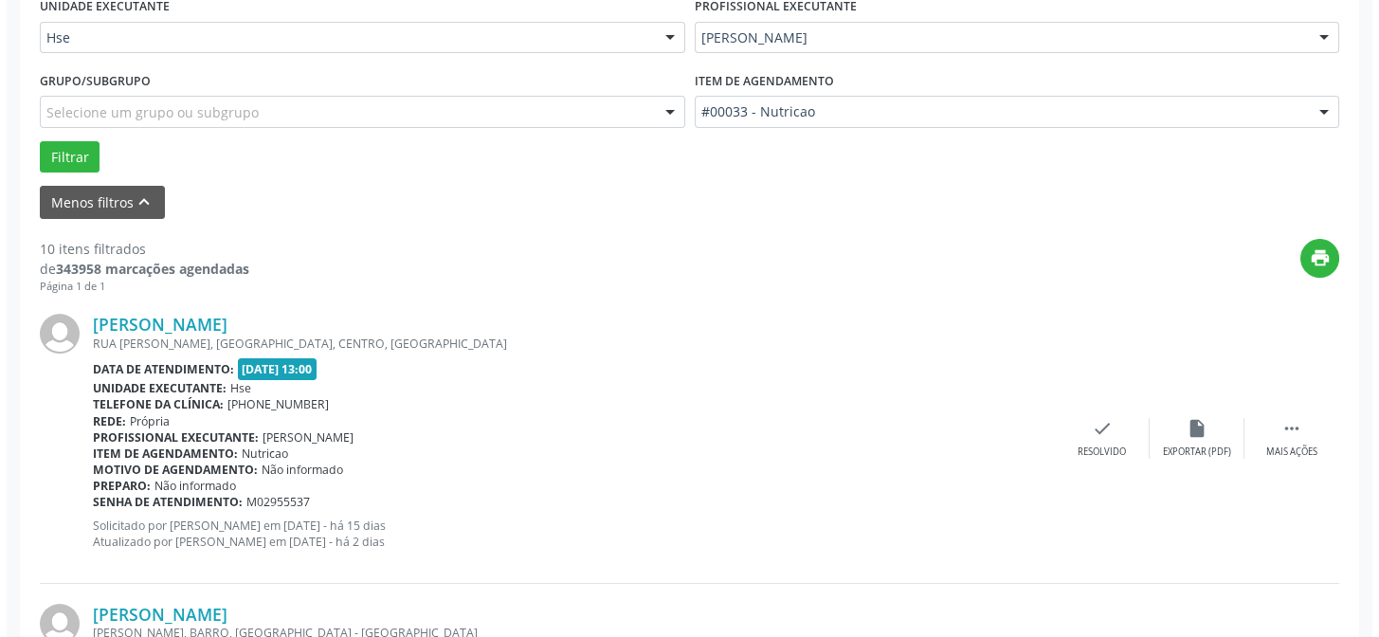
scroll to position [620, 0]
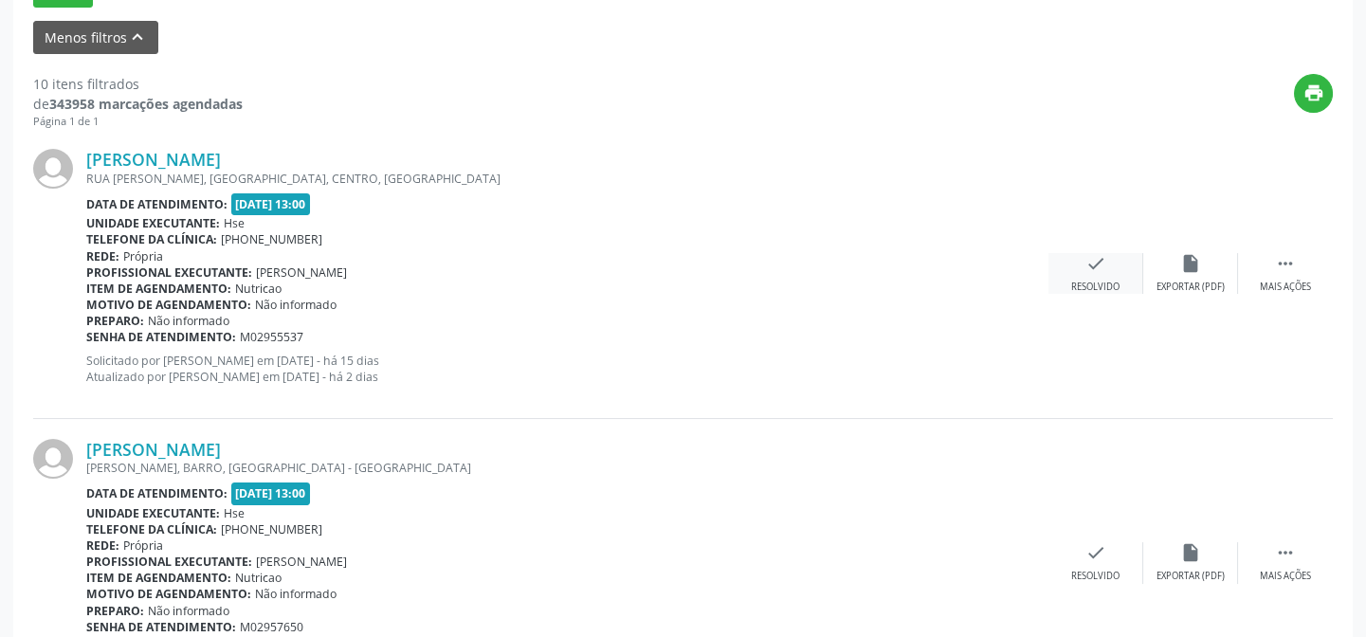
click at [1097, 290] on div "Resolvido" at bounding box center [1095, 287] width 48 height 13
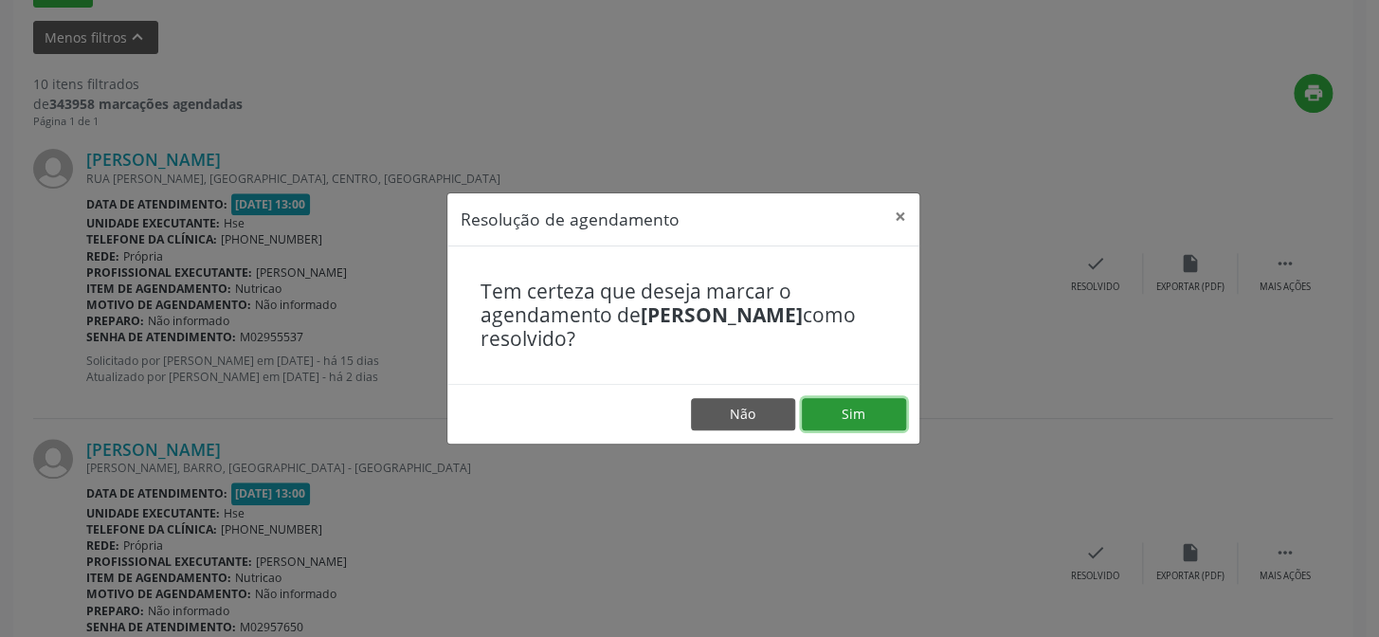
click at [854, 418] on button "Sim" at bounding box center [854, 414] width 104 height 32
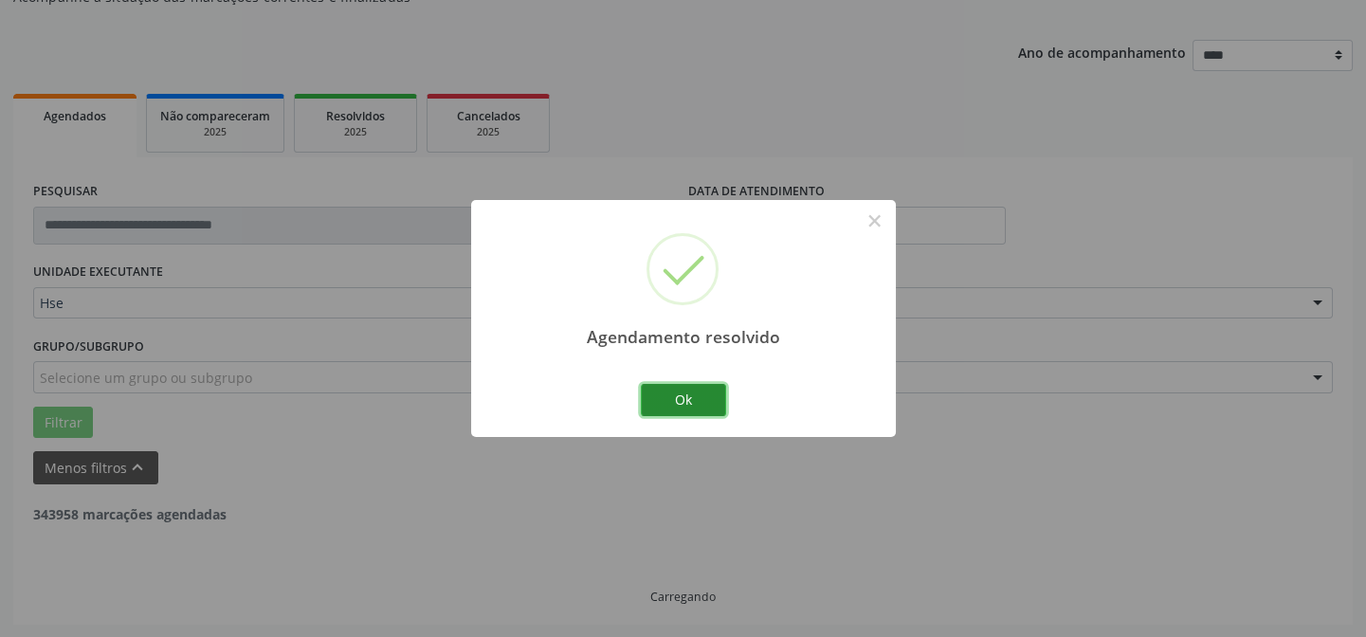
click at [688, 396] on button "Ok" at bounding box center [683, 400] width 85 height 32
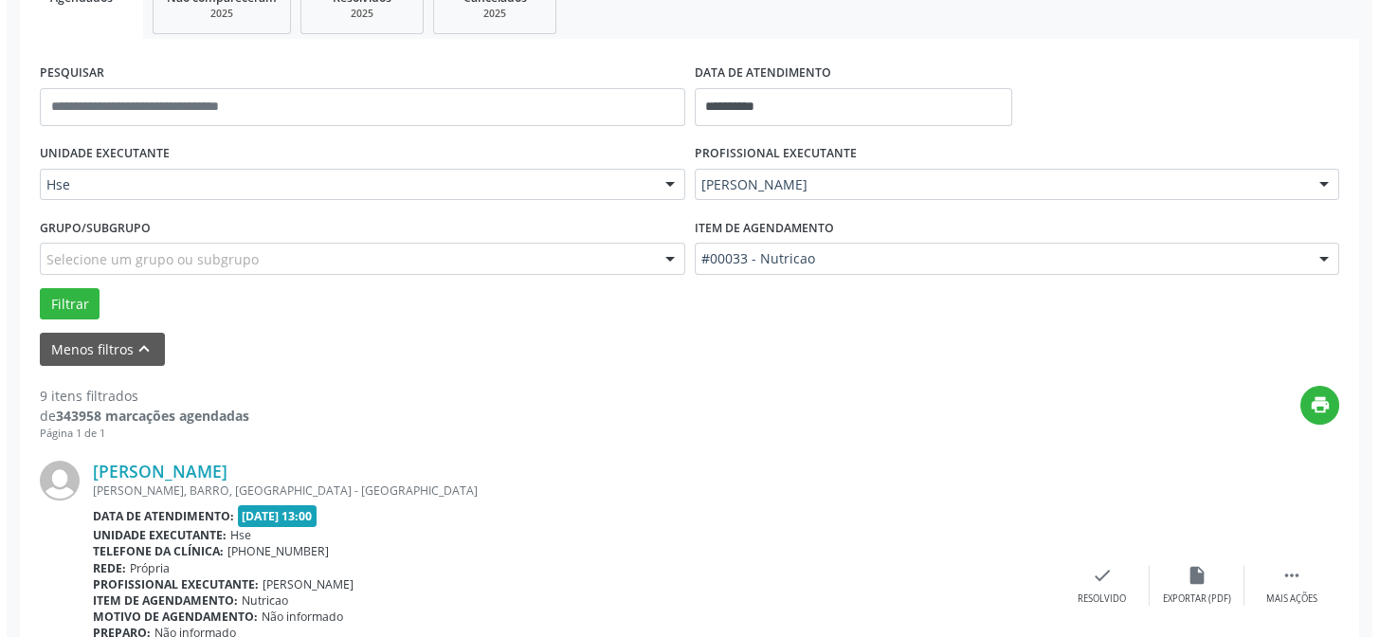
scroll to position [534, 0]
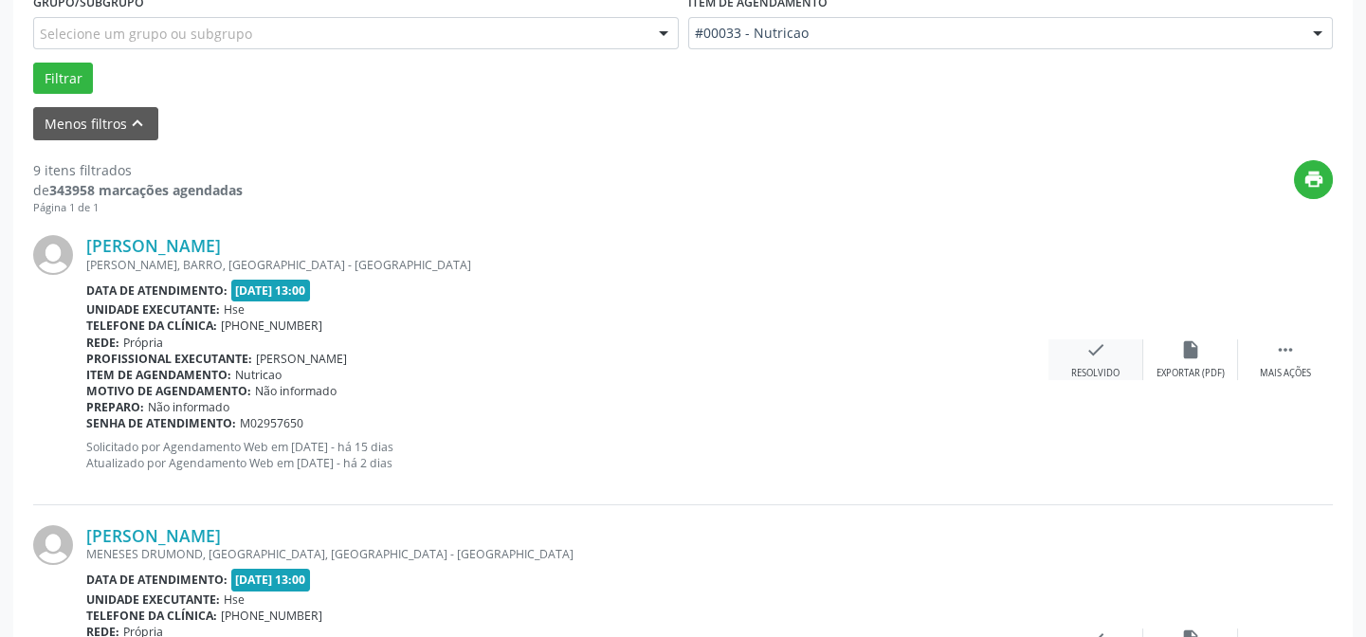
click at [1097, 351] on icon "check" at bounding box center [1095, 349] width 21 height 21
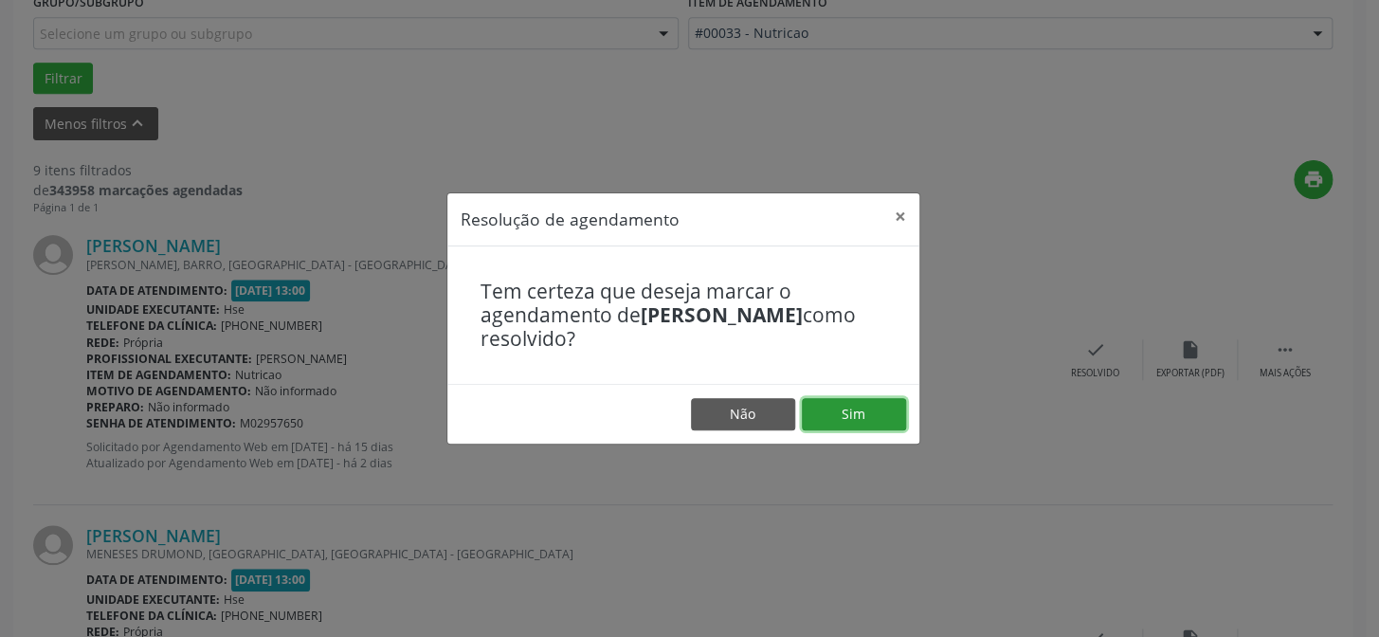
click at [880, 422] on button "Sim" at bounding box center [854, 414] width 104 height 32
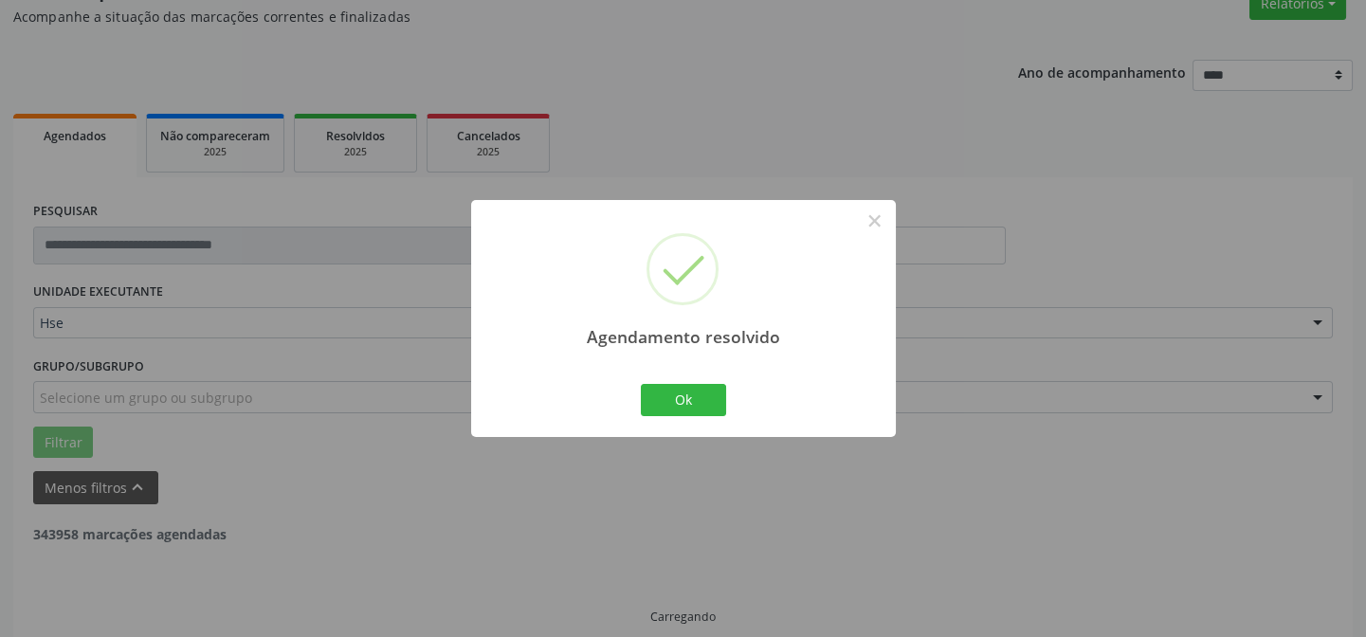
scroll to position [190, 0]
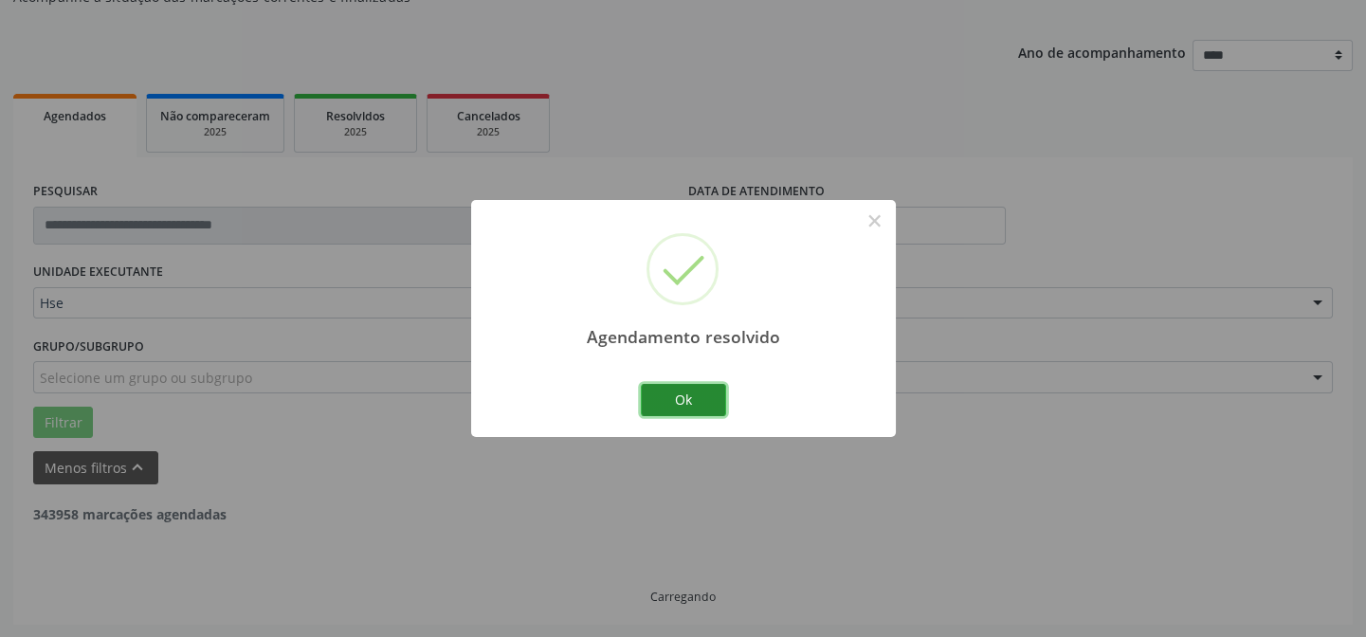
click at [684, 392] on button "Ok" at bounding box center [683, 400] width 85 height 32
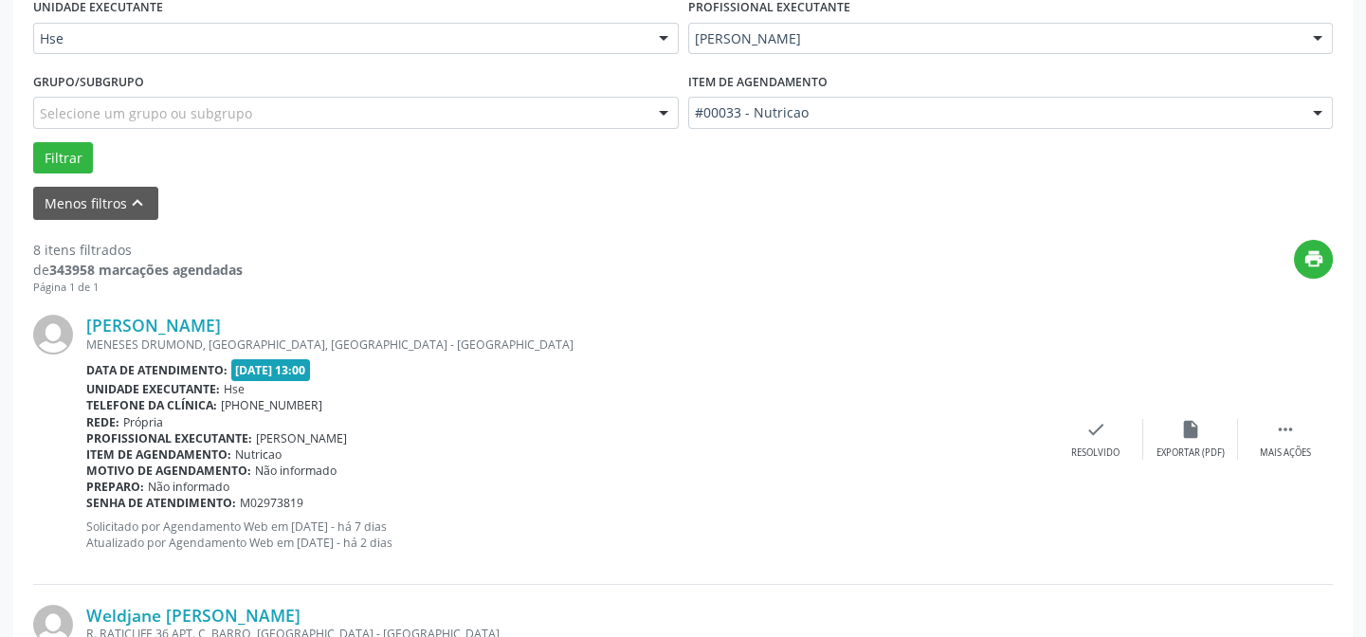
scroll to position [534, 0]
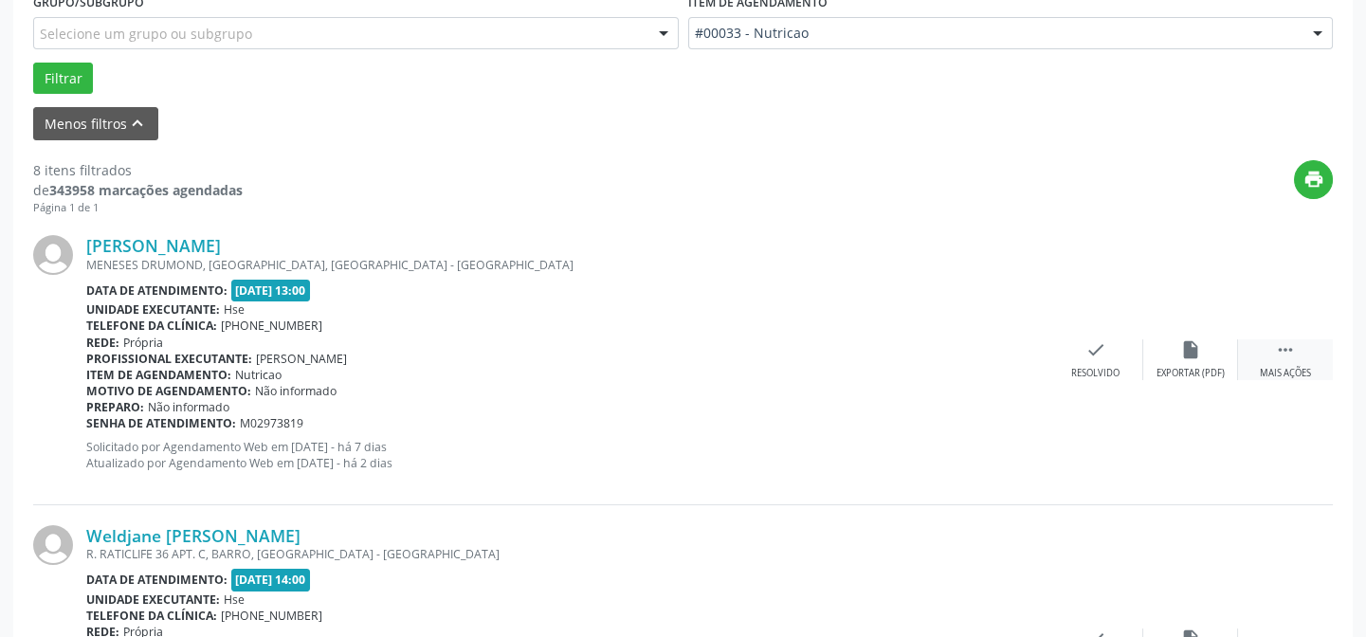
click at [1288, 357] on icon "" at bounding box center [1285, 349] width 21 height 21
click at [1196, 368] on div "Não compareceu" at bounding box center [1190, 373] width 81 height 13
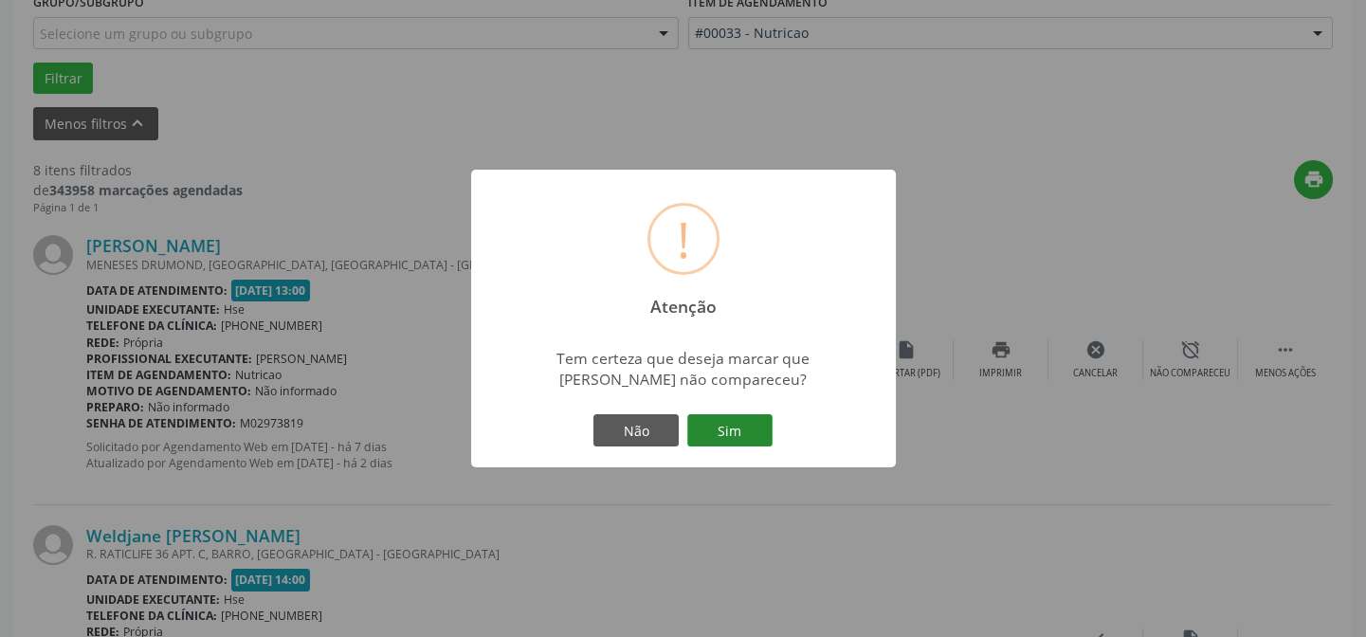
click at [728, 432] on button "Sim" at bounding box center [729, 430] width 85 height 32
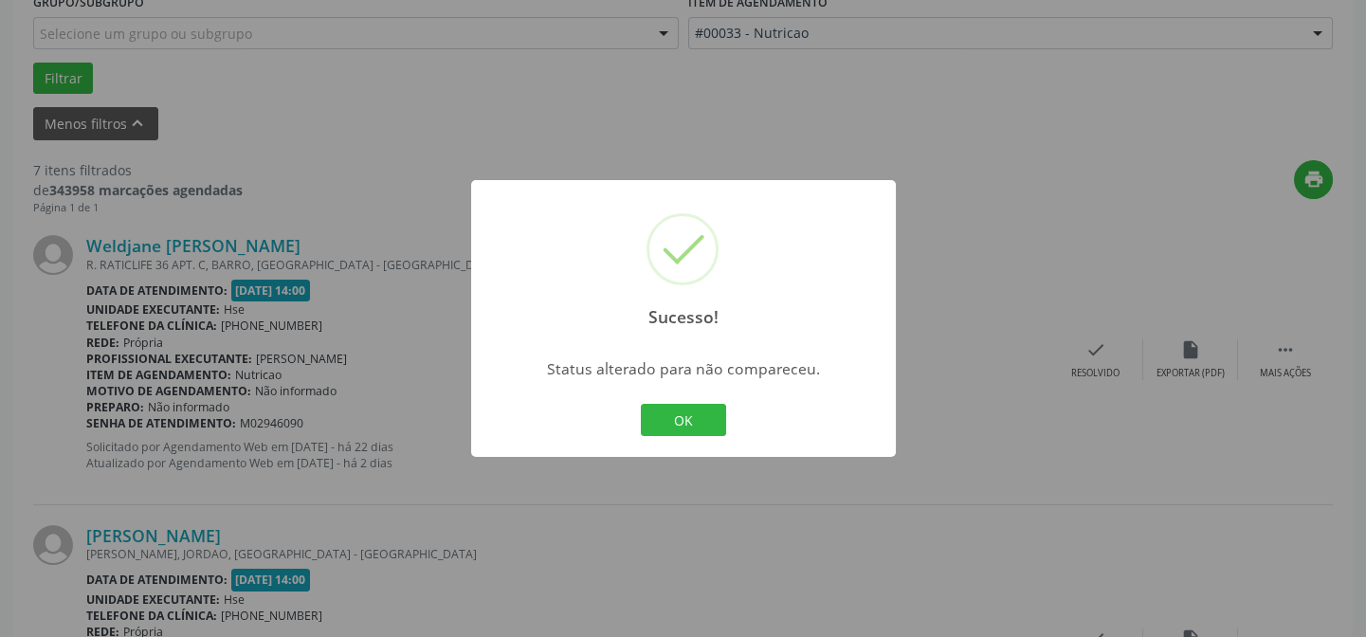
drag, startPoint x: 703, startPoint y: 426, endPoint x: 681, endPoint y: 425, distance: 21.8
click at [704, 427] on button "OK" at bounding box center [683, 420] width 85 height 32
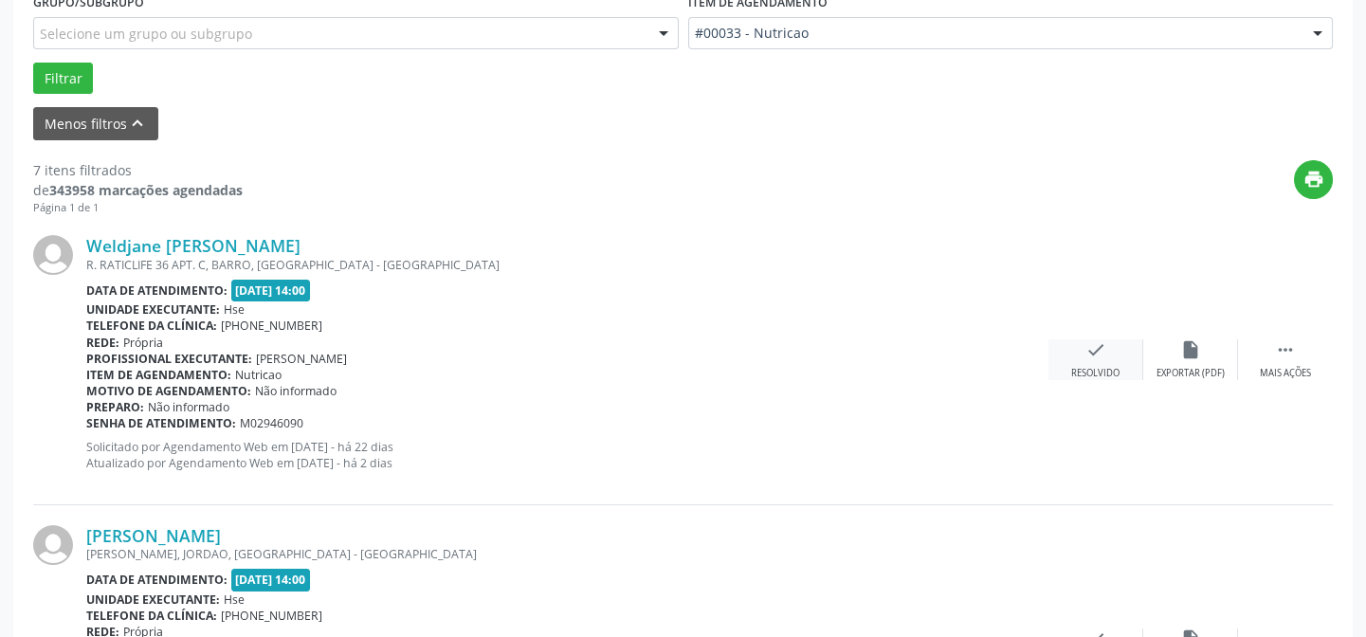
click at [1084, 373] on div "Resolvido" at bounding box center [1095, 373] width 48 height 13
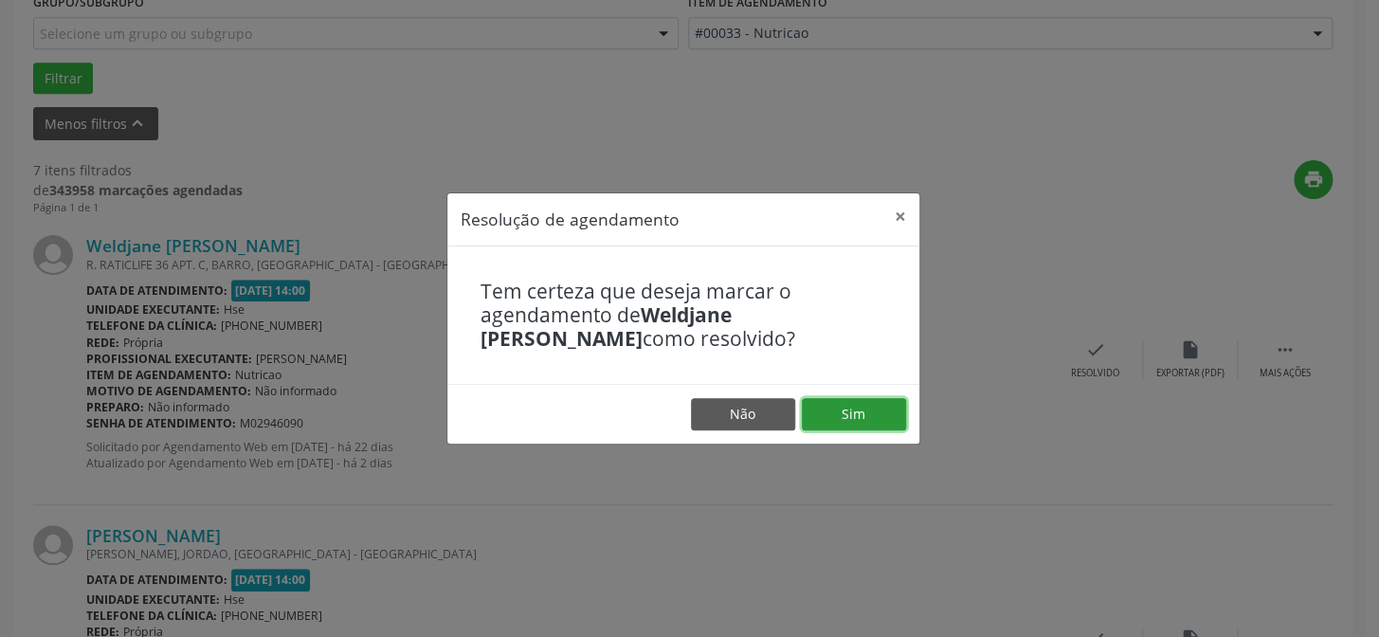
click at [882, 411] on button "Sim" at bounding box center [854, 414] width 104 height 32
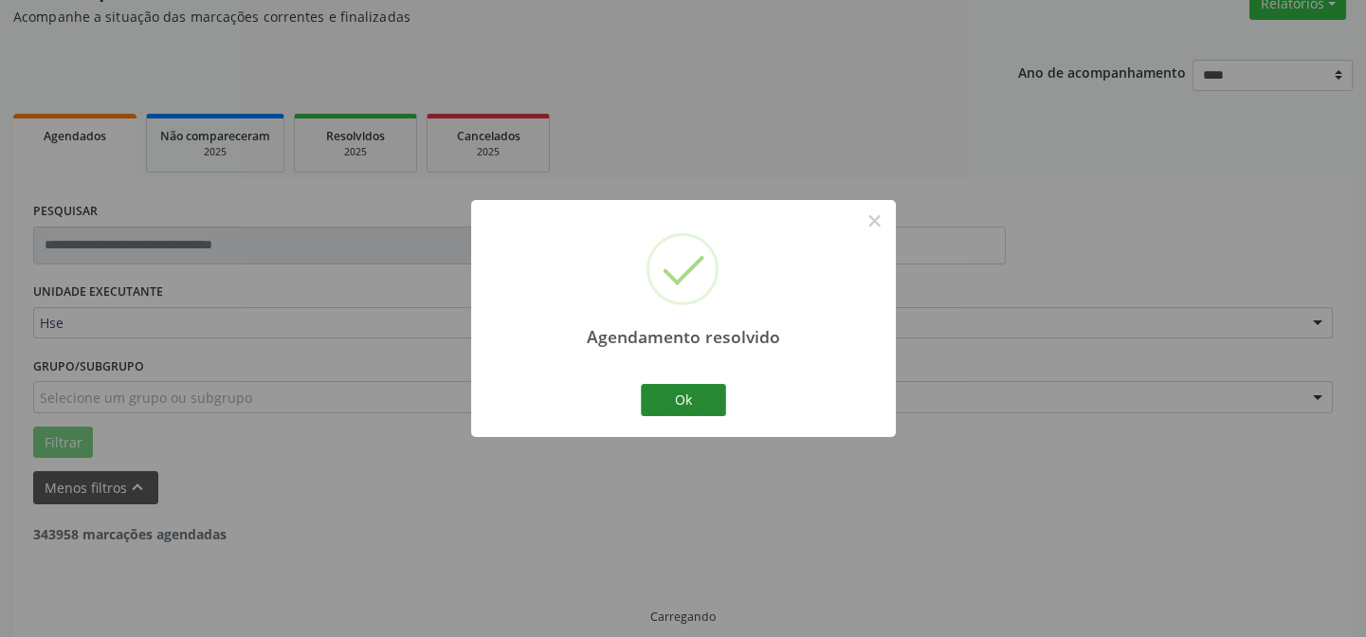
scroll to position [190, 0]
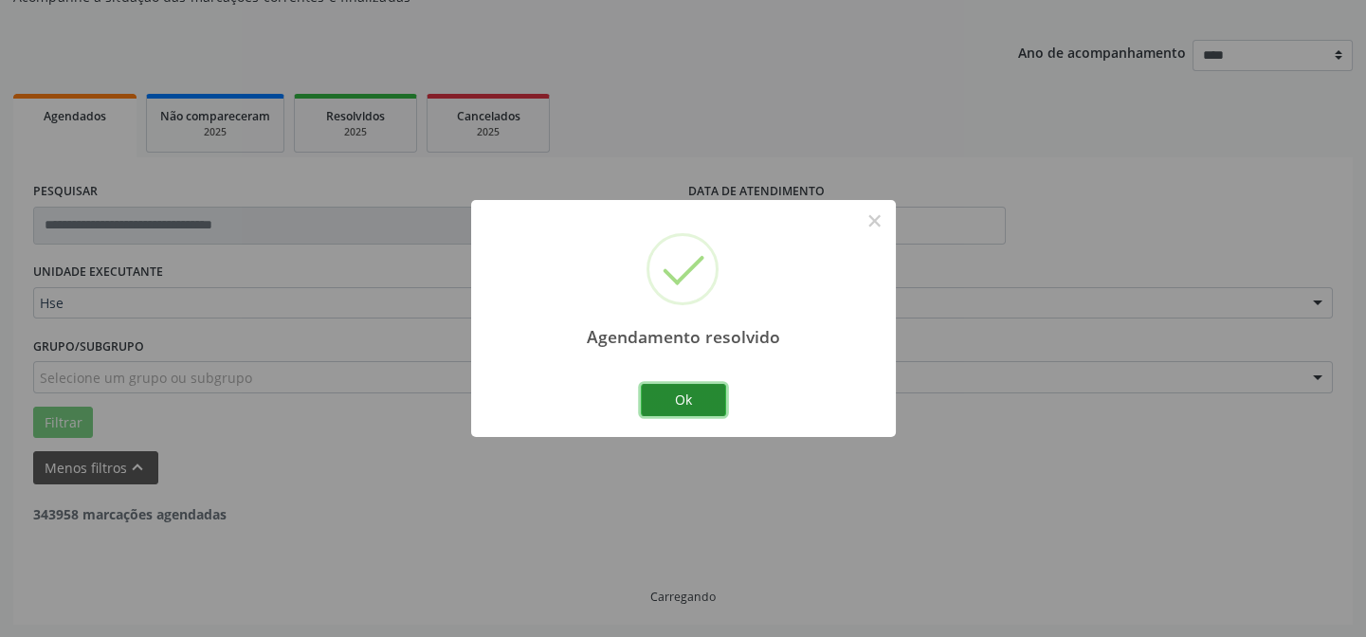
click at [678, 406] on button "Ok" at bounding box center [683, 400] width 85 height 32
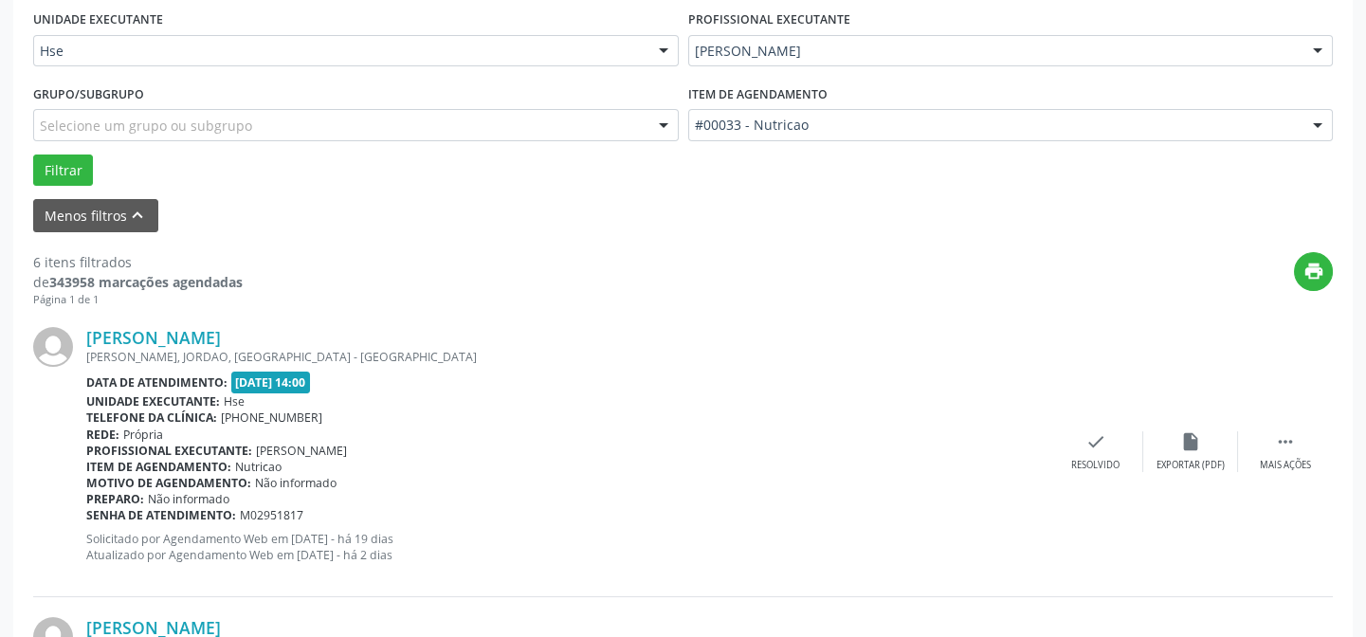
scroll to position [447, 0]
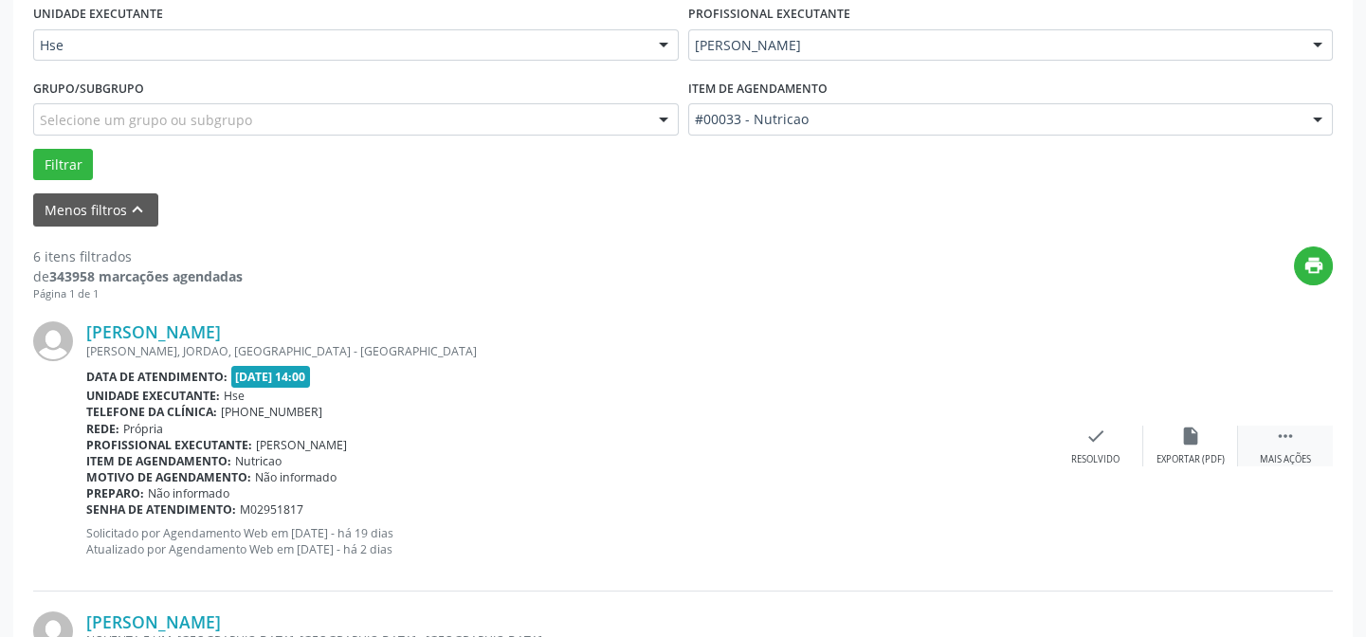
click at [1278, 447] on div " Mais ações" at bounding box center [1285, 446] width 95 height 41
click at [1194, 446] on div "alarm_off Não compareceu" at bounding box center [1190, 446] width 95 height 41
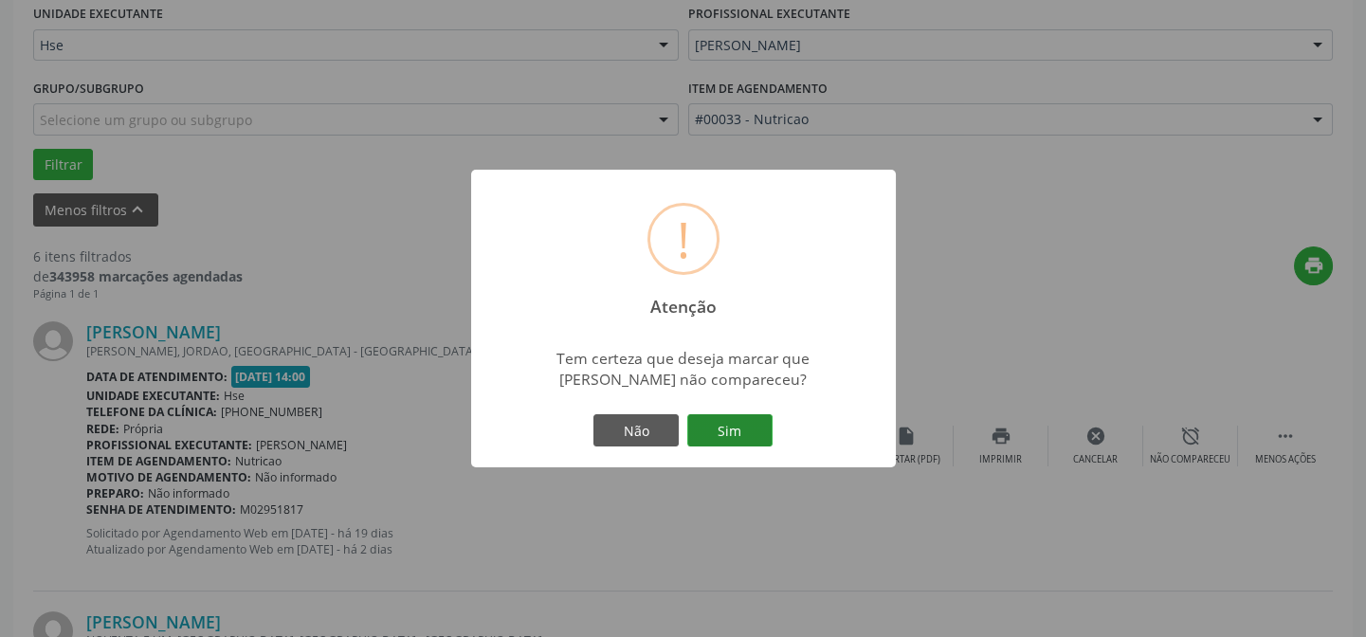
click at [730, 426] on button "Sim" at bounding box center [729, 430] width 85 height 32
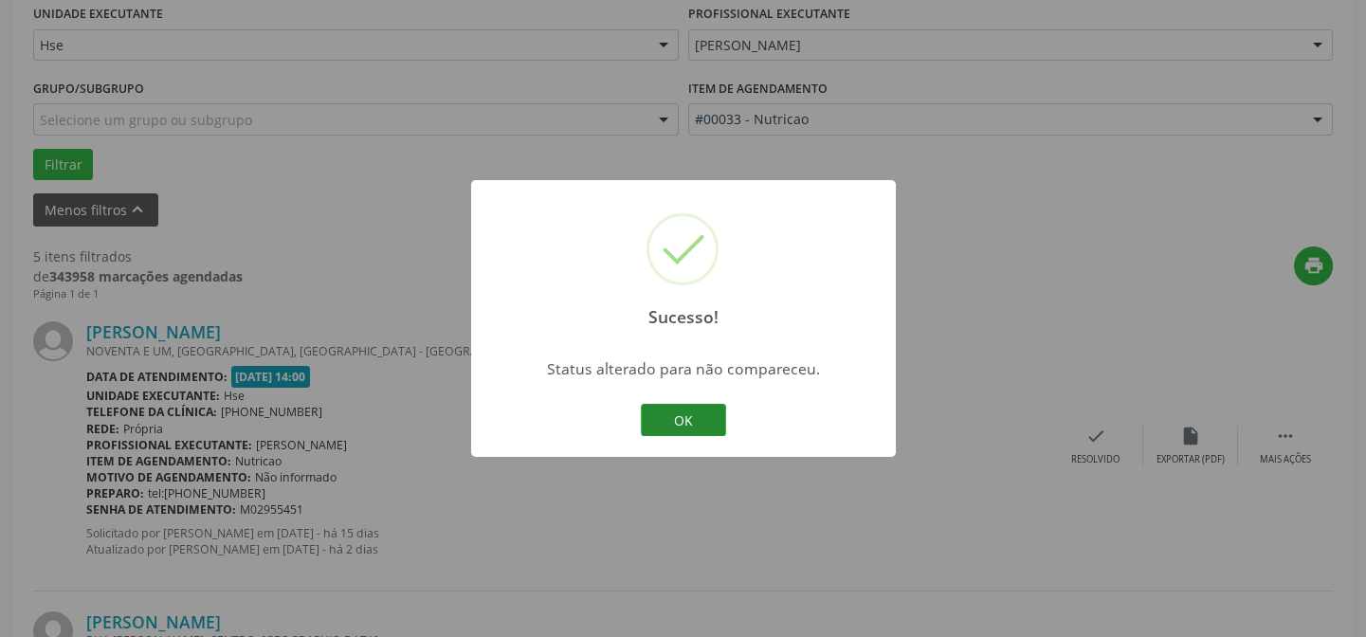
click at [692, 412] on button "OK" at bounding box center [683, 420] width 85 height 32
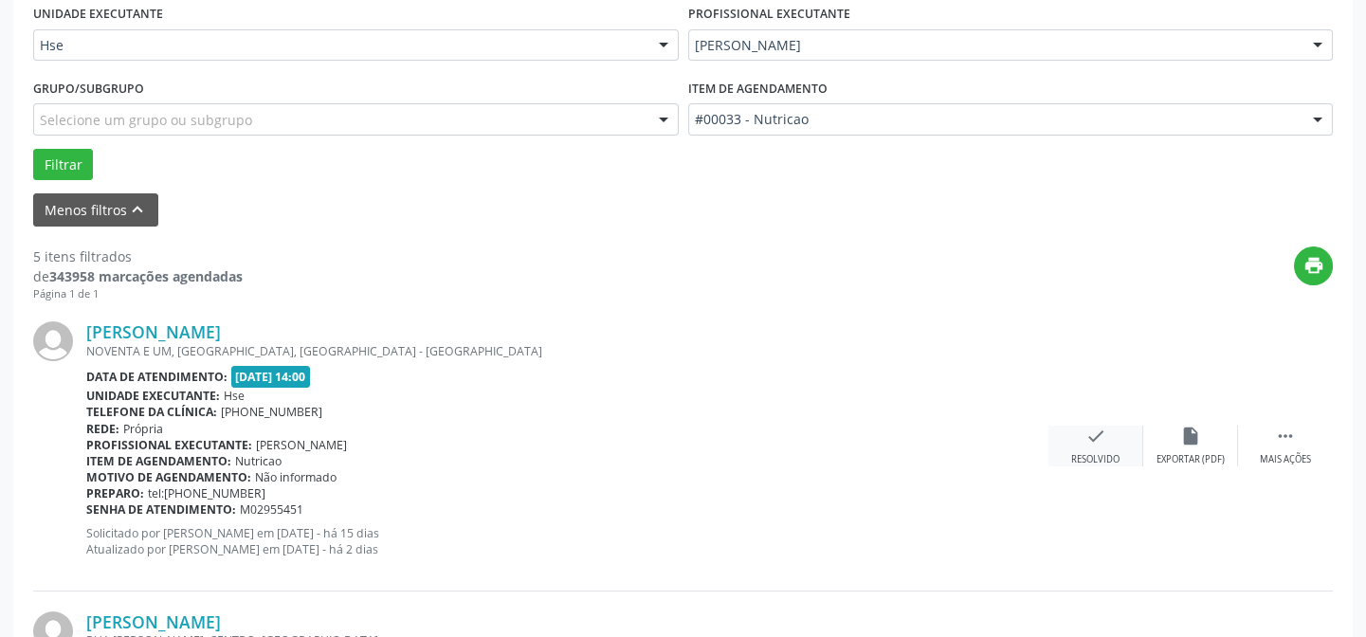
click at [1106, 442] on div "check Resolvido" at bounding box center [1095, 446] width 95 height 41
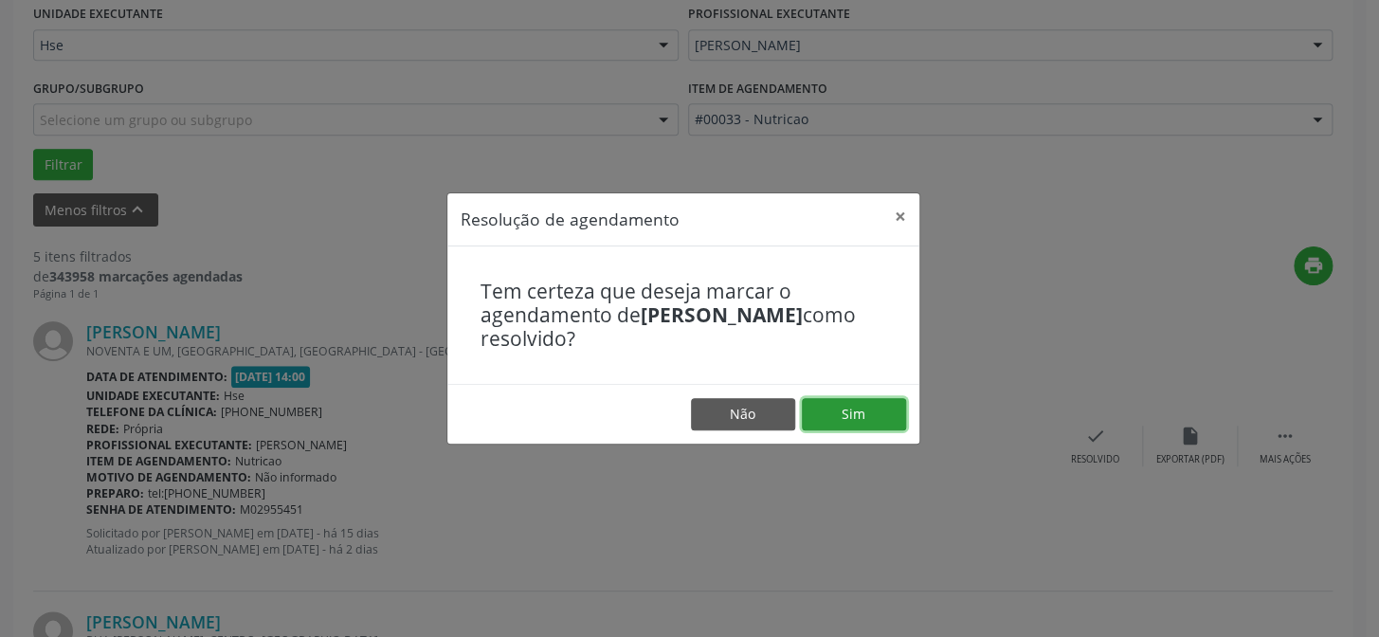
click at [854, 412] on button "Sim" at bounding box center [854, 414] width 104 height 32
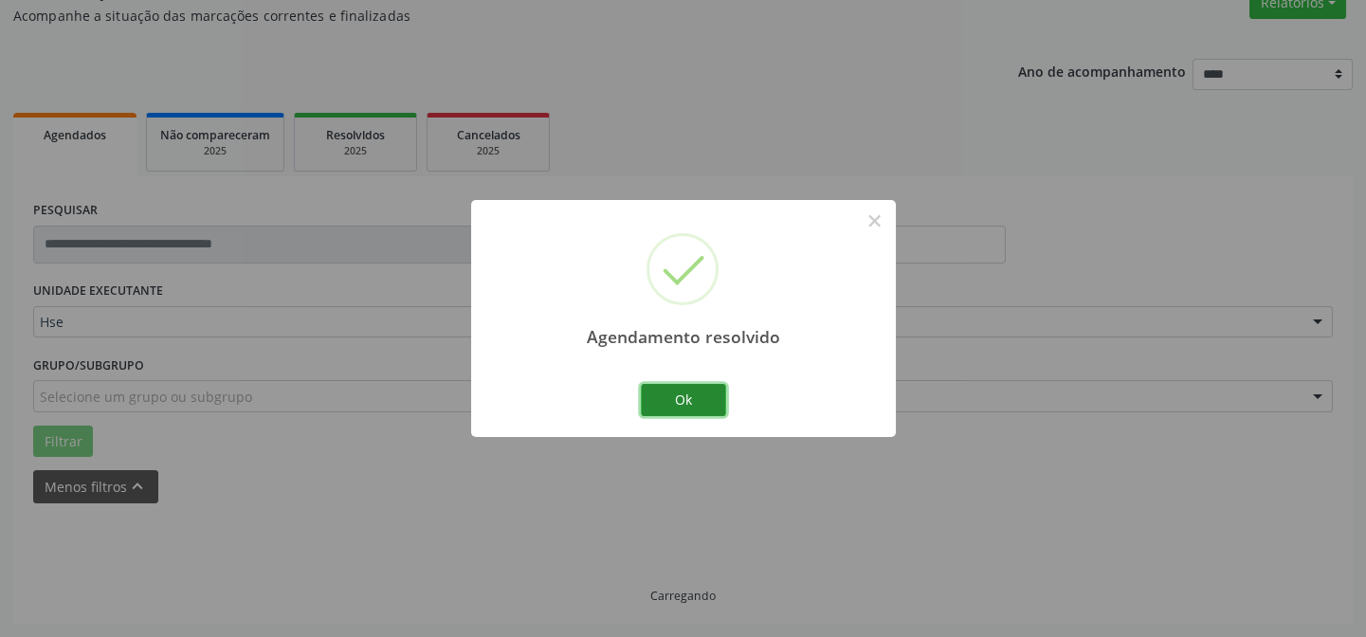
click at [698, 398] on button "Ok" at bounding box center [683, 400] width 85 height 32
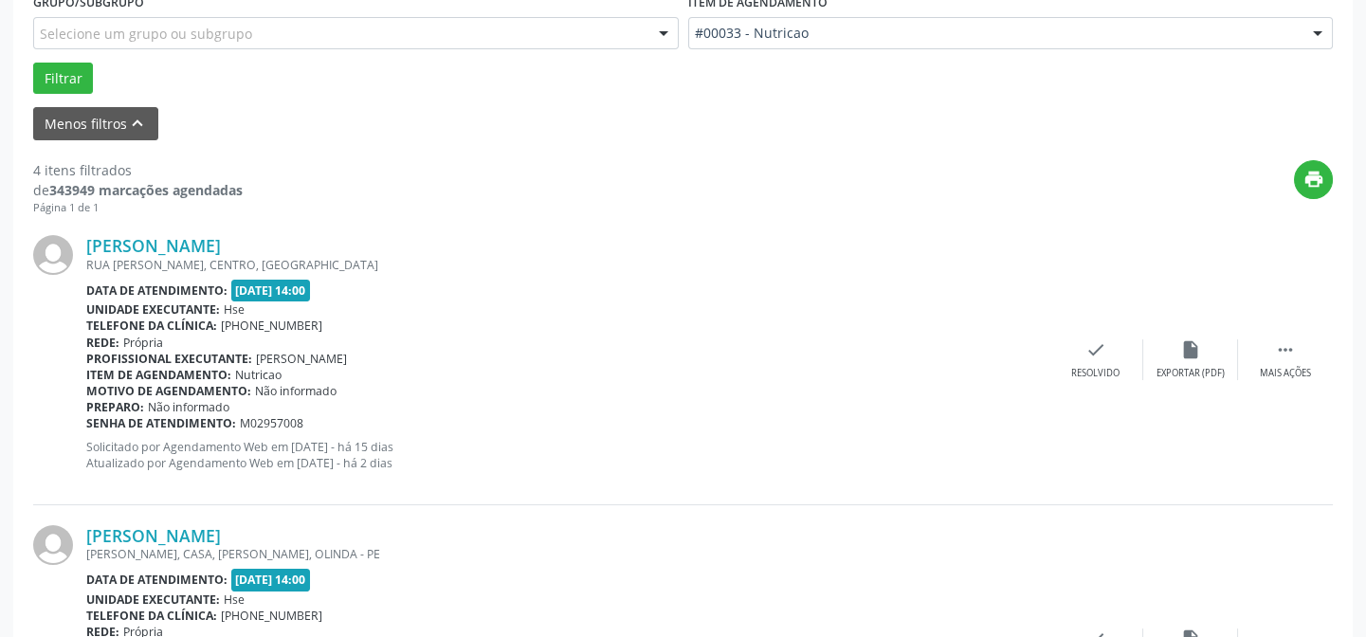
scroll to position [706, 0]
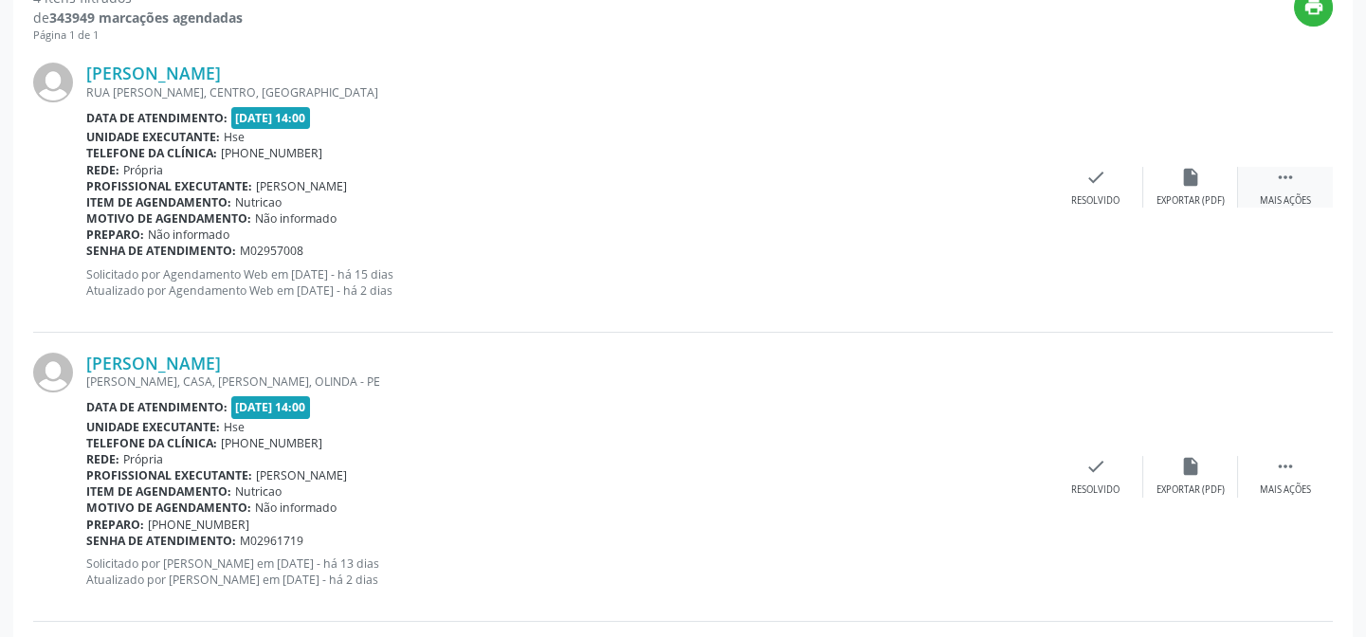
click at [1289, 194] on div "Mais ações" at bounding box center [1285, 200] width 51 height 13
click at [1194, 198] on div "Não compareceu" at bounding box center [1190, 200] width 81 height 13
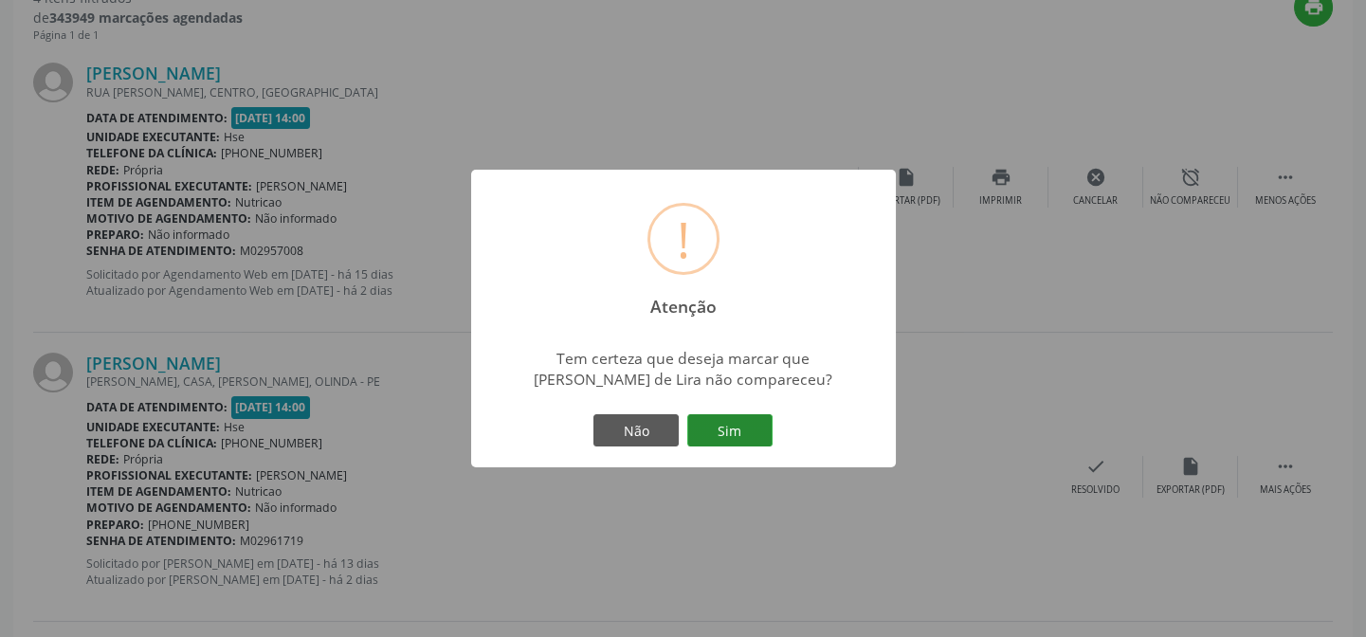
click at [745, 424] on button "Sim" at bounding box center [729, 430] width 85 height 32
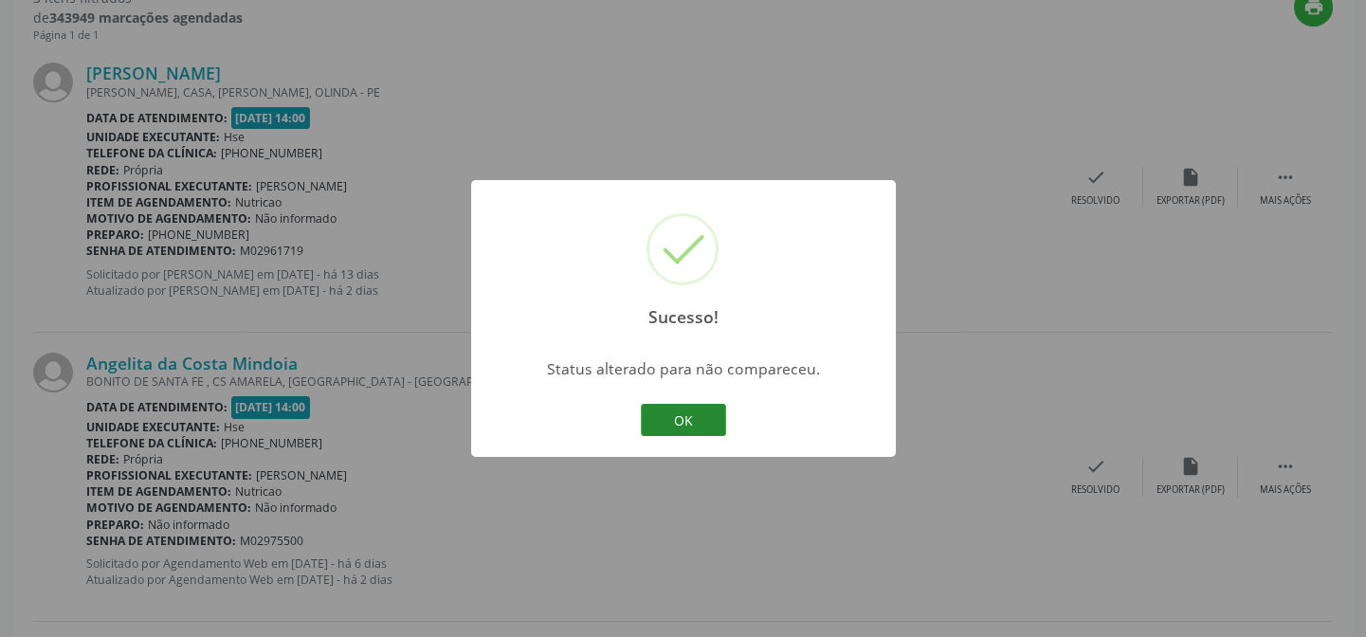
click at [699, 415] on button "OK" at bounding box center [683, 420] width 85 height 32
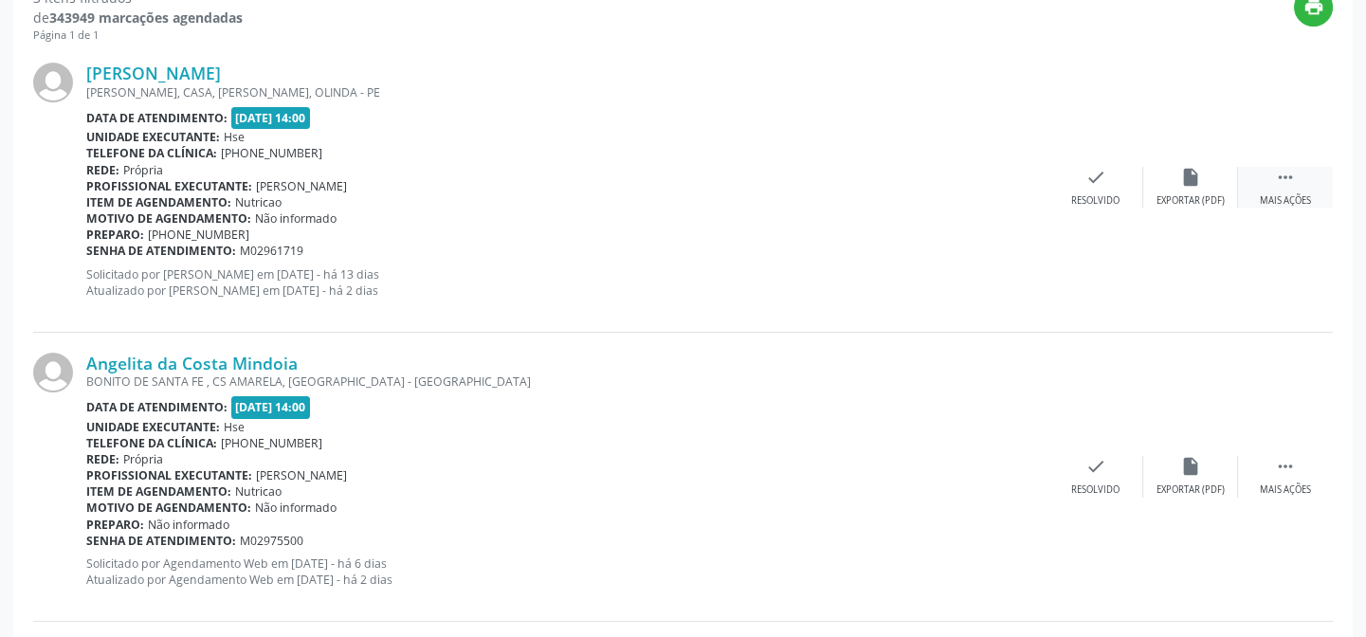
click at [1308, 194] on div "Mais ações" at bounding box center [1285, 200] width 51 height 13
click at [1189, 197] on div "Não compareceu" at bounding box center [1190, 200] width 81 height 13
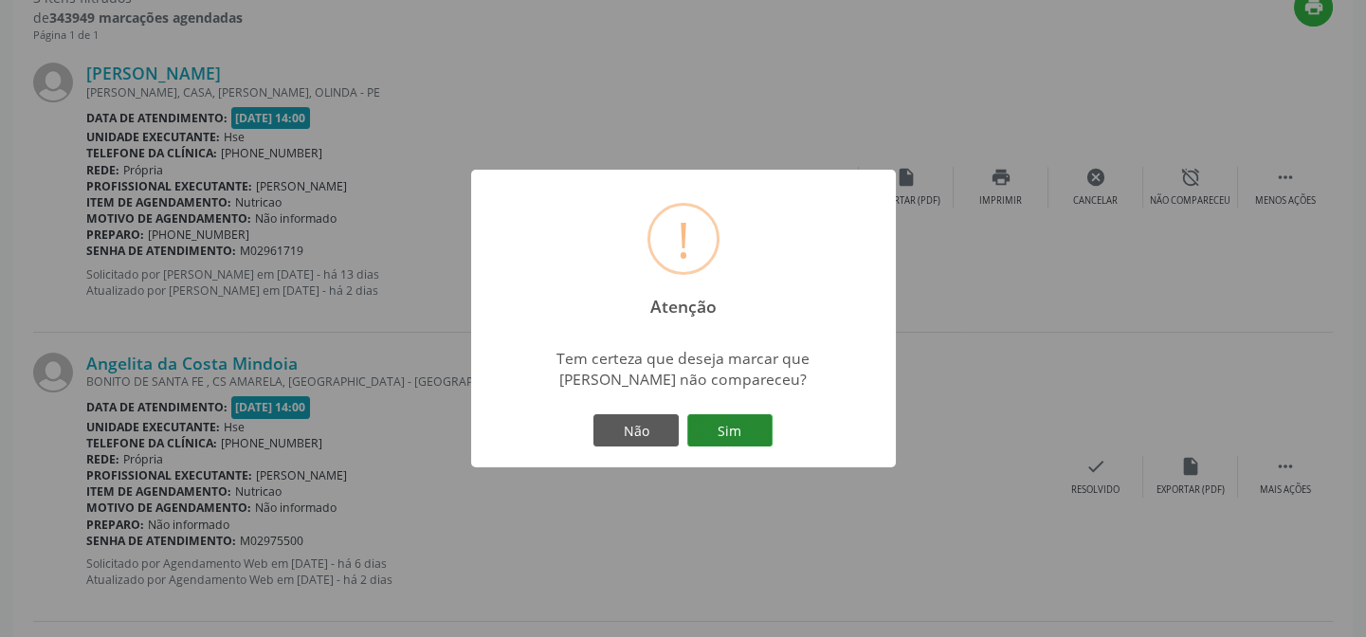
click at [734, 437] on button "Sim" at bounding box center [729, 430] width 85 height 32
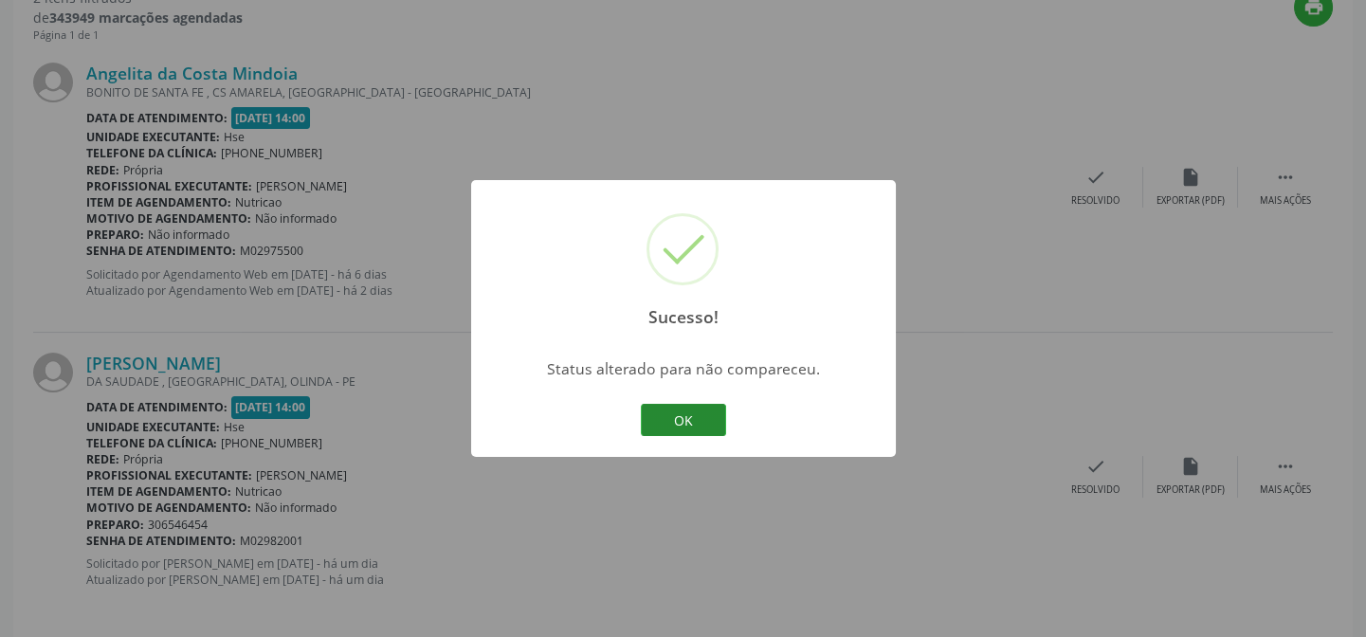
click at [711, 423] on button "OK" at bounding box center [683, 420] width 85 height 32
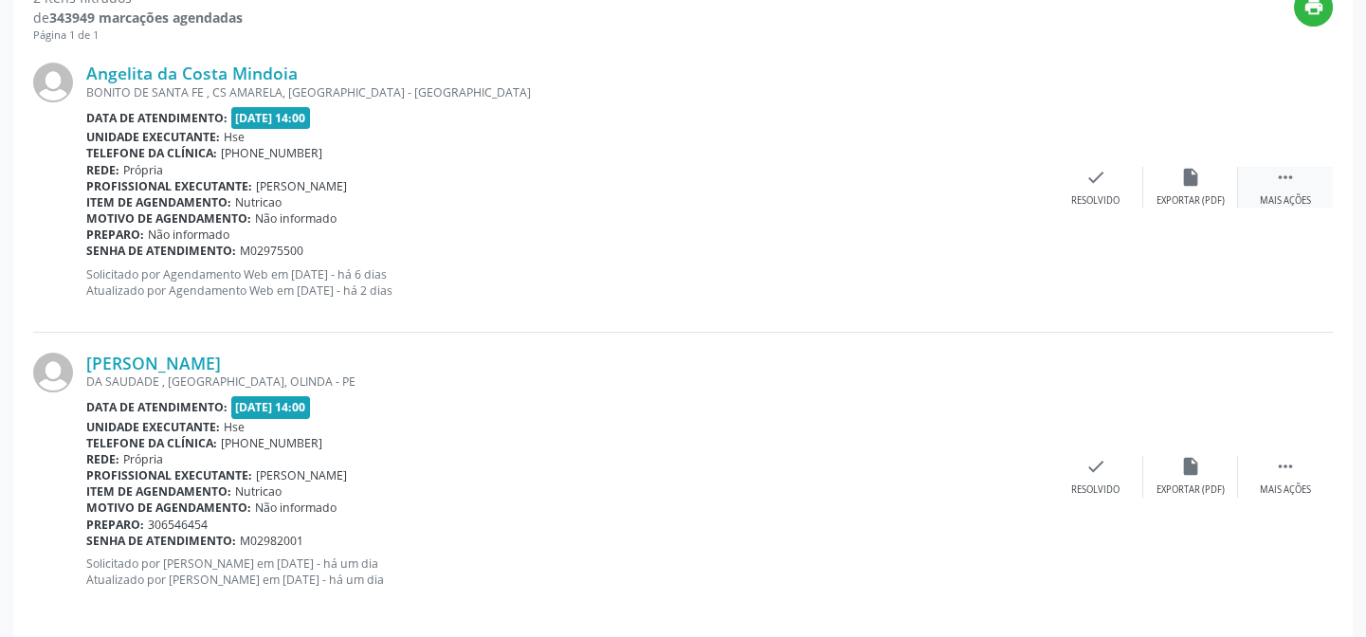
click at [1300, 191] on div " Mais ações" at bounding box center [1285, 187] width 95 height 41
click at [1181, 197] on div "Não compareceu" at bounding box center [1190, 200] width 81 height 13
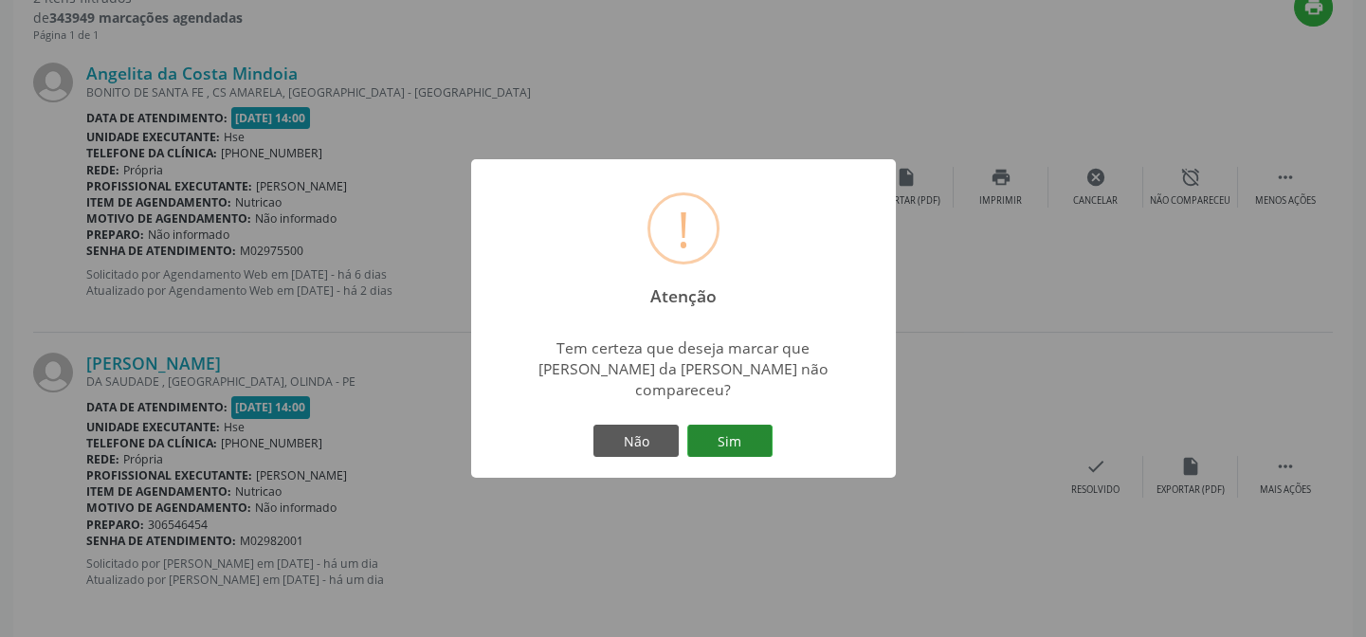
click at [759, 432] on button "Sim" at bounding box center [729, 441] width 85 height 32
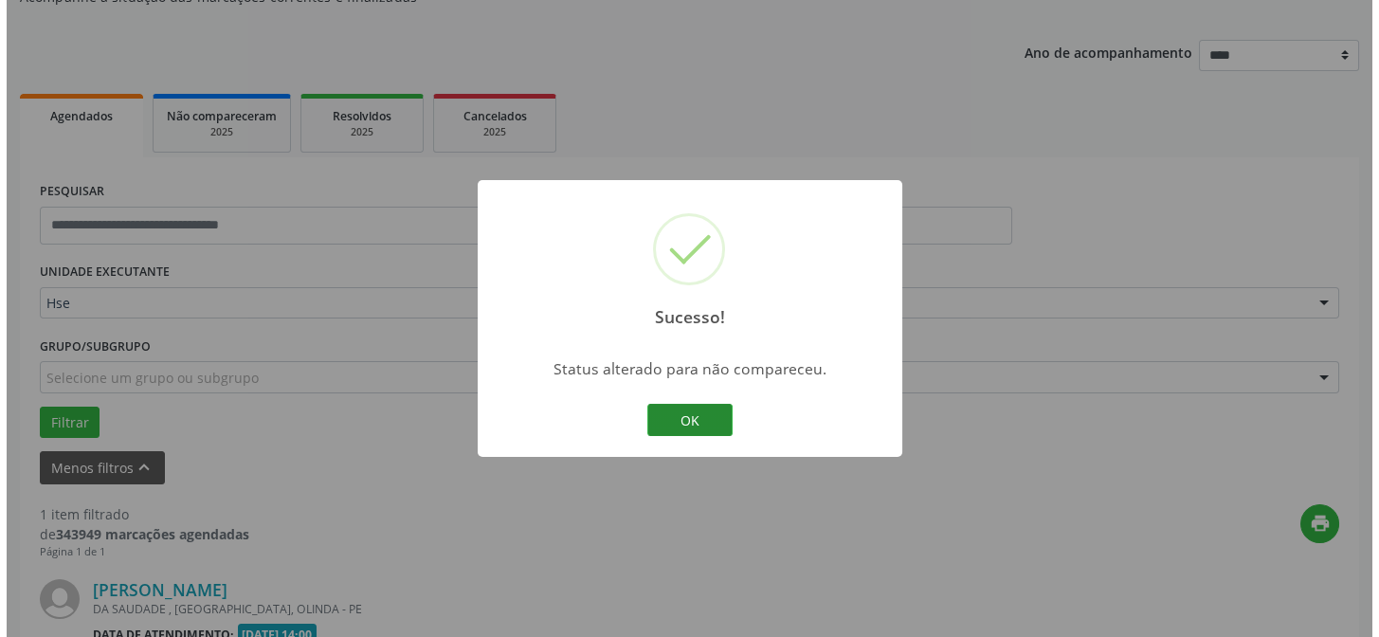
scroll to position [433, 0]
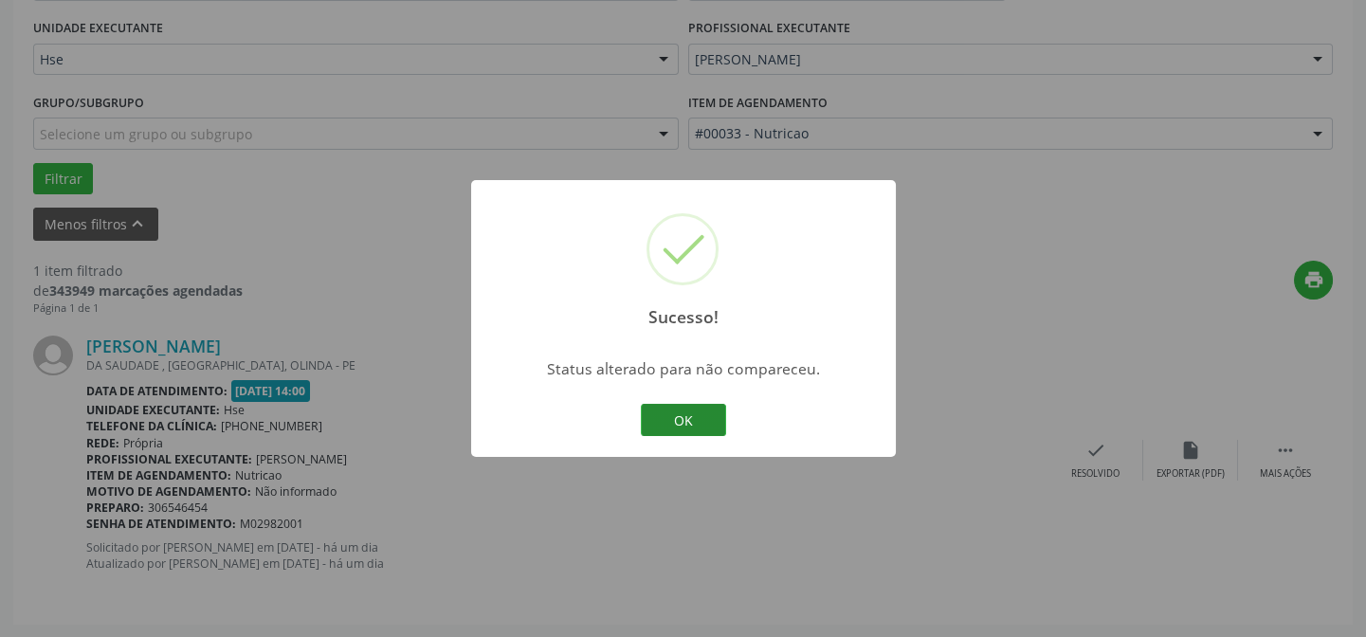
click at [682, 426] on button "OK" at bounding box center [683, 420] width 85 height 32
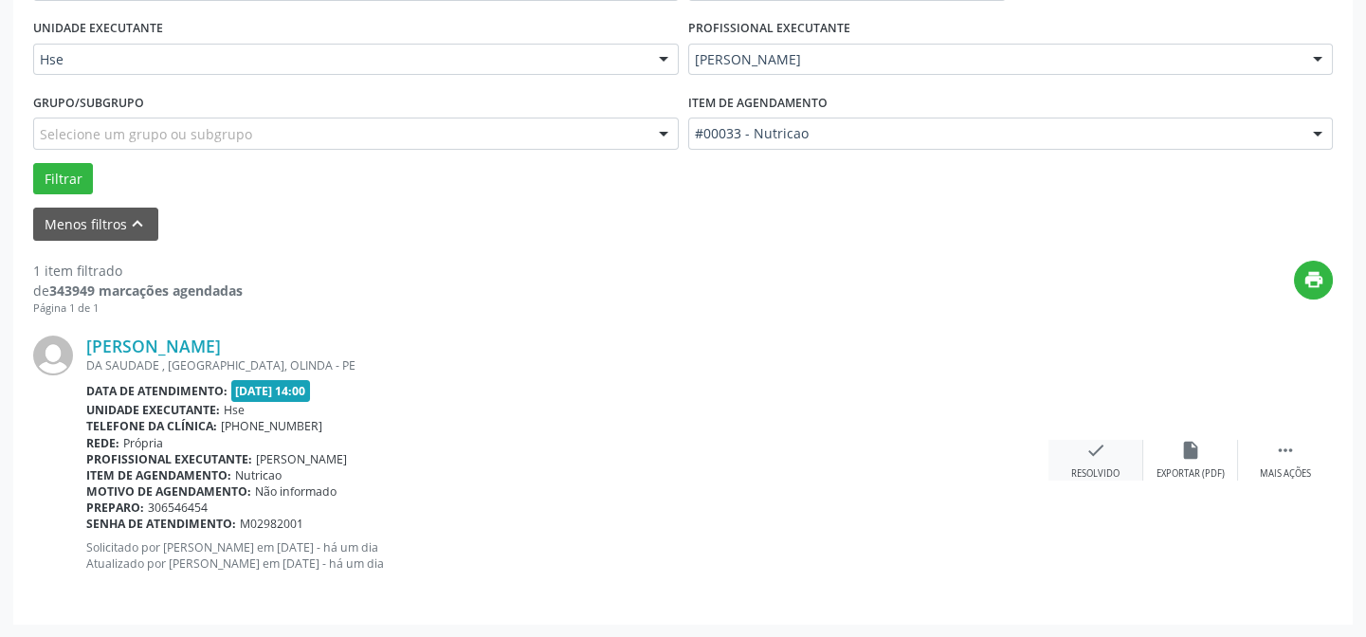
click at [1101, 471] on div "Resolvido" at bounding box center [1095, 473] width 48 height 13
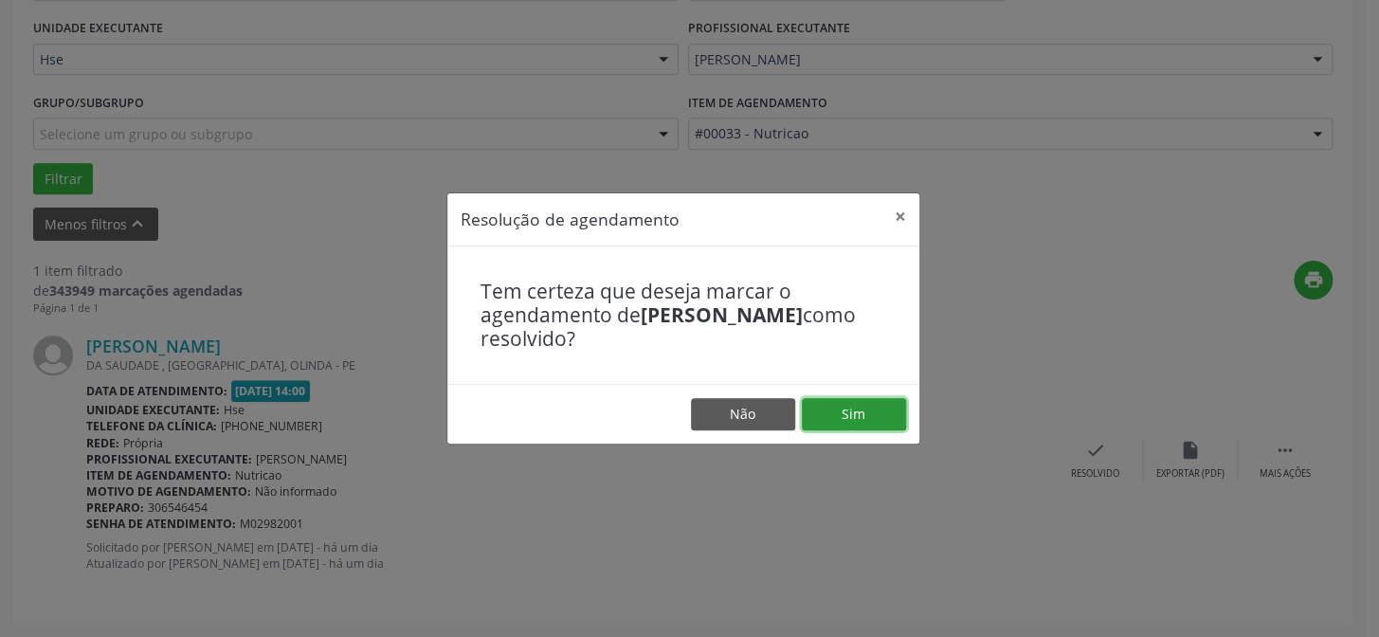
click at [858, 411] on button "Sim" at bounding box center [854, 414] width 104 height 32
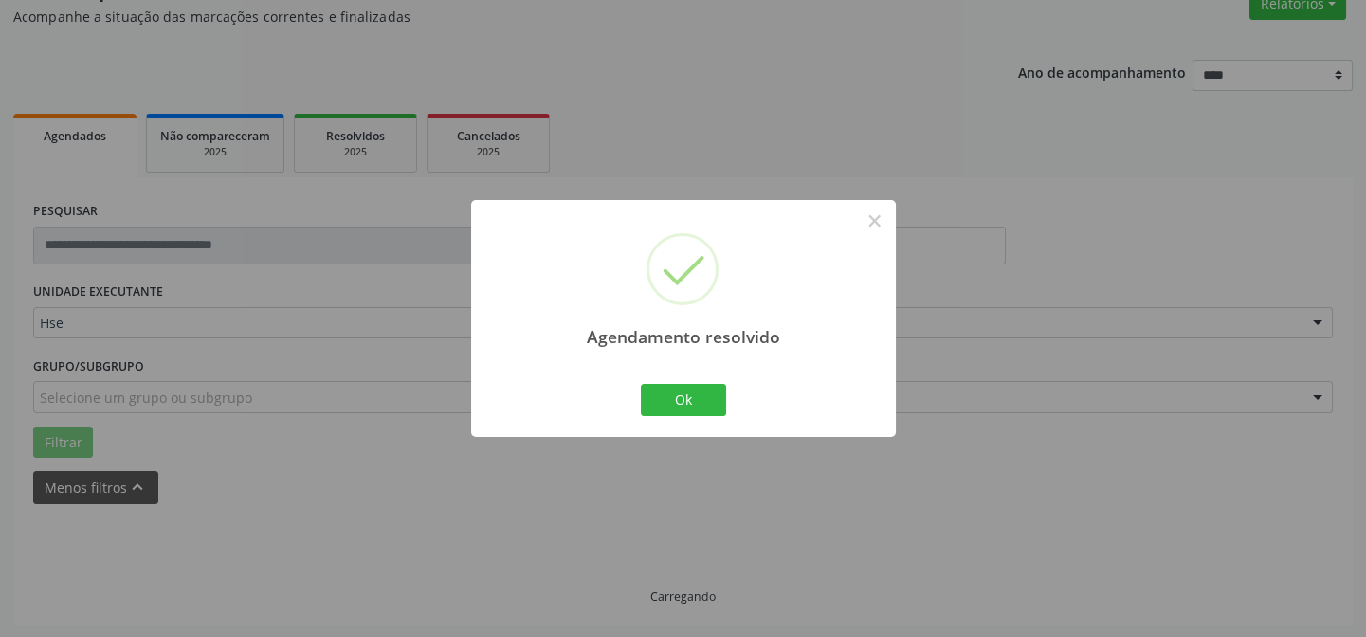
scroll to position [190, 0]
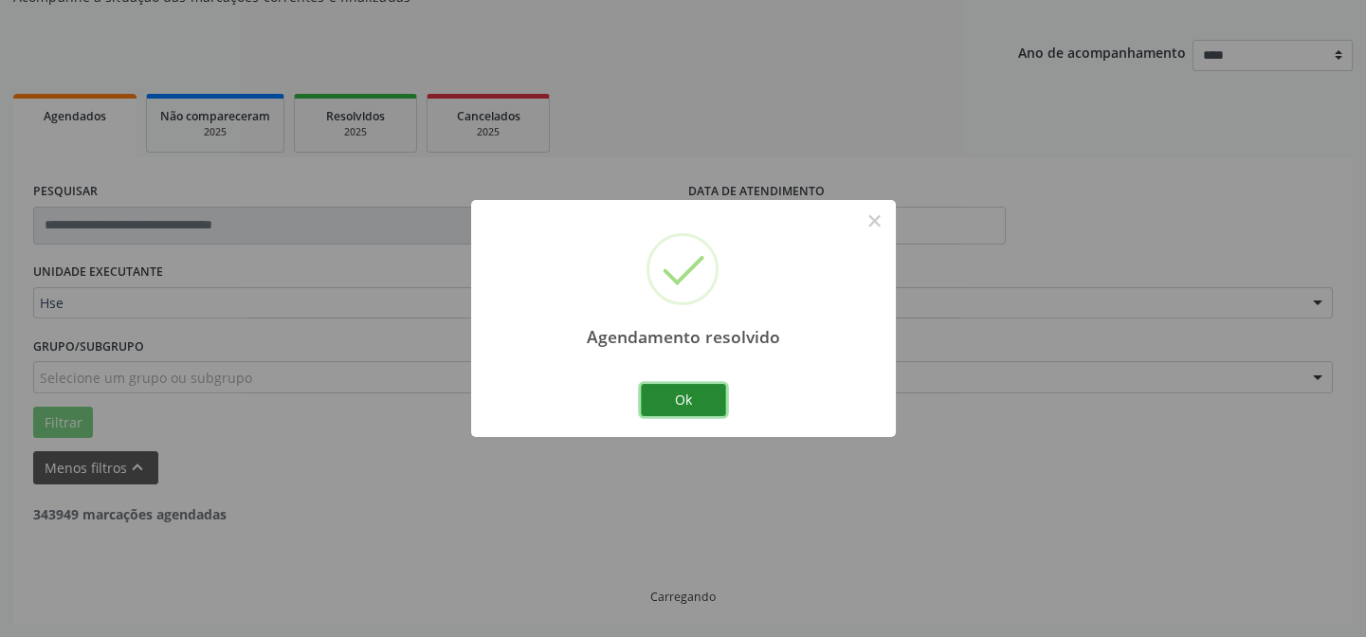
click at [679, 398] on button "Ok" at bounding box center [683, 400] width 85 height 32
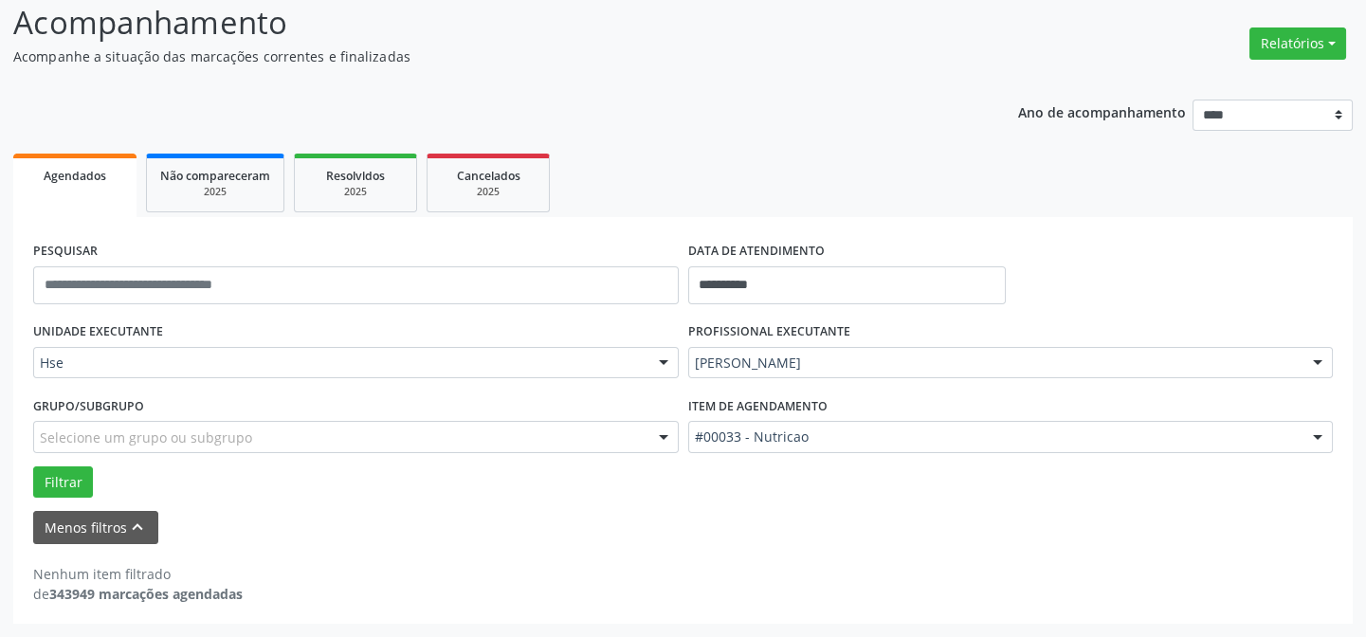
scroll to position [128, 0]
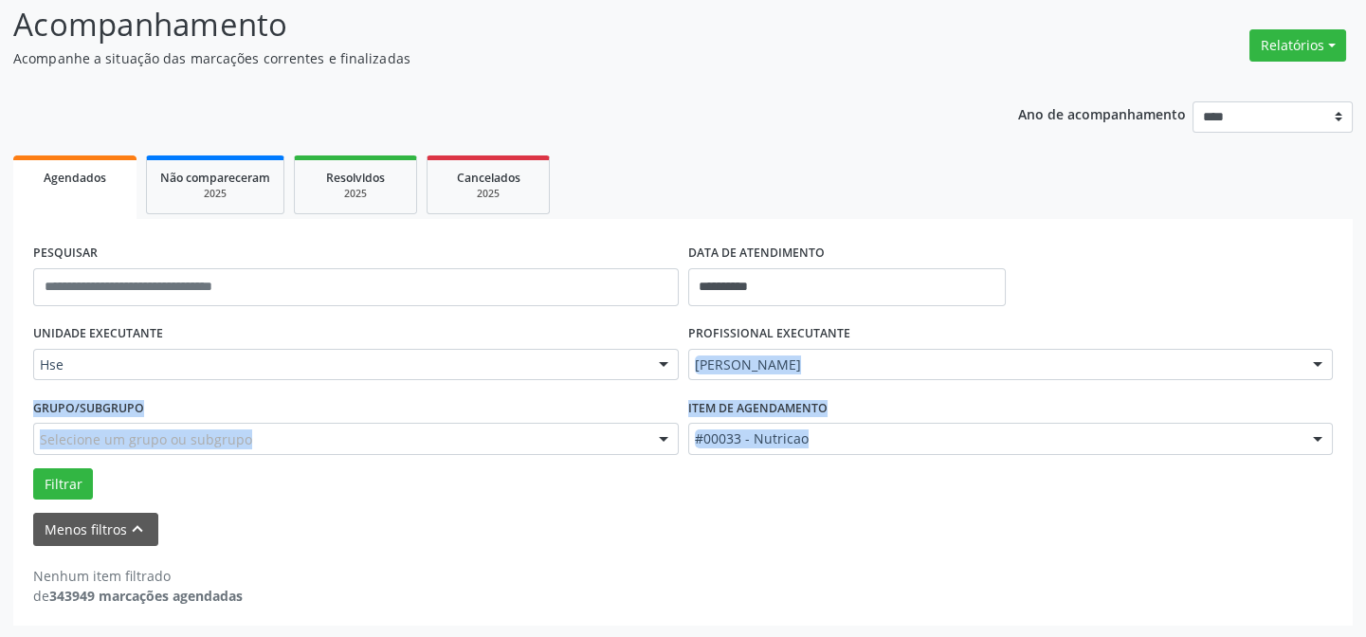
click at [765, 529] on form "**********" at bounding box center [682, 392] width 1299 height 307
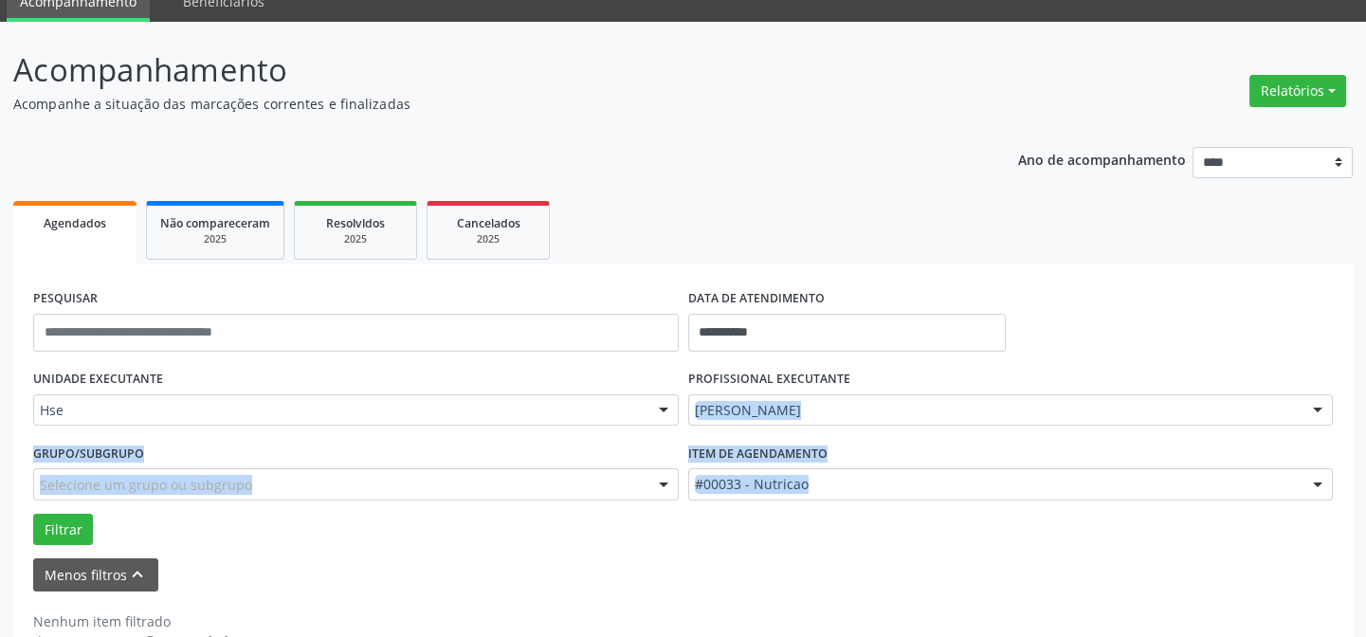
scroll to position [42, 0]
